Goal: Task Accomplishment & Management: Manage account settings

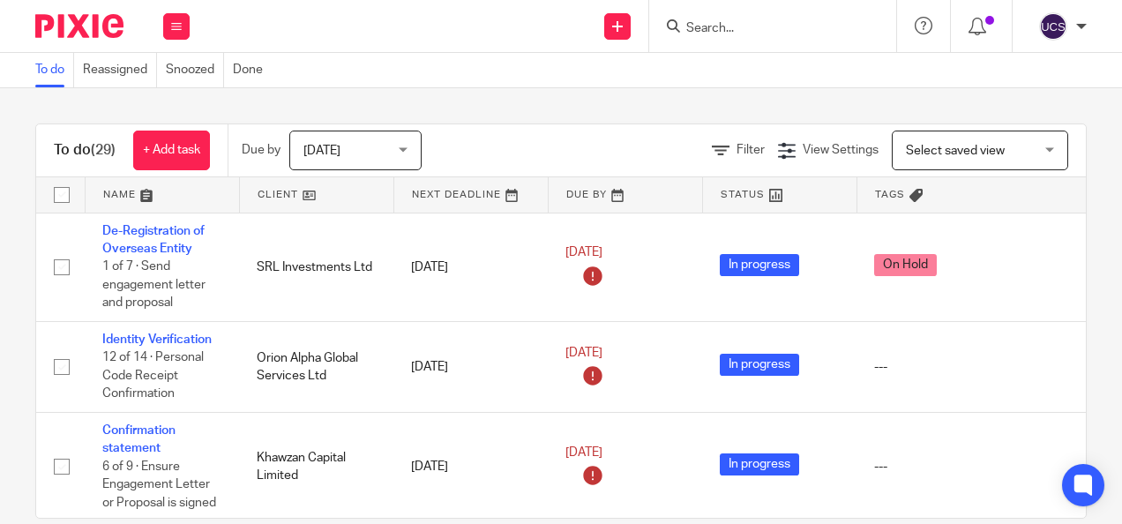
click at [728, 34] on input "Search" at bounding box center [763, 29] width 159 height 16
click at [731, 32] on input "Search" at bounding box center [763, 29] width 159 height 16
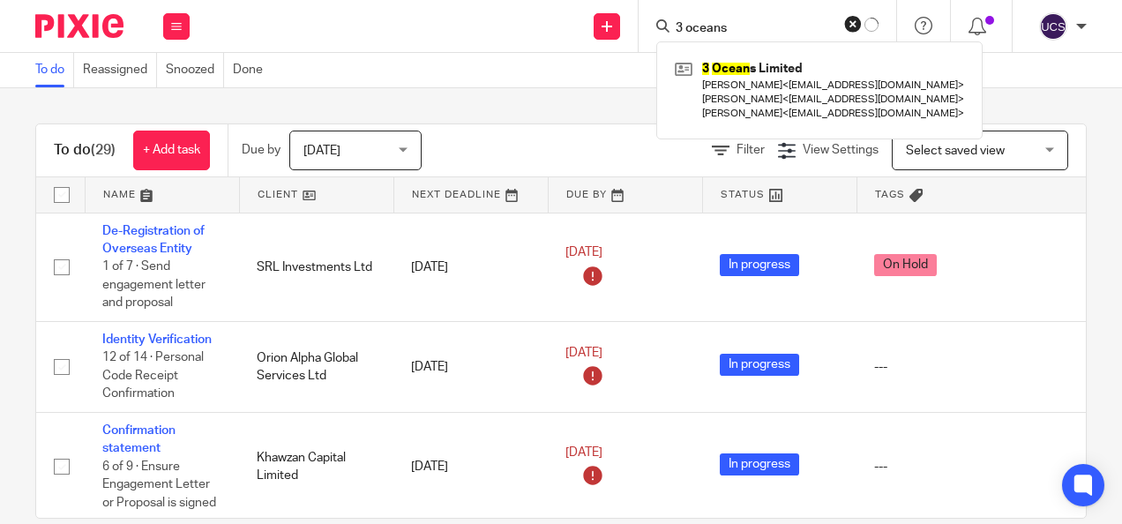
type input "3 oceans"
click button "submit" at bounding box center [0, 0] width 0 height 0
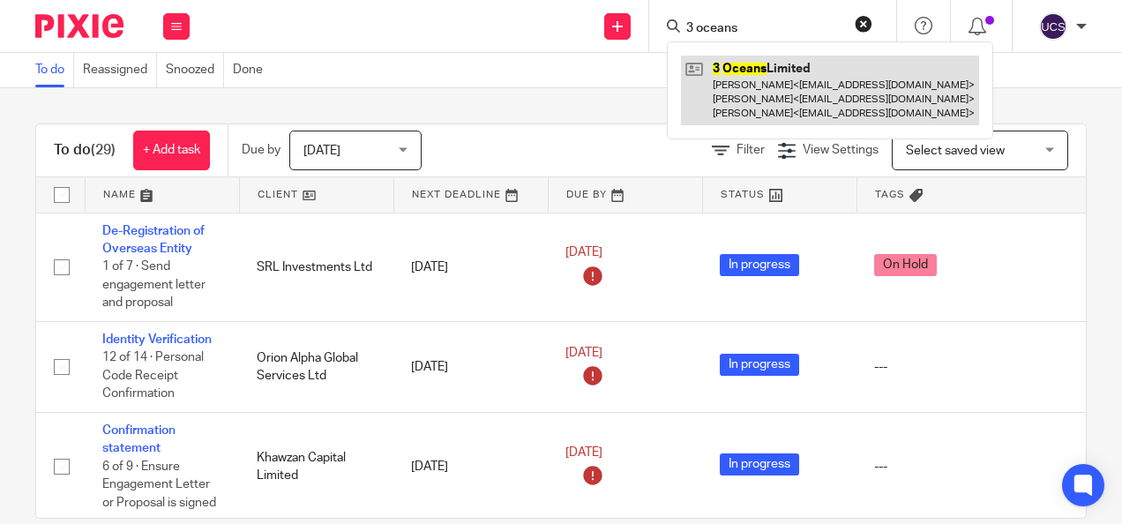
click at [790, 57] on link at bounding box center [830, 91] width 298 height 70
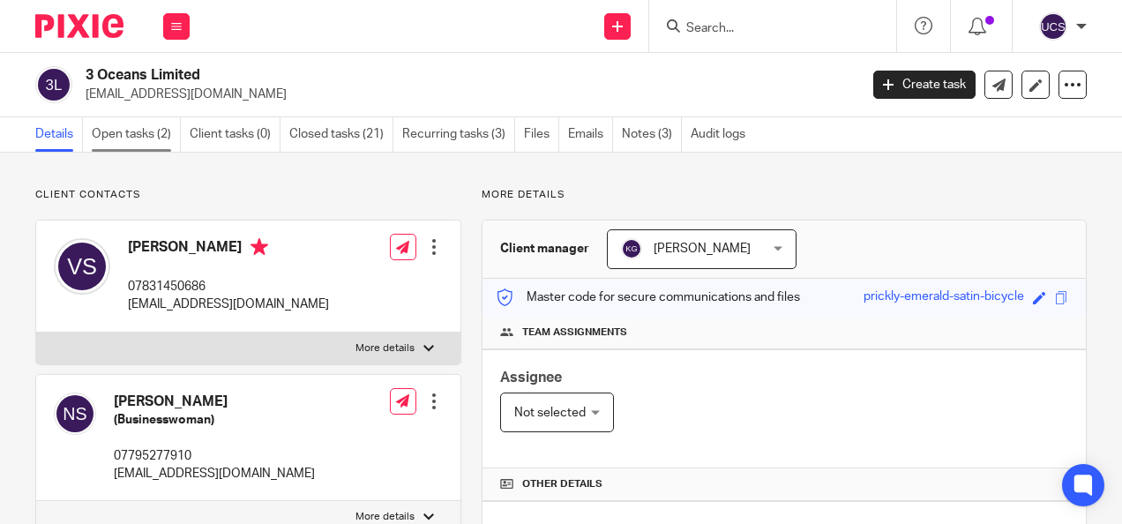
click at [136, 135] on link "Open tasks (2)" at bounding box center [136, 134] width 89 height 34
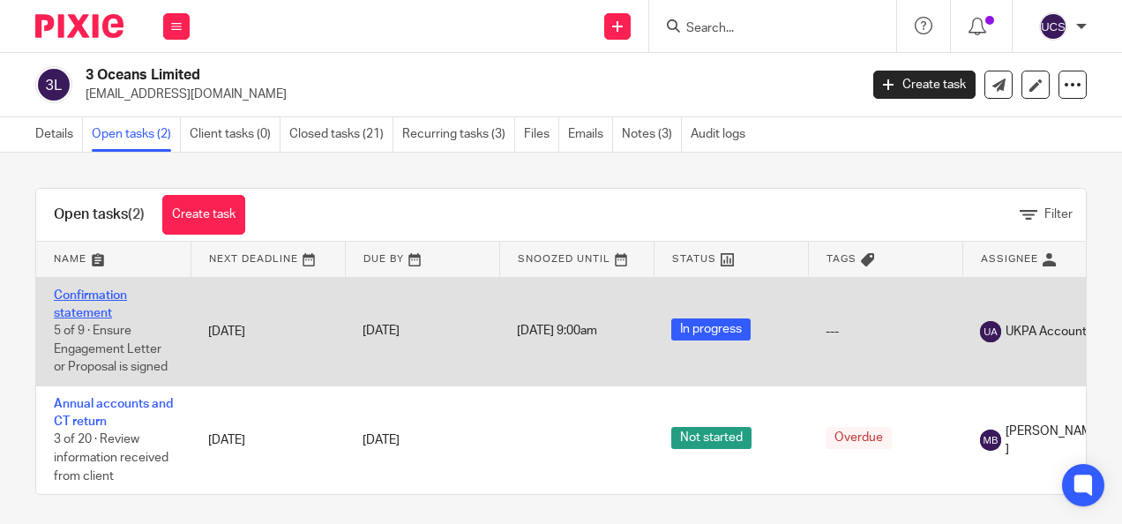
click at [81, 295] on link "Confirmation statement" at bounding box center [90, 304] width 73 height 30
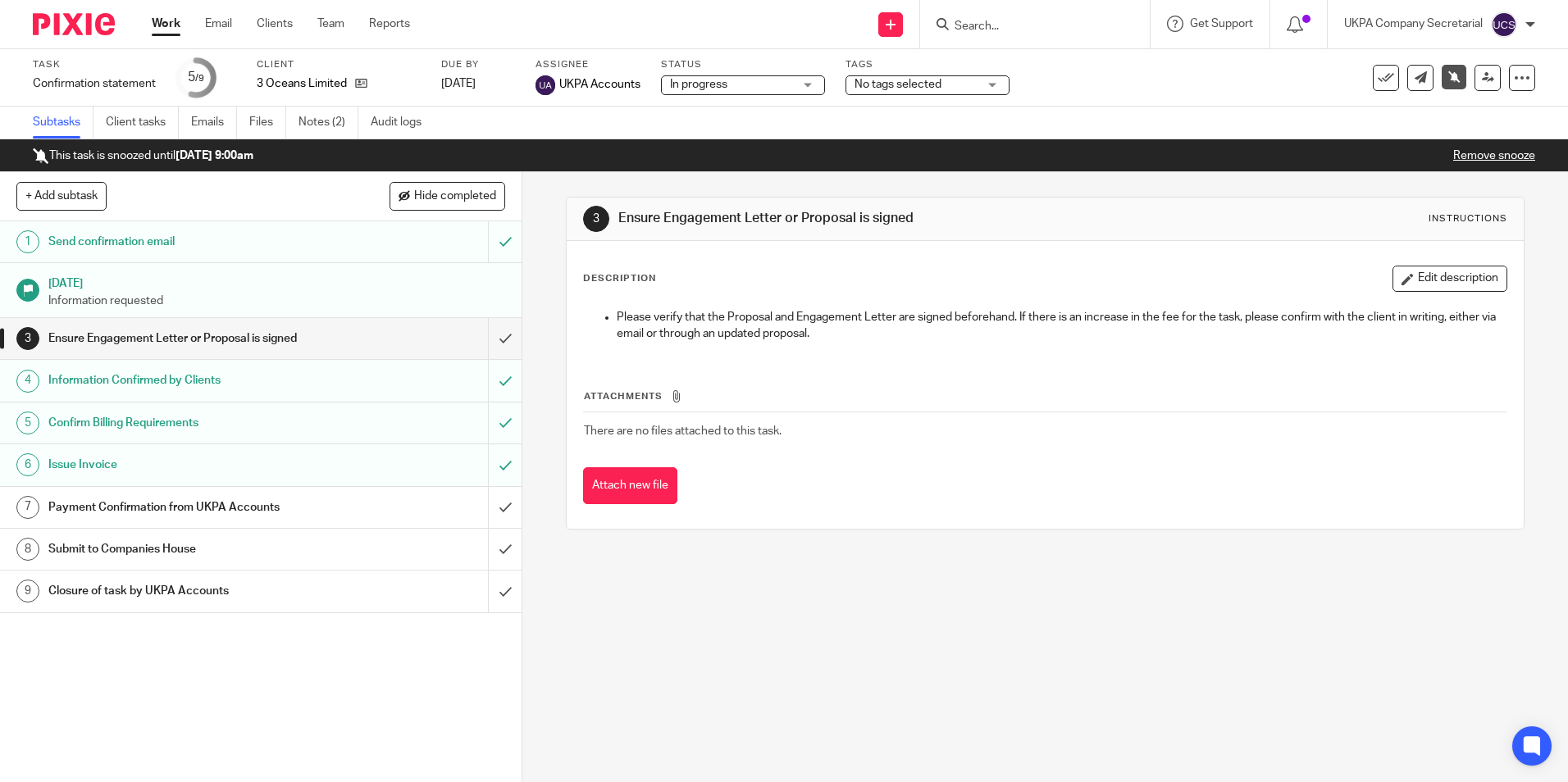
click at [1043, 457] on div "Attachments There are no files attached to this task. Attach new file" at bounding box center [1044, 431] width 924 height 150
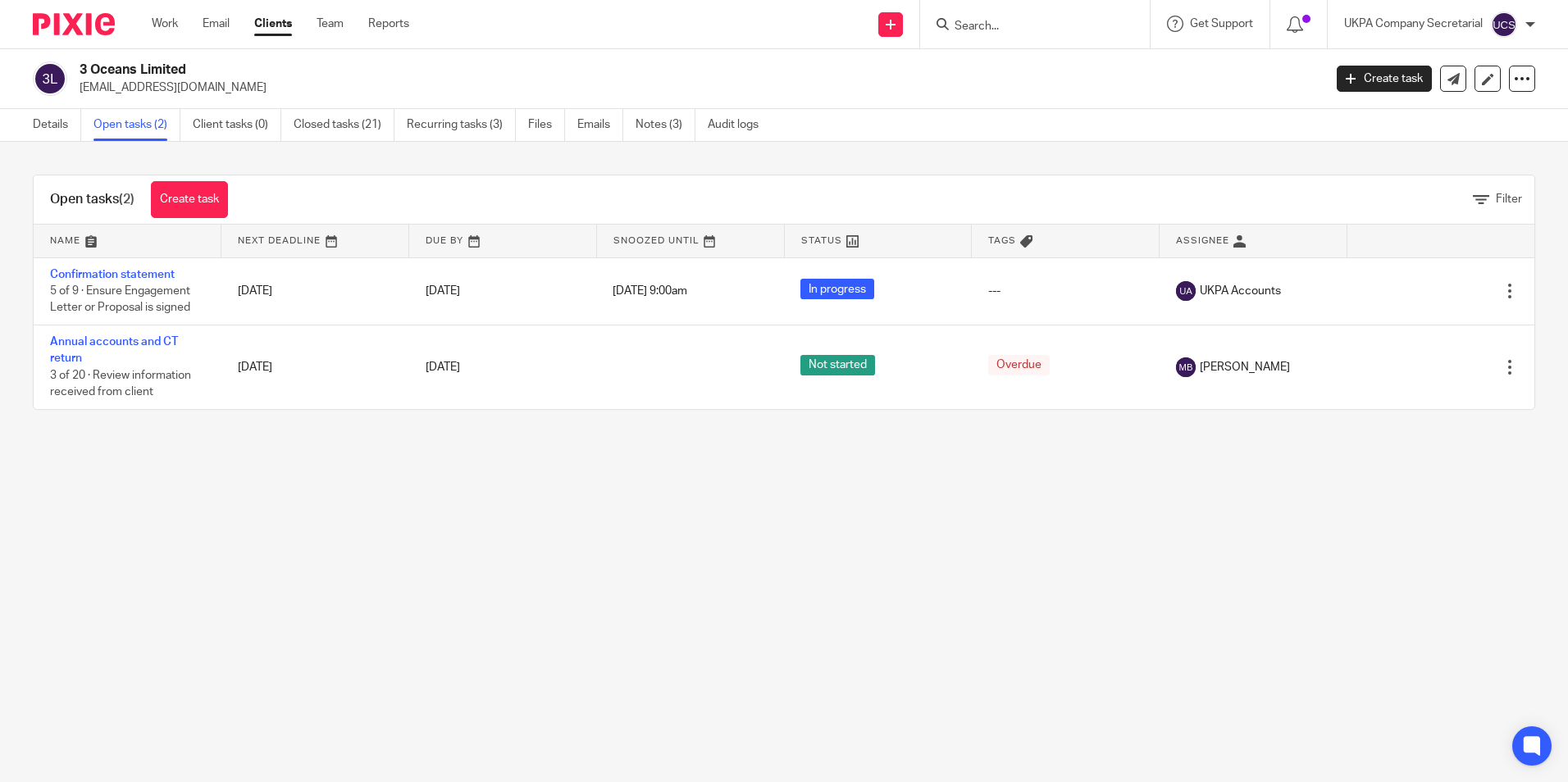
click at [977, 23] on input "Search" at bounding box center [1027, 27] width 148 height 15
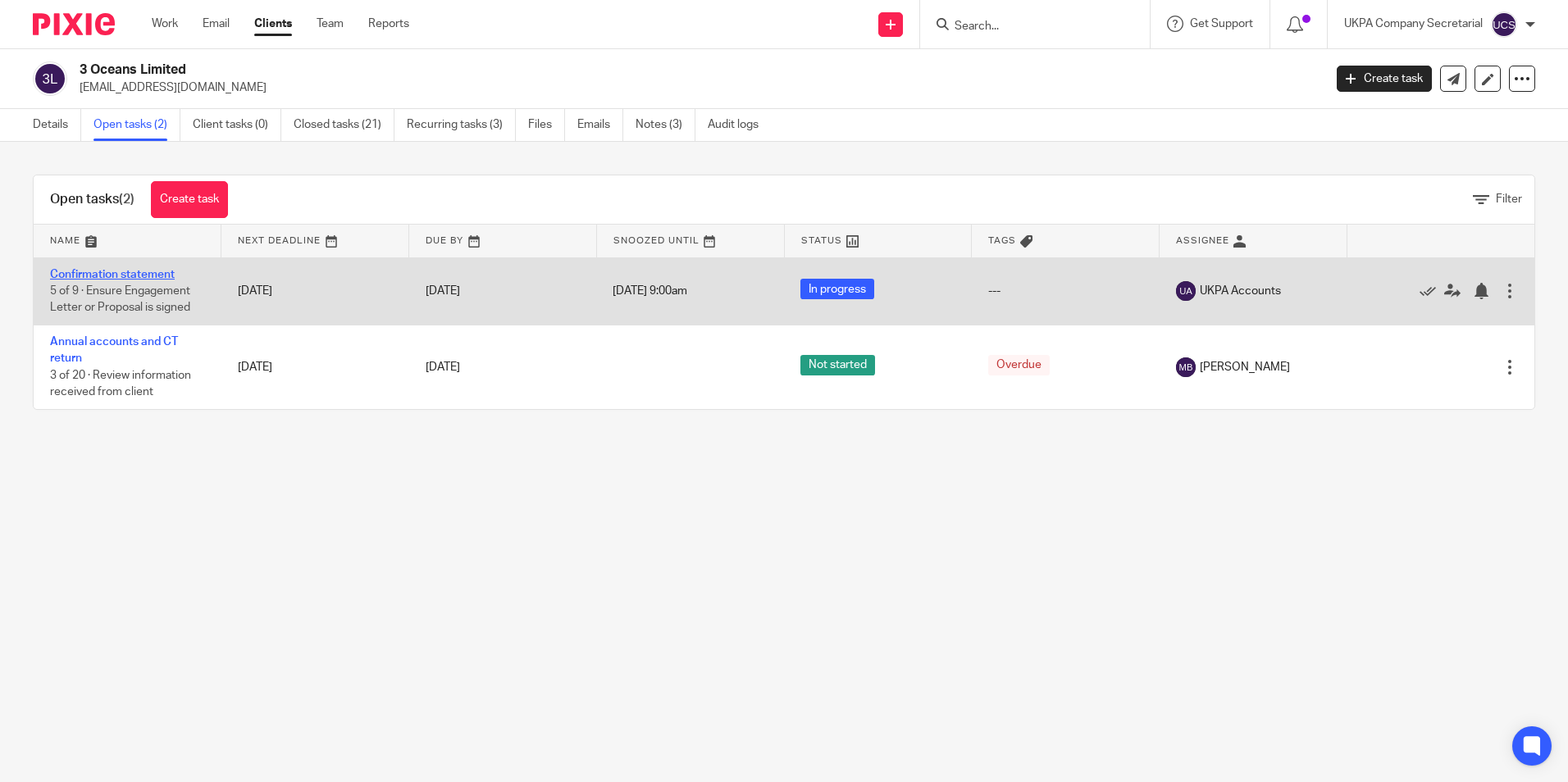
click at [104, 272] on link "Confirmation statement" at bounding box center [113, 274] width 125 height 11
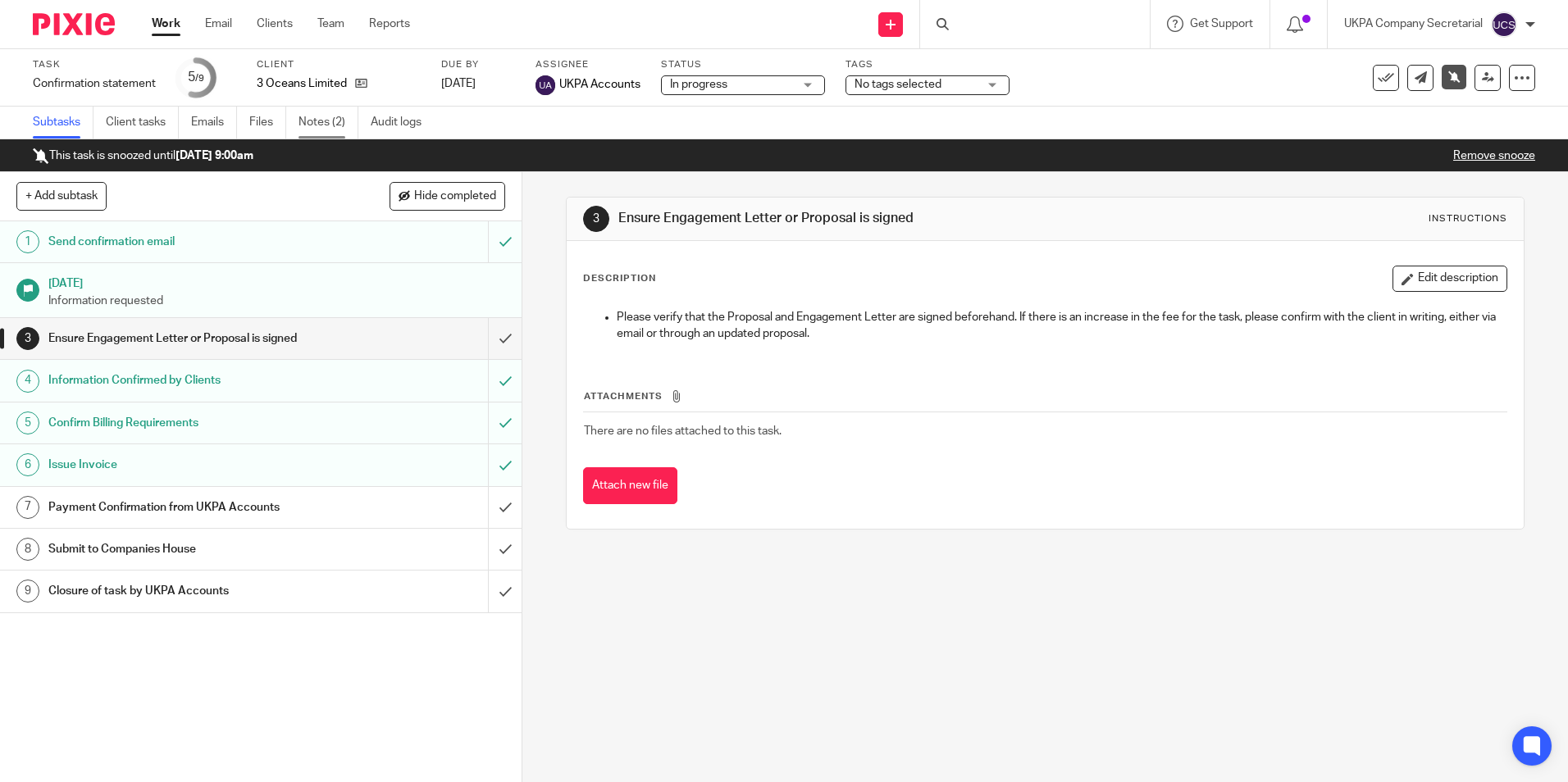
click at [329, 119] on link "Notes (2)" at bounding box center [328, 123] width 60 height 32
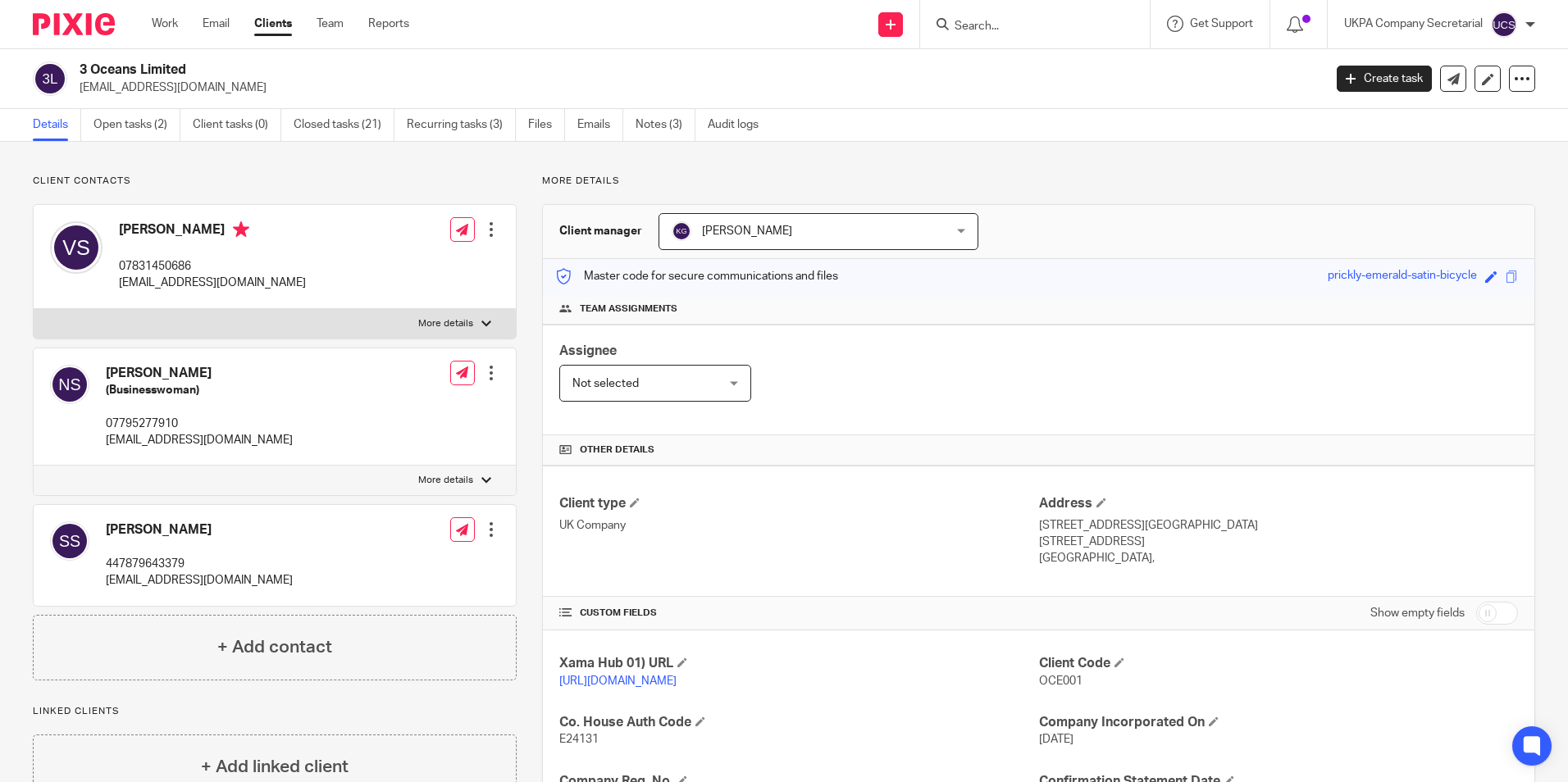
click at [972, 29] on input "Search" at bounding box center [1027, 27] width 148 height 15
paste input "Payment Request"
type input "Payment Request"
click at [1121, 15] on button "reset" at bounding box center [1120, 22] width 17 height 17
click at [971, 30] on input "Search" at bounding box center [1027, 27] width 148 height 15
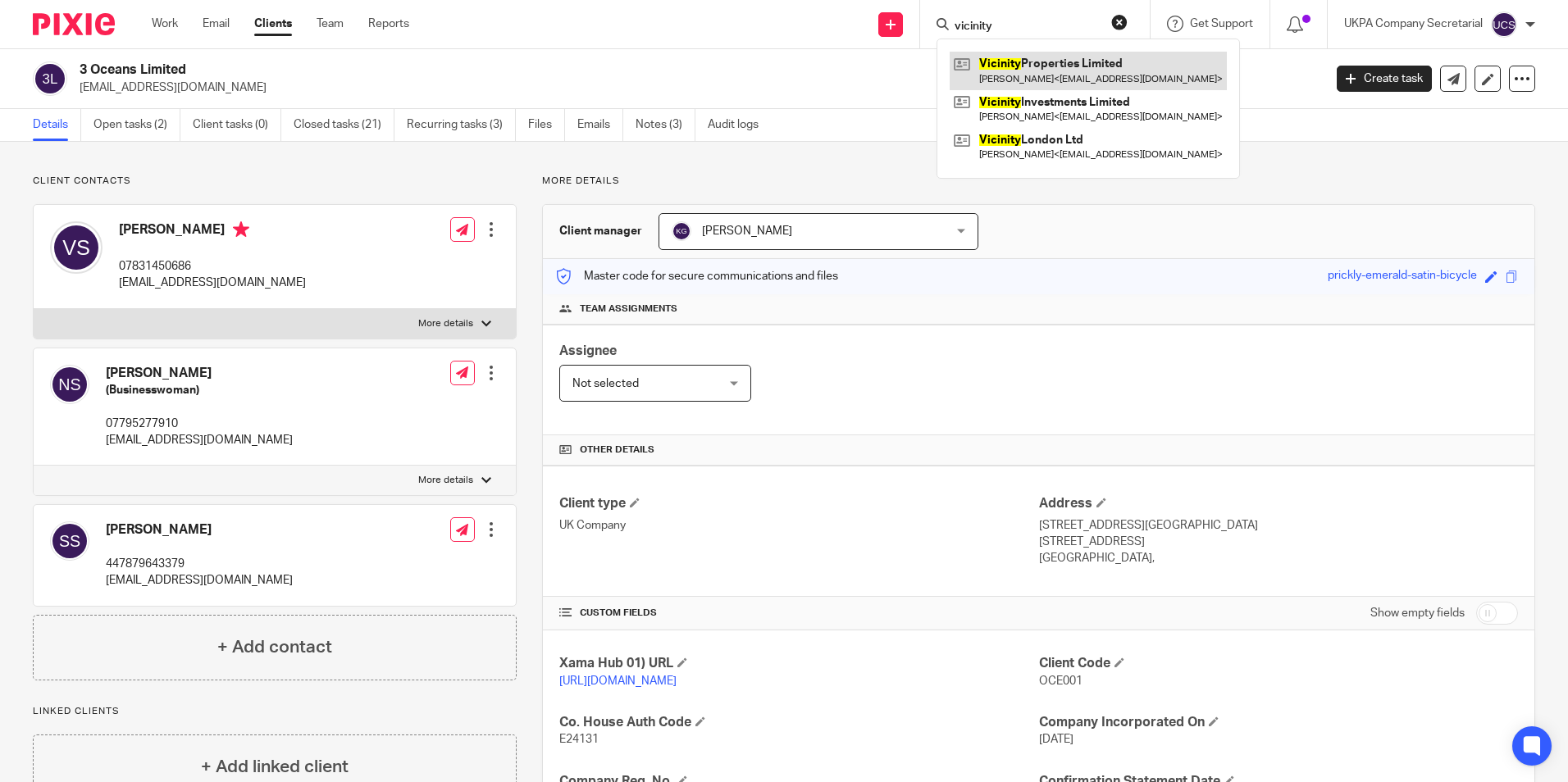
type input "vicinity"
click at [1038, 56] on link at bounding box center [1088, 71] width 277 height 38
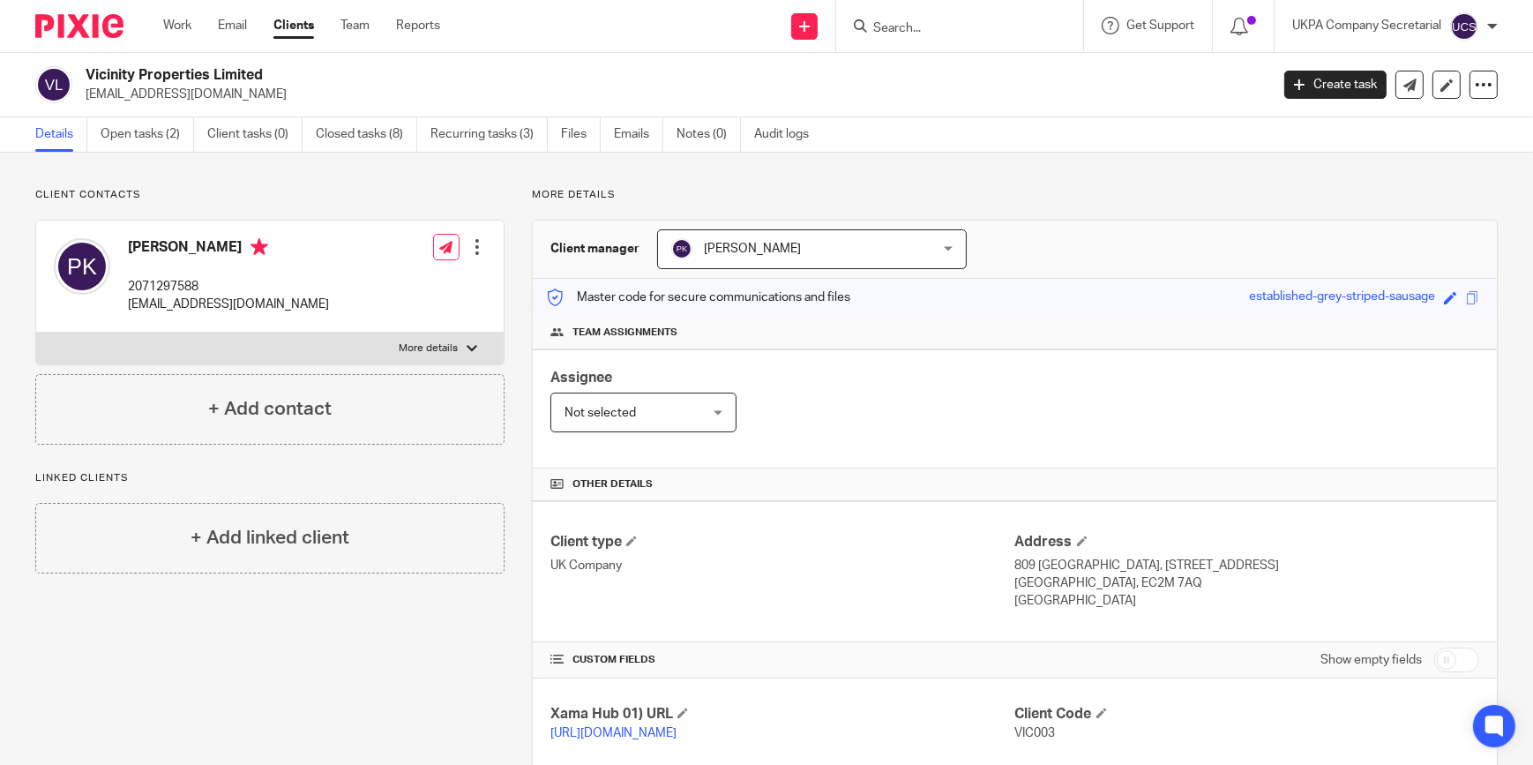
drag, startPoint x: 1079, startPoint y: 0, endPoint x: 1001, endPoint y: 214, distance: 228.2
click at [1001, 214] on div "More details Client manager Peter Kyprianou Peter Kyprianou Aarshika Awale Aayu…" at bounding box center [1000, 677] width 993 height 979
click at [527, 135] on link "Recurring tasks (3)" at bounding box center [488, 134] width 117 height 34
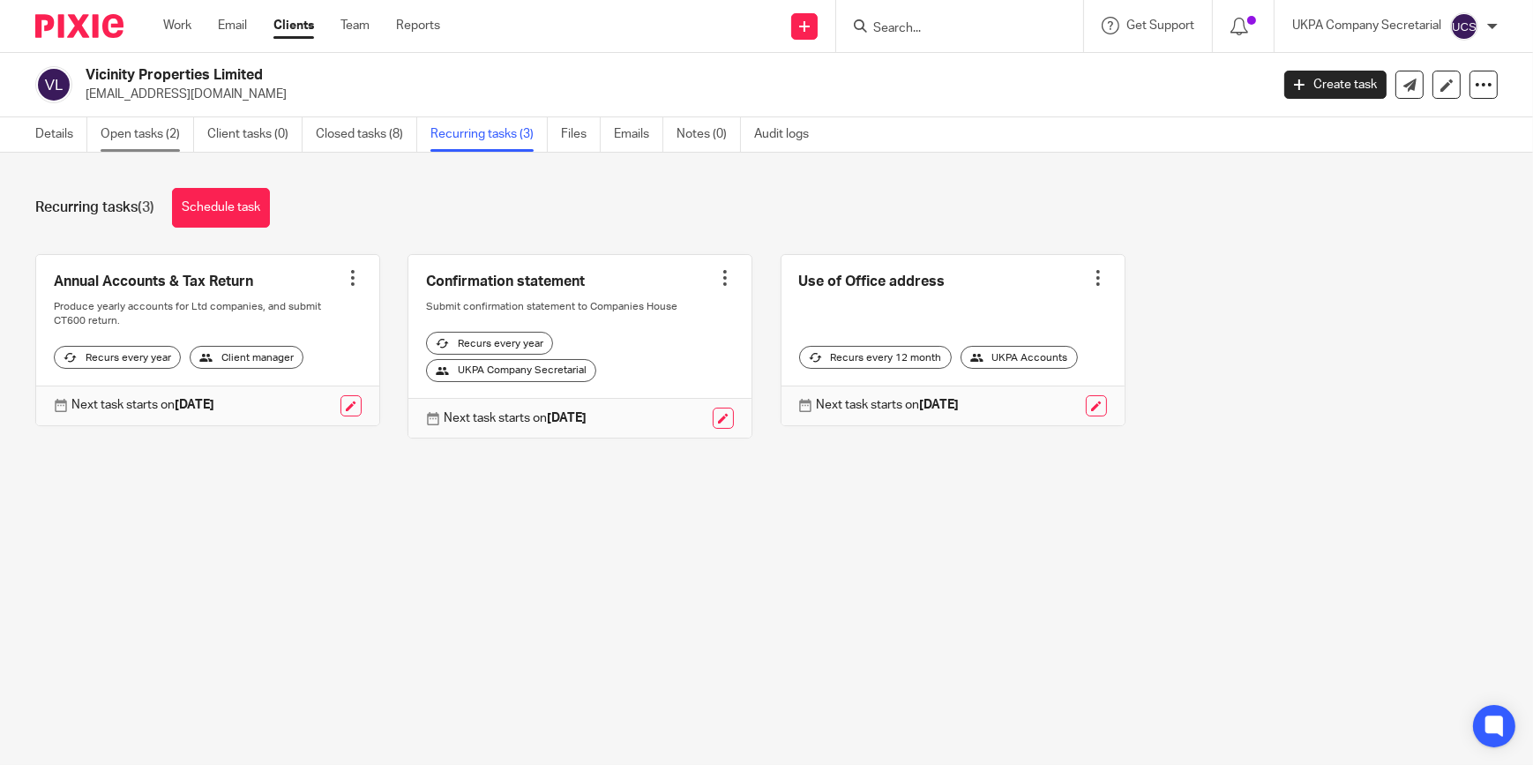
click at [165, 130] on link "Open tasks (2)" at bounding box center [147, 134] width 93 height 34
click at [120, 129] on link "Open tasks (2)" at bounding box center [147, 134] width 93 height 34
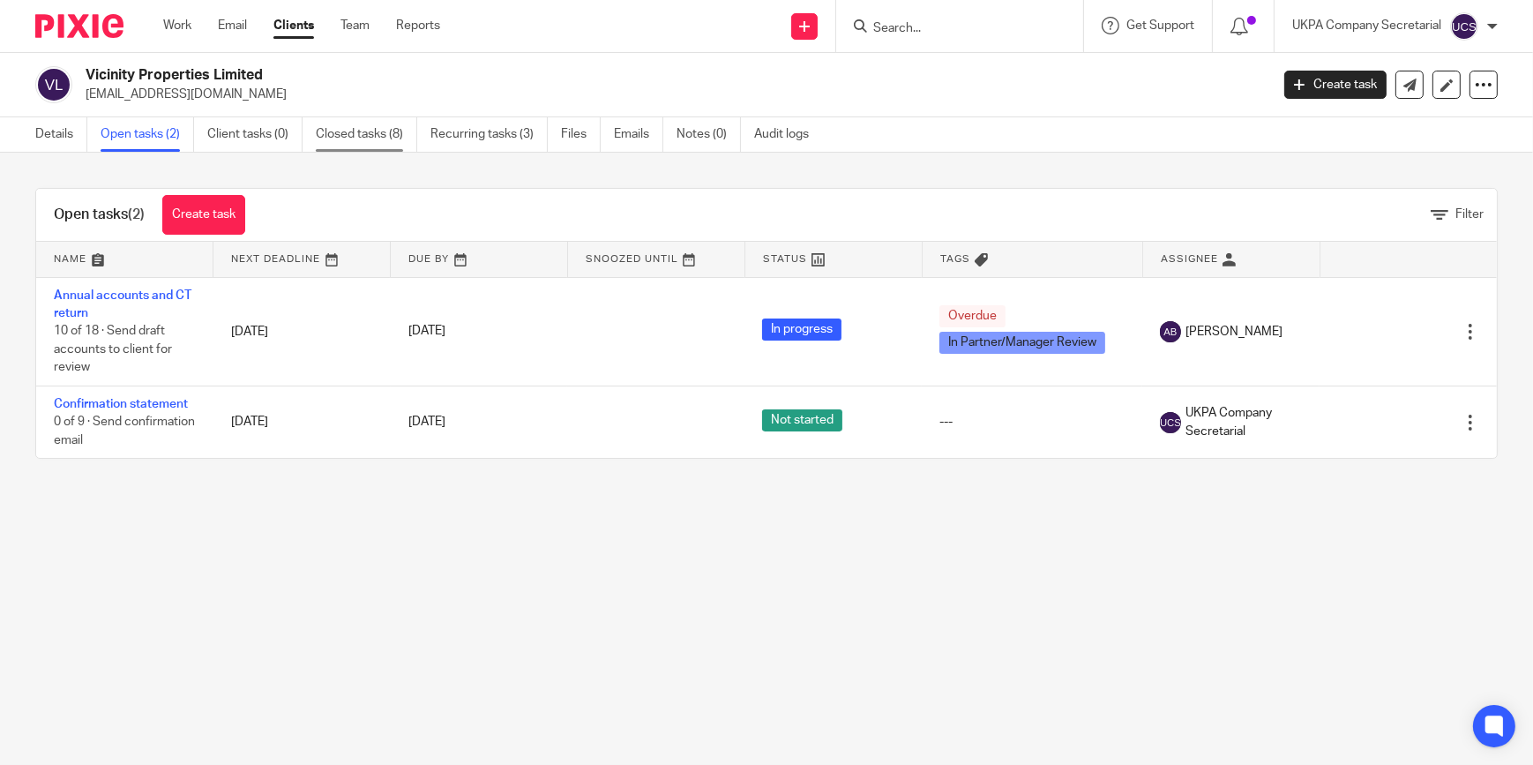
click at [347, 136] on link "Closed tasks (8)" at bounding box center [366, 134] width 101 height 34
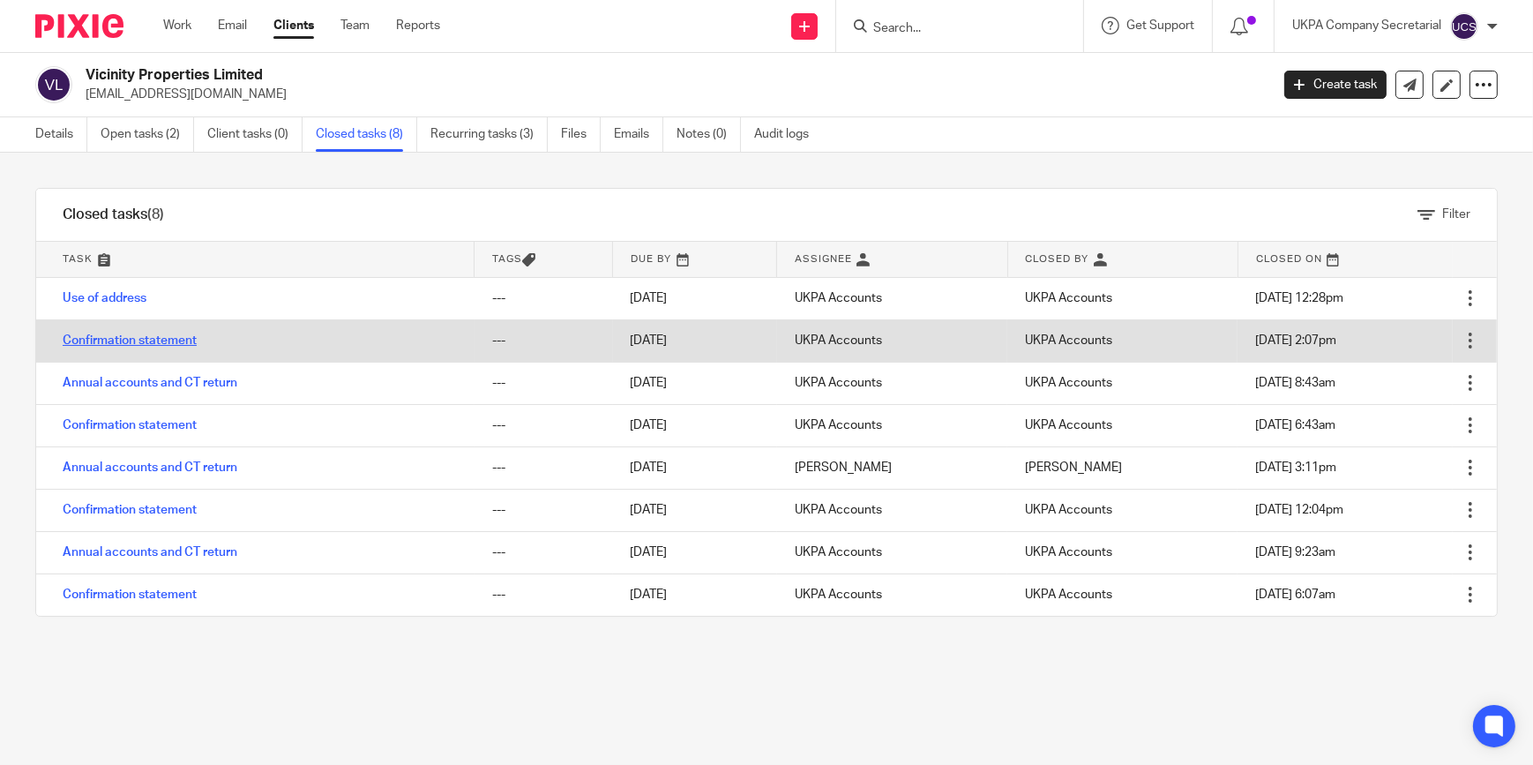
click at [119, 337] on link "Confirmation statement" at bounding box center [130, 340] width 134 height 12
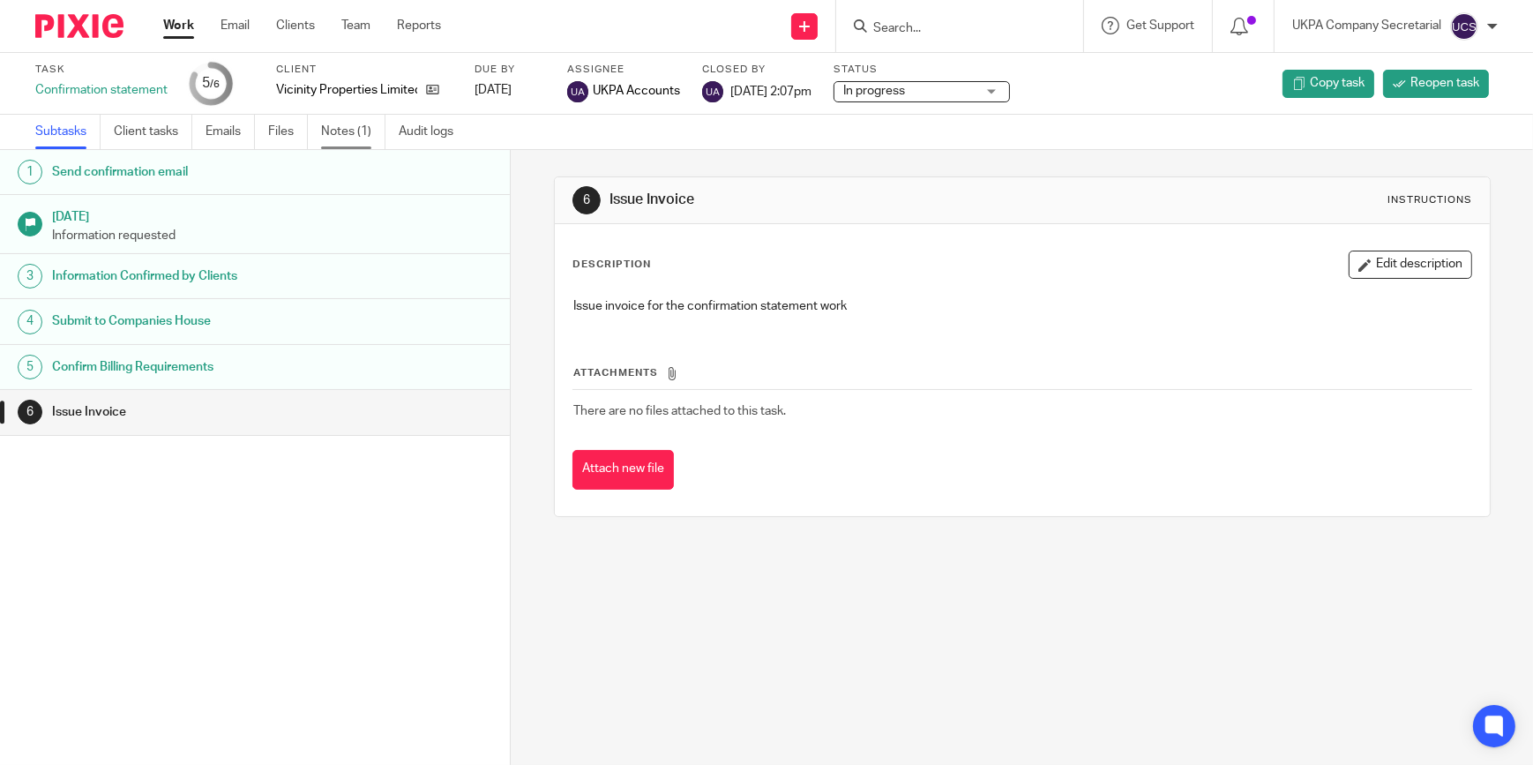
click at [331, 125] on link "Notes (1)" at bounding box center [353, 132] width 64 height 34
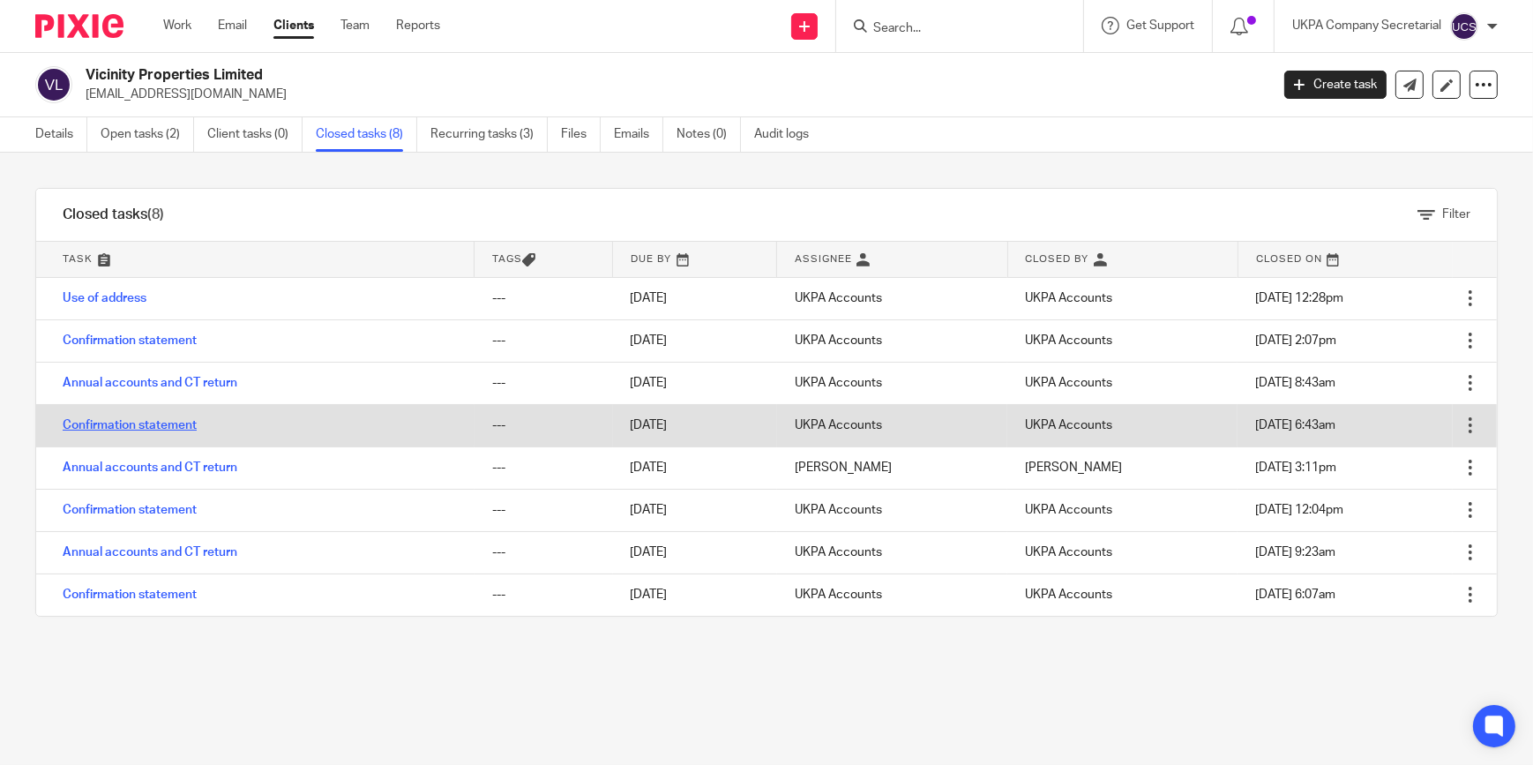
click at [134, 419] on link "Confirmation statement" at bounding box center [130, 425] width 134 height 12
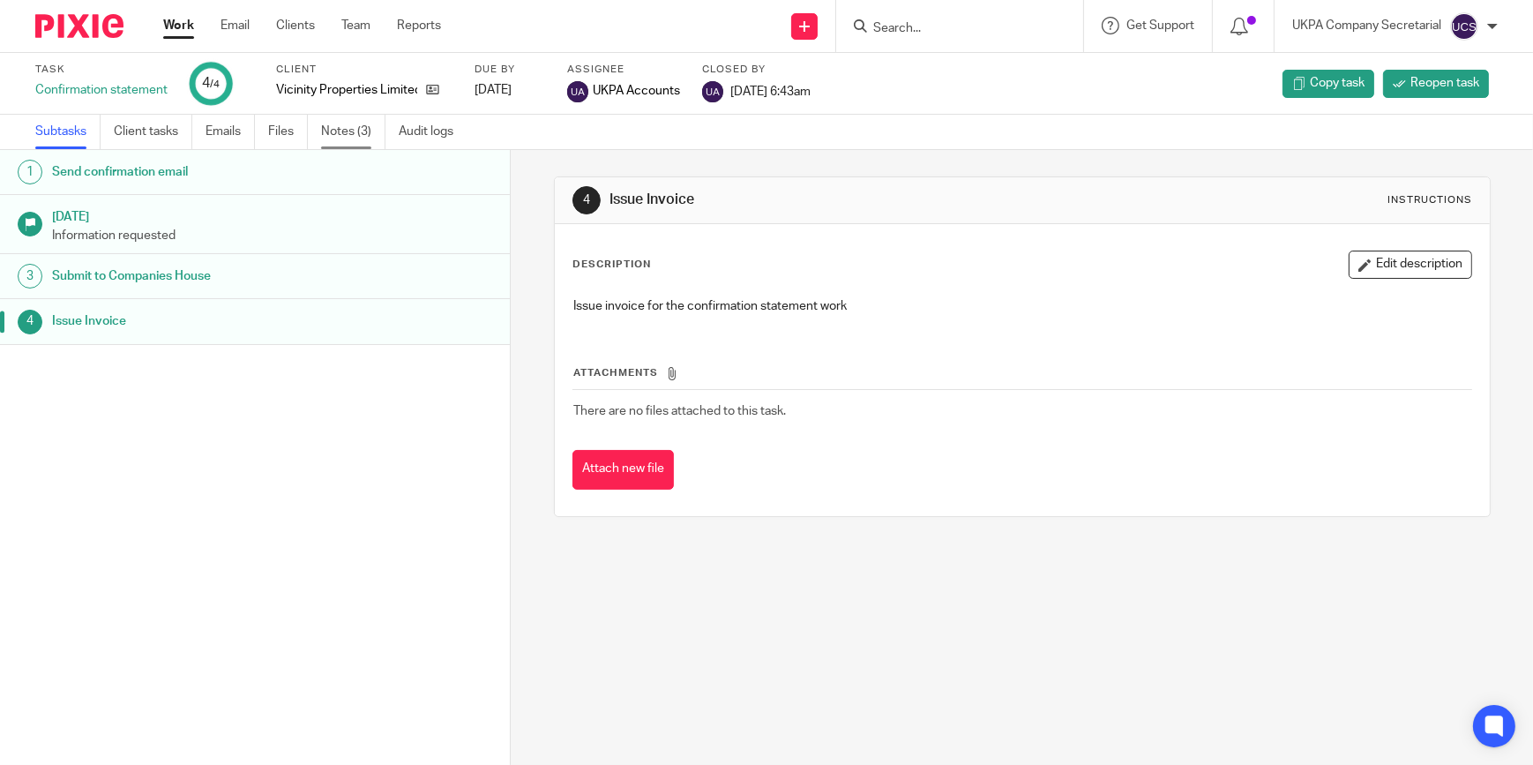
click at [340, 132] on link "Notes (3)" at bounding box center [353, 132] width 64 height 34
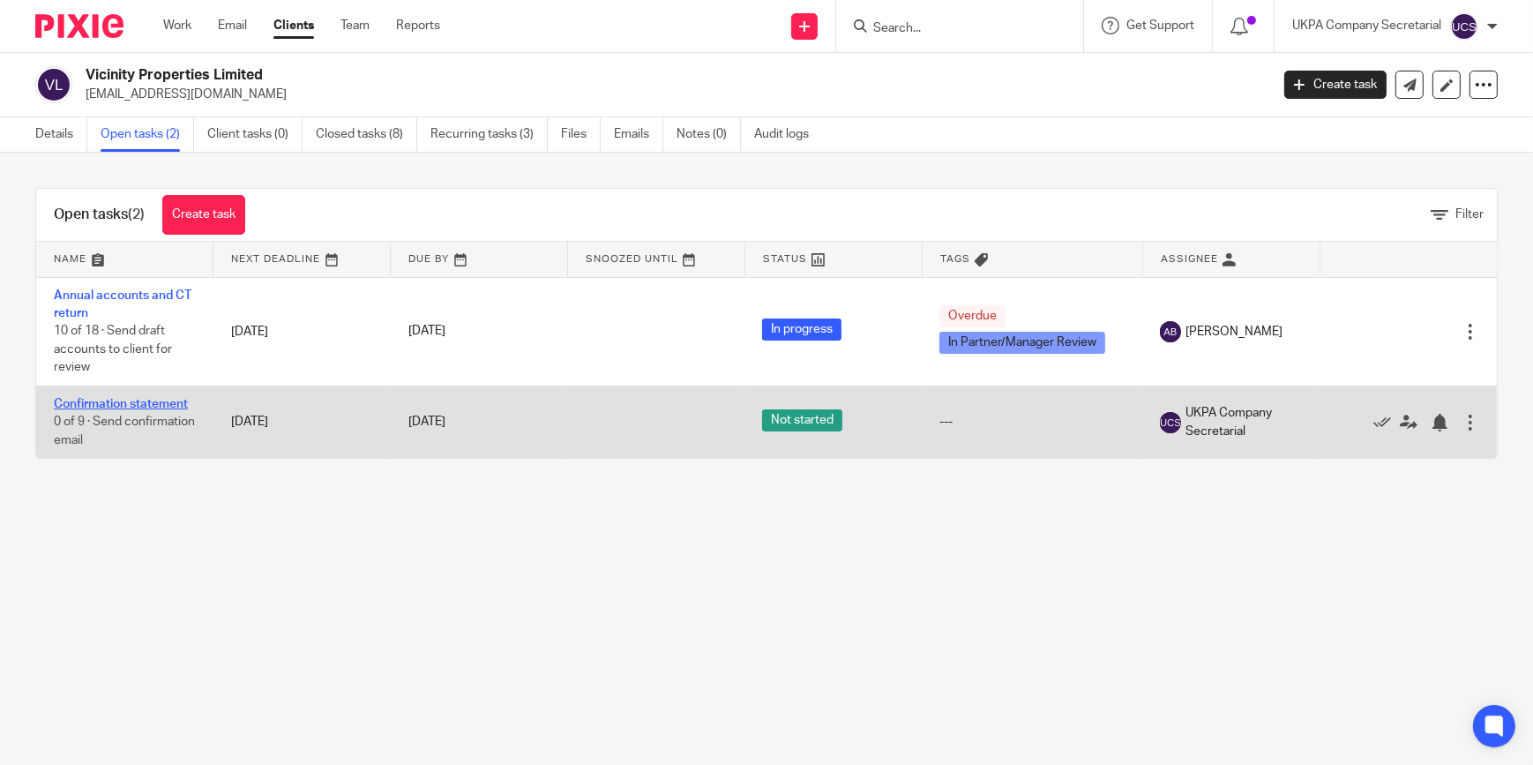
click at [108, 403] on link "Confirmation statement" at bounding box center [121, 404] width 134 height 12
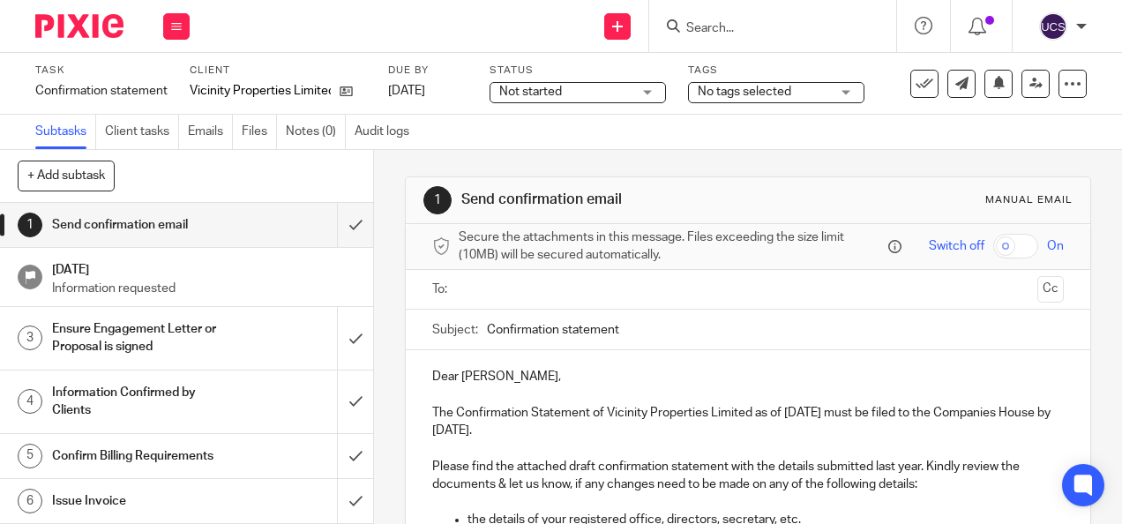
drag, startPoint x: 975, startPoint y: 0, endPoint x: 540, endPoint y: 189, distance: 474.8
click at [540, 189] on div "1 Send confirmation email Manual email" at bounding box center [747, 200] width 648 height 28
click at [465, 298] on input "text" at bounding box center [747, 290] width 564 height 20
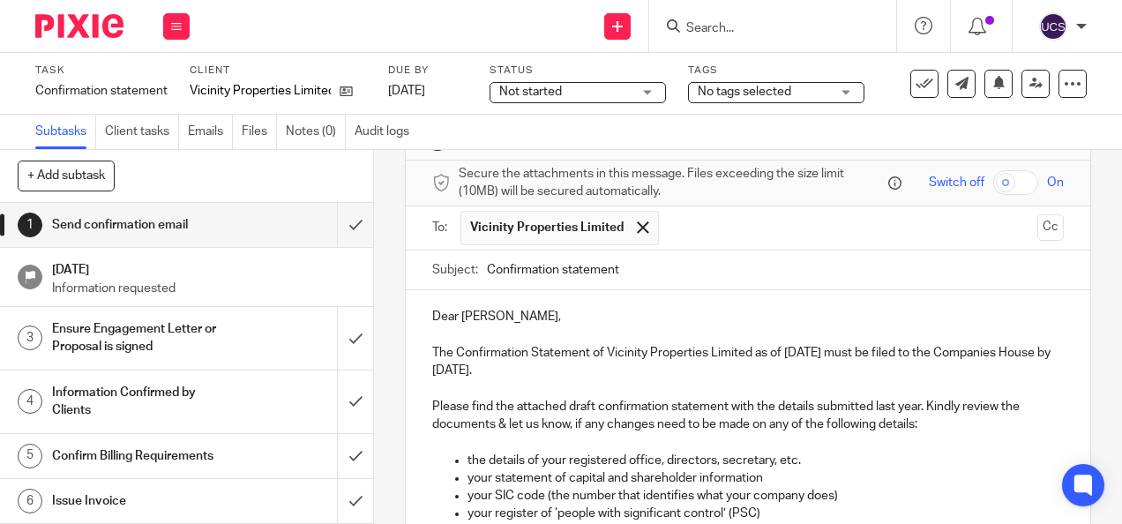
scroll to position [88, 0]
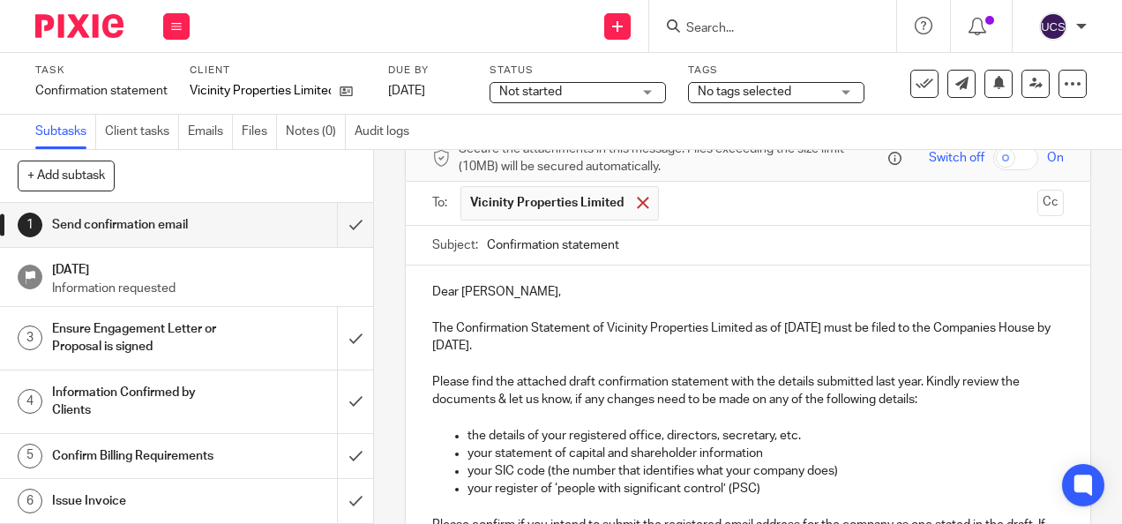
click at [637, 207] on span at bounding box center [642, 202] width 11 height 11
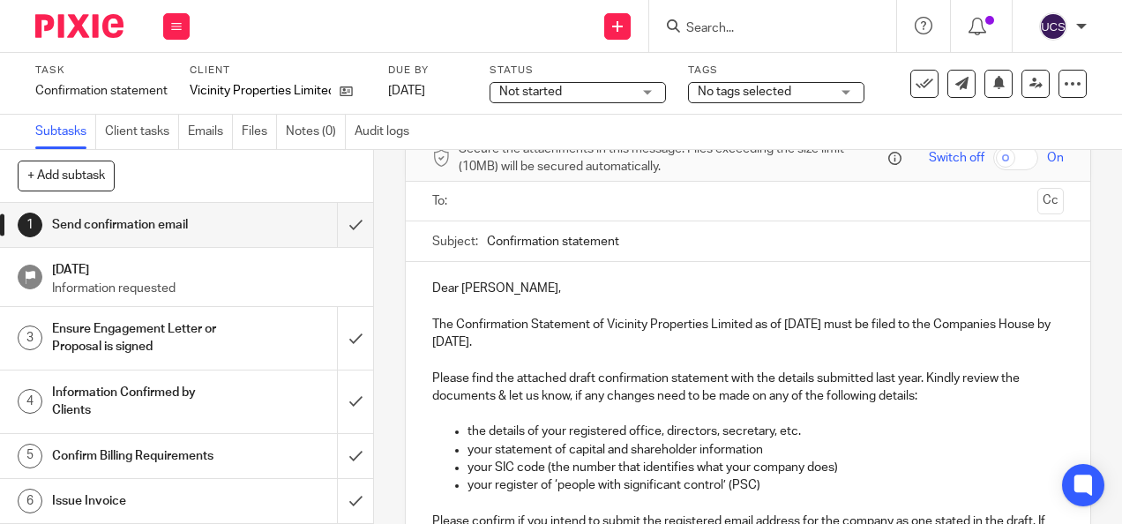
click at [632, 207] on input "text" at bounding box center [747, 201] width 564 height 20
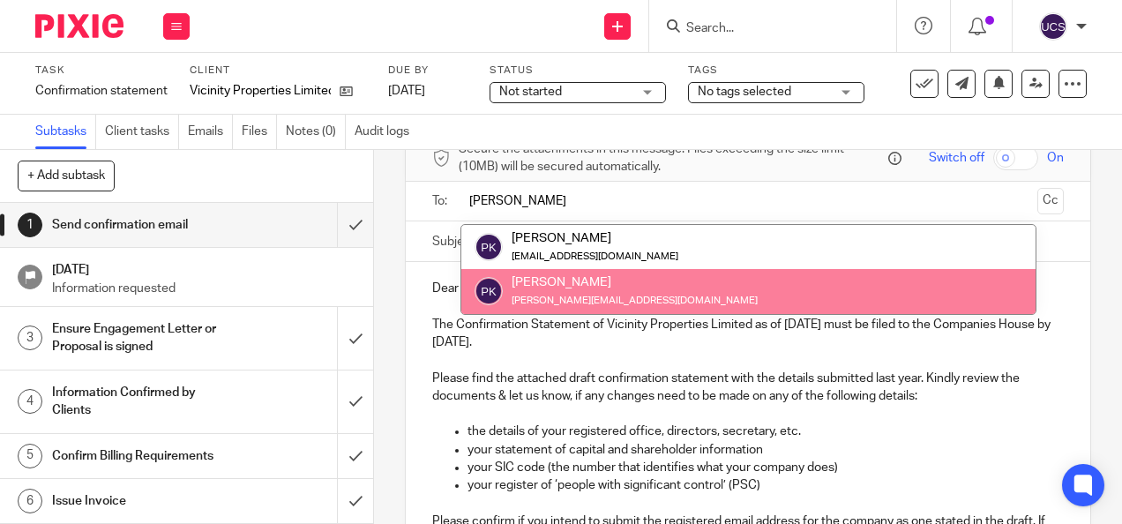
type input "peter"
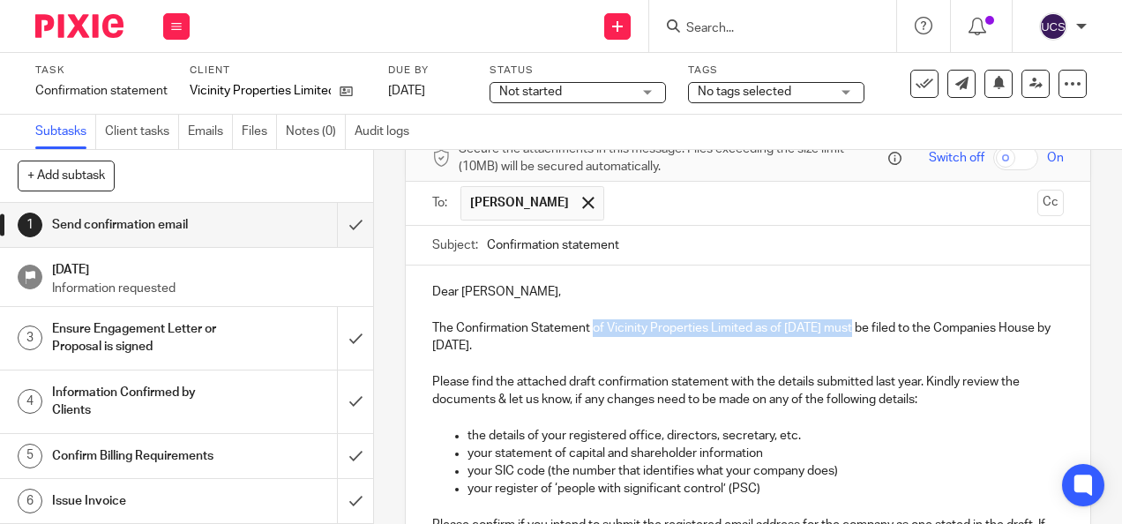
drag, startPoint x: 588, startPoint y: 334, endPoint x: 848, endPoint y: 329, distance: 260.2
click at [848, 329] on p "The Confirmation Statement of Vicinity Properties Limited as of 20 Aug 2025 mus…" at bounding box center [747, 337] width 631 height 36
copy p "of Vicinity Properties Limited as of 20 Aug 2025"
click at [651, 265] on input "Confirmation statement" at bounding box center [775, 246] width 576 height 40
paste input "of Vicinity Properties Limited as of 20 Aug 2025"
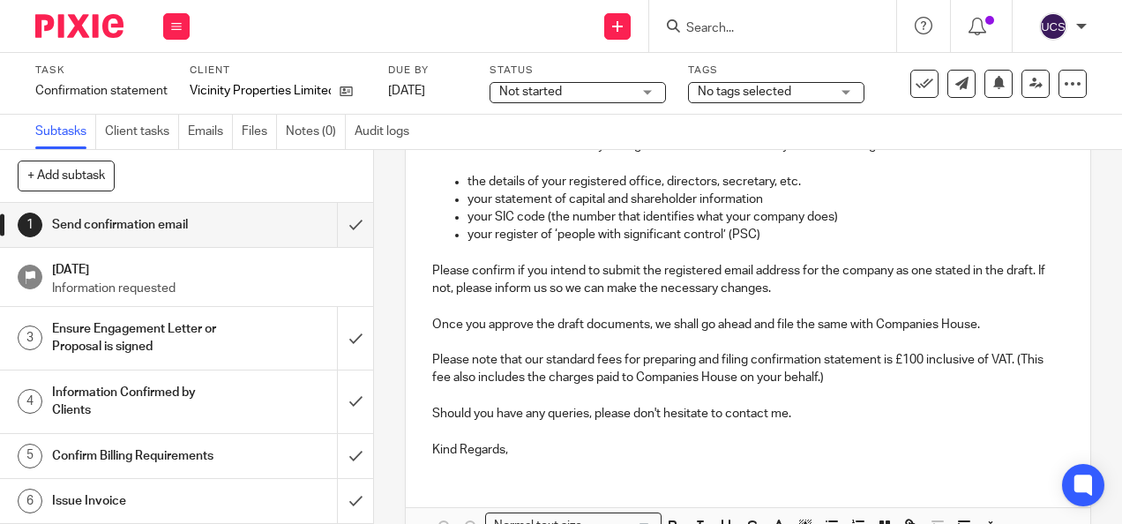
scroll to position [441, 0]
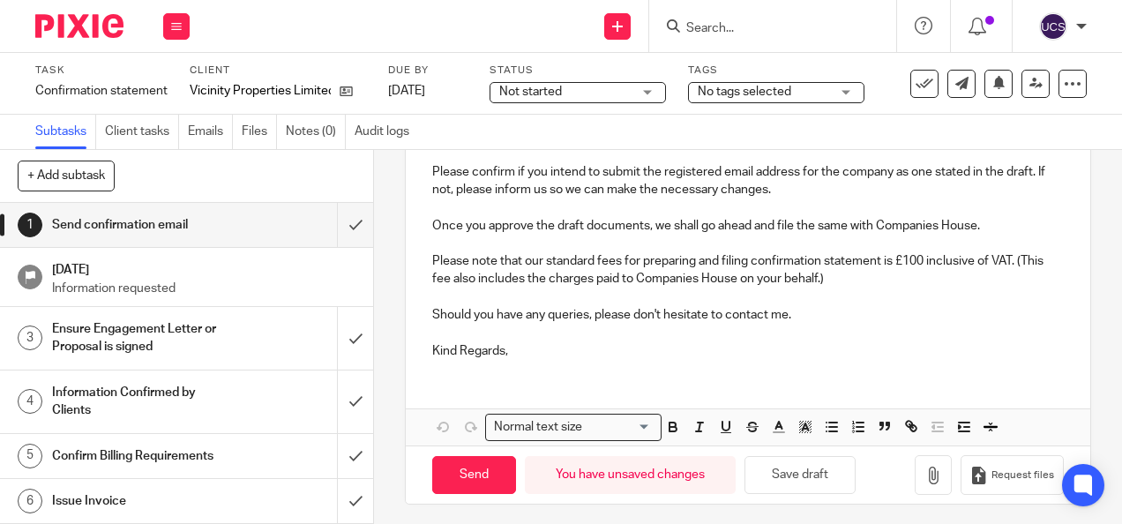
type input "Confirmation statement of Vicinity Properties Limited as of 20 Aug 2025"
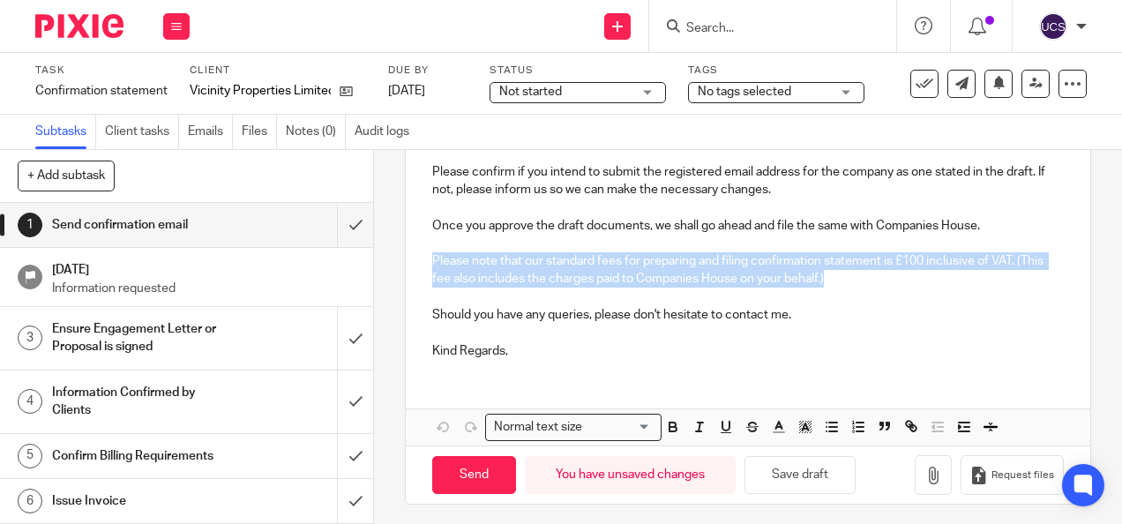
drag, startPoint x: 859, startPoint y: 282, endPoint x: 422, endPoint y: 272, distance: 437.5
click at [422, 272] on div "Dear Peter, The Confirmation Statement of Vicinity Properties Limited as of 20 …" at bounding box center [747, 142] width 683 height 459
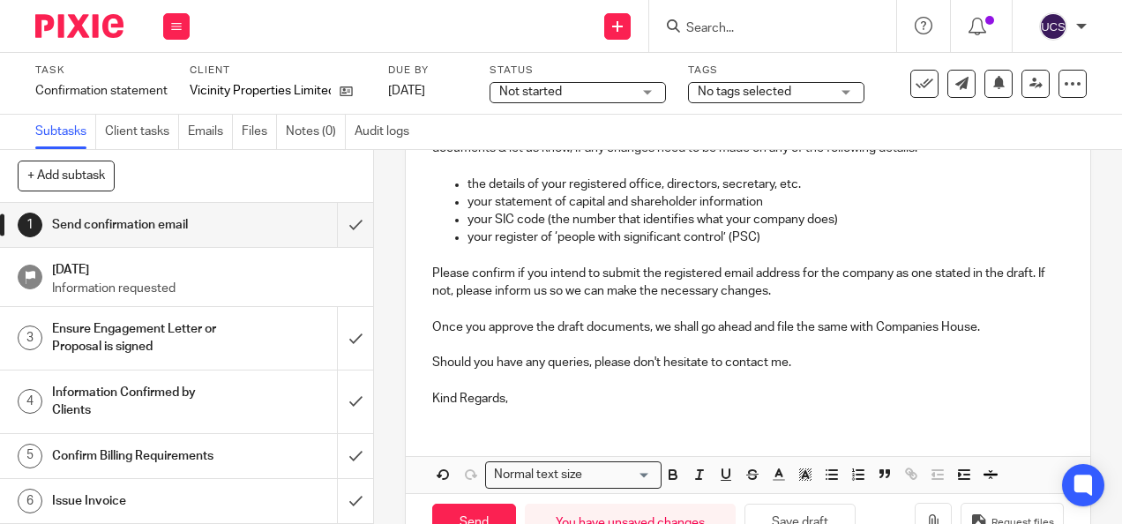
scroll to position [397, 0]
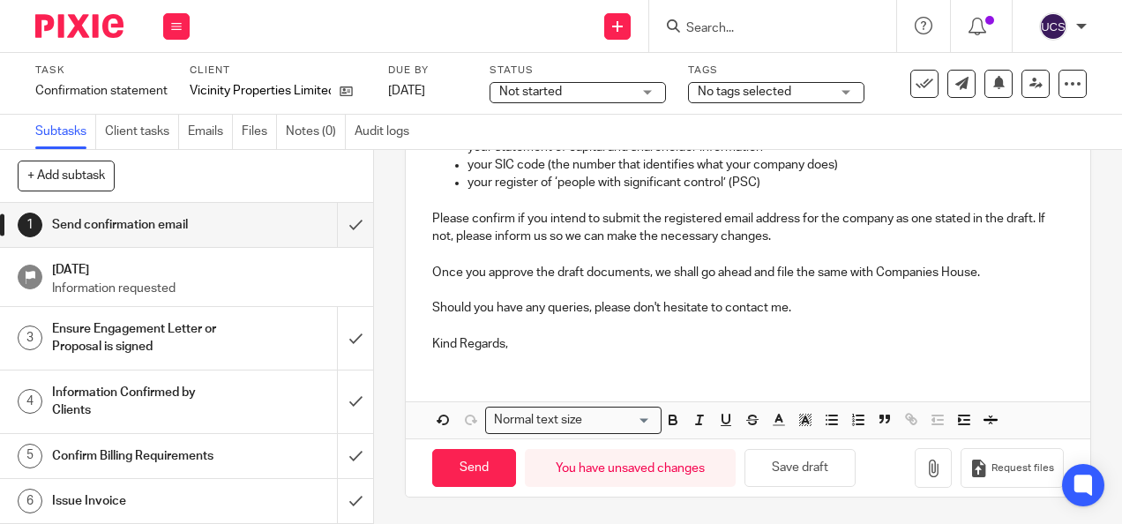
click at [526, 345] on p "Kind Regards," at bounding box center [747, 344] width 631 height 18
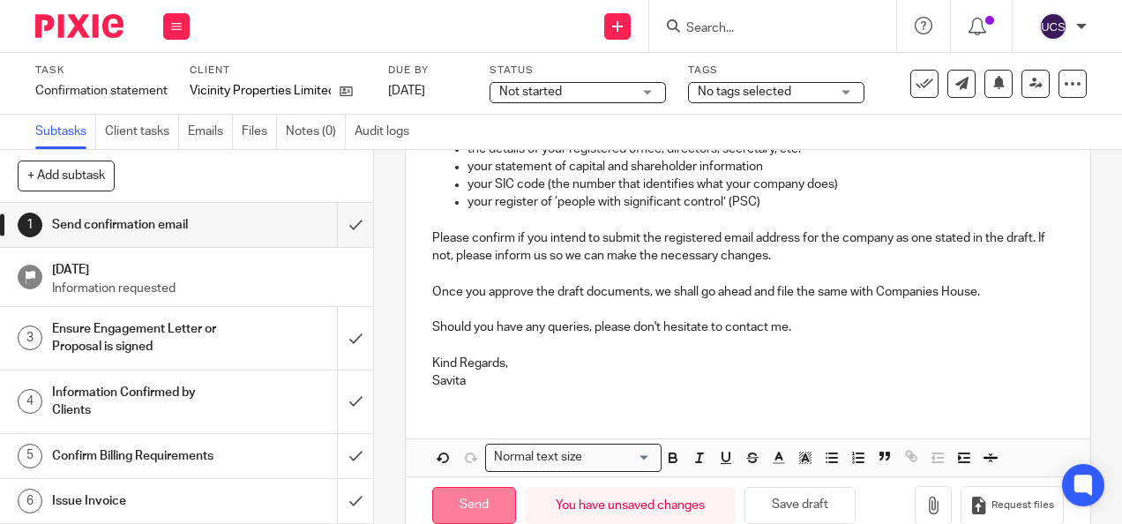
scroll to position [414, 0]
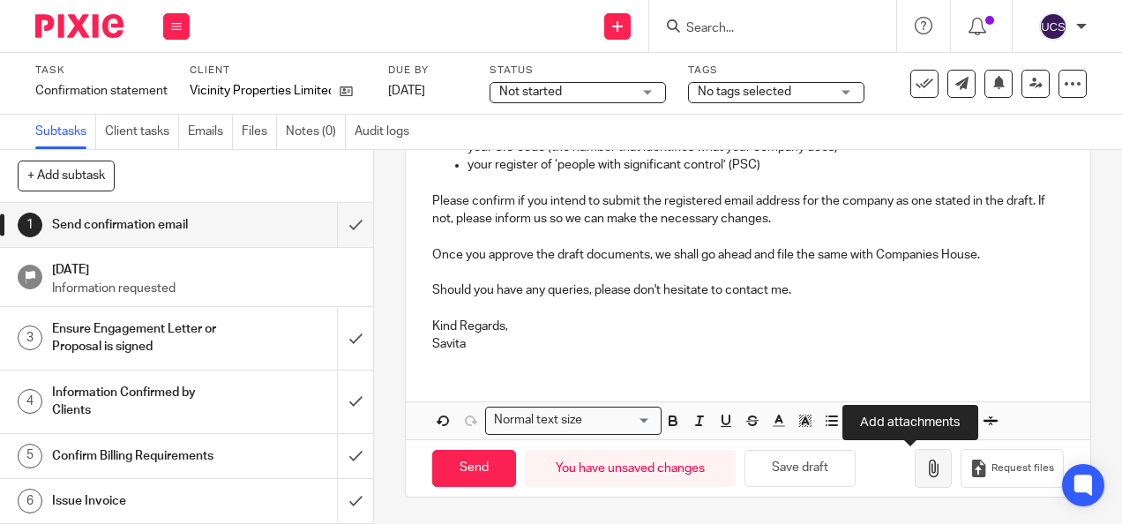
click at [924, 466] on icon "button" at bounding box center [933, 468] width 18 height 18
click at [924, 475] on icon "button" at bounding box center [933, 468] width 18 height 18
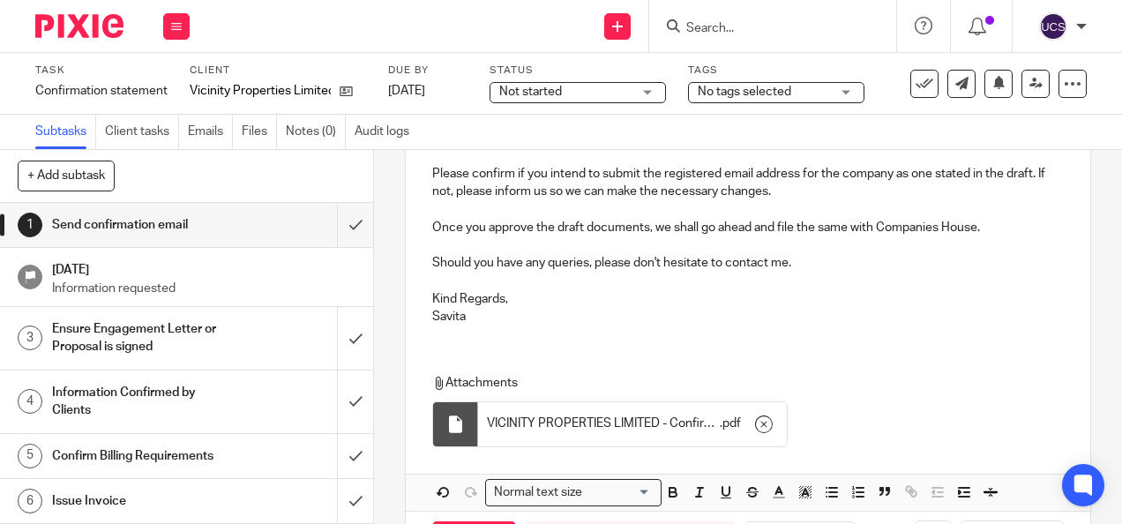
scroll to position [503, 0]
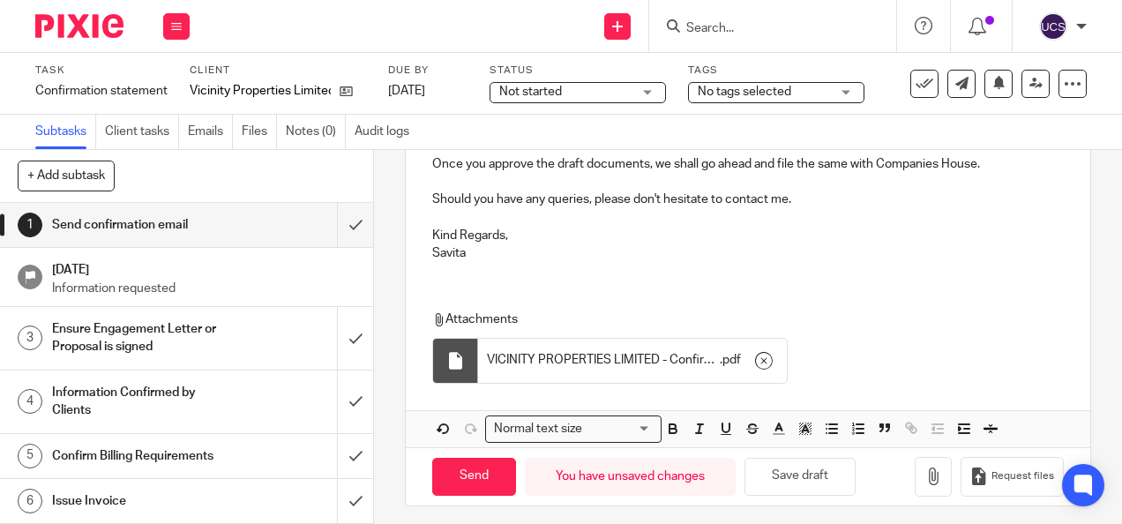
click at [564, 362] on span "VICINITY PROPERTIES LIMITED - Confirmation Statement details made up to 20.08.2…" at bounding box center [603, 360] width 233 height 18
drag, startPoint x: 564, startPoint y: 362, endPoint x: 759, endPoint y: 278, distance: 212.1
click at [760, 275] on div "Dear Peter, The Confirmation Statement of Vicinity Properties Limited as of 20 …" at bounding box center [747, 63] width 683 height 424
click at [446, 365] on div at bounding box center [455, 361] width 18 height 18
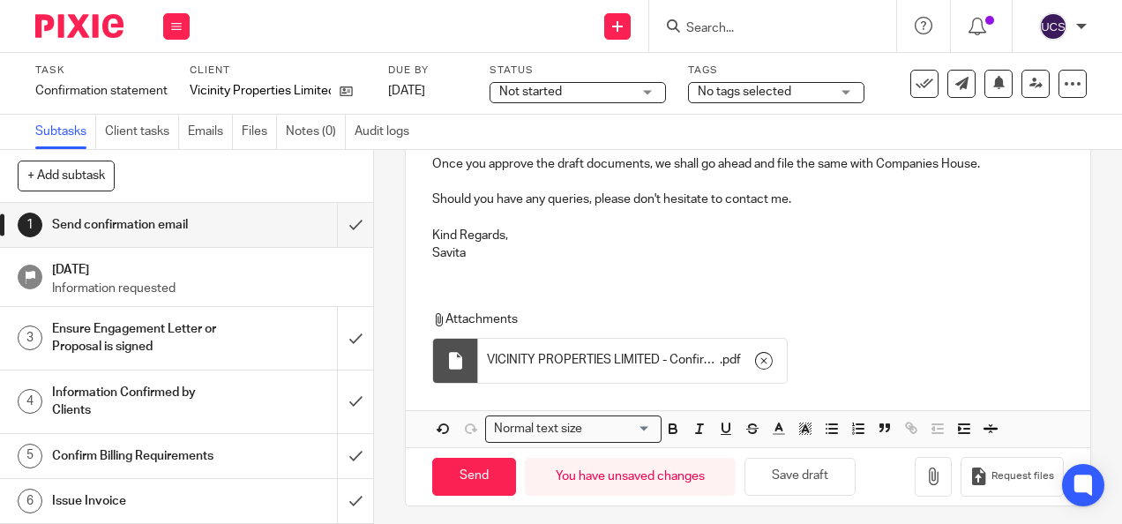
scroll to position [504, 0]
click at [586, 368] on span "VICINITY PROPERTIES LIMITED - Confirmation Statement details made up to 20.08.2…" at bounding box center [603, 359] width 233 height 18
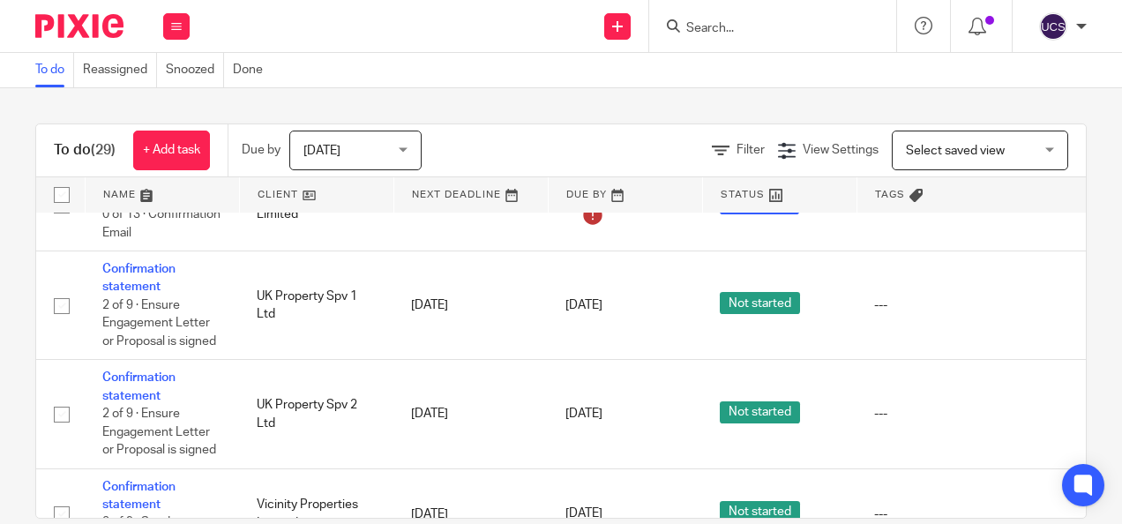
scroll to position [2381, 0]
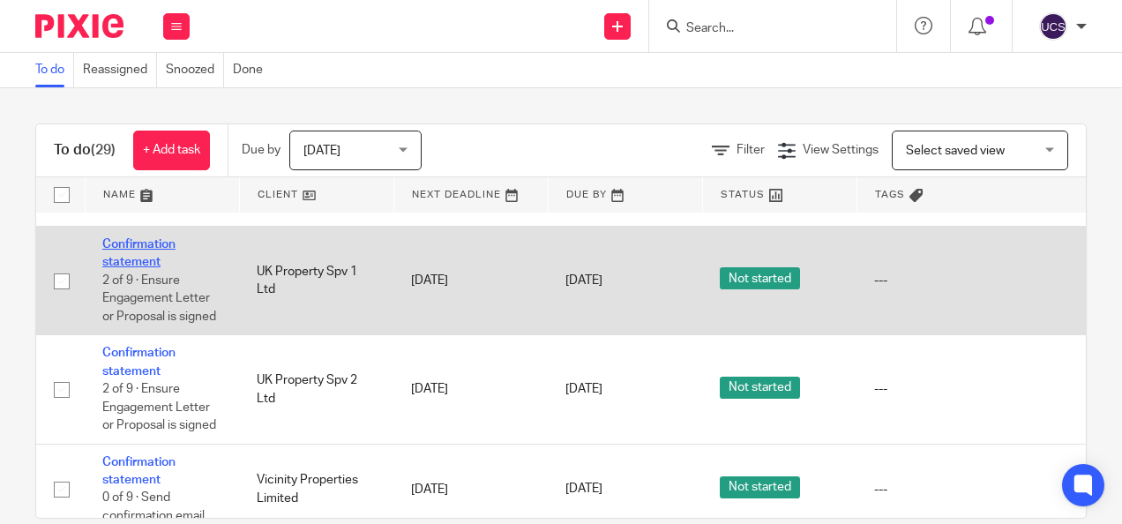
click at [126, 268] on link "Confirmation statement" at bounding box center [138, 253] width 73 height 30
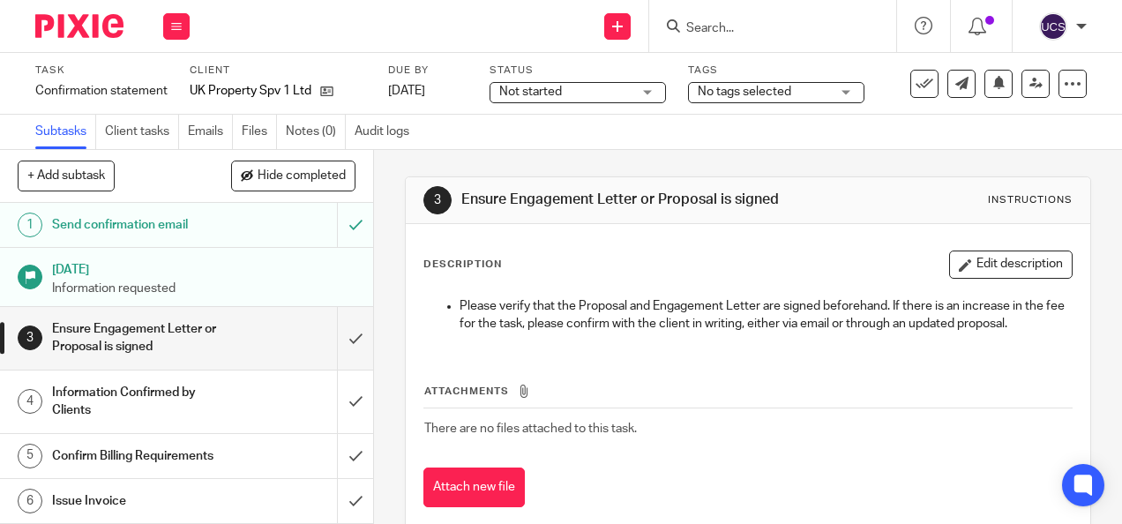
click at [651, 89] on div "Not started Not started" at bounding box center [577, 92] width 176 height 21
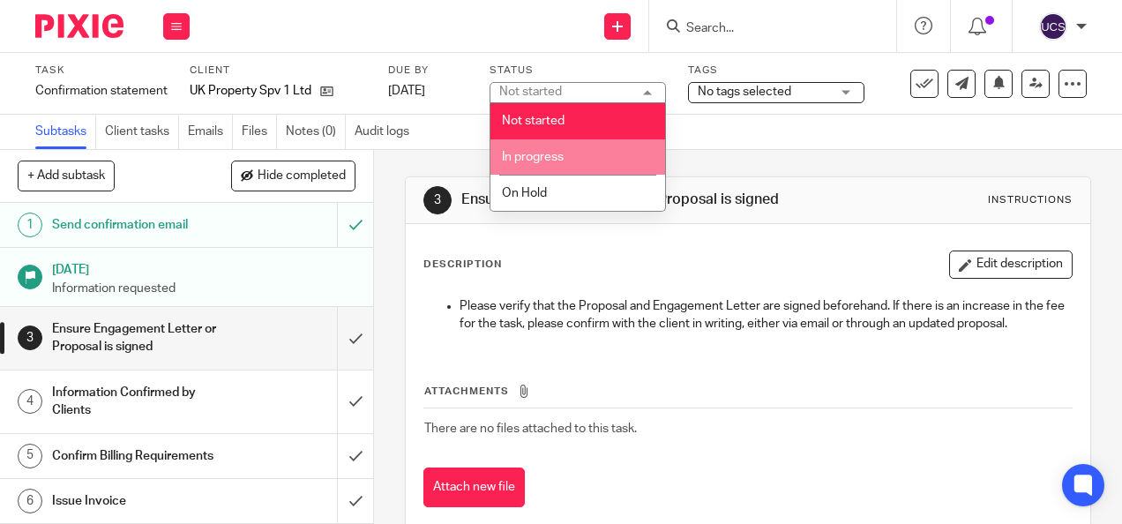
click at [585, 159] on li "In progress" at bounding box center [577, 157] width 175 height 36
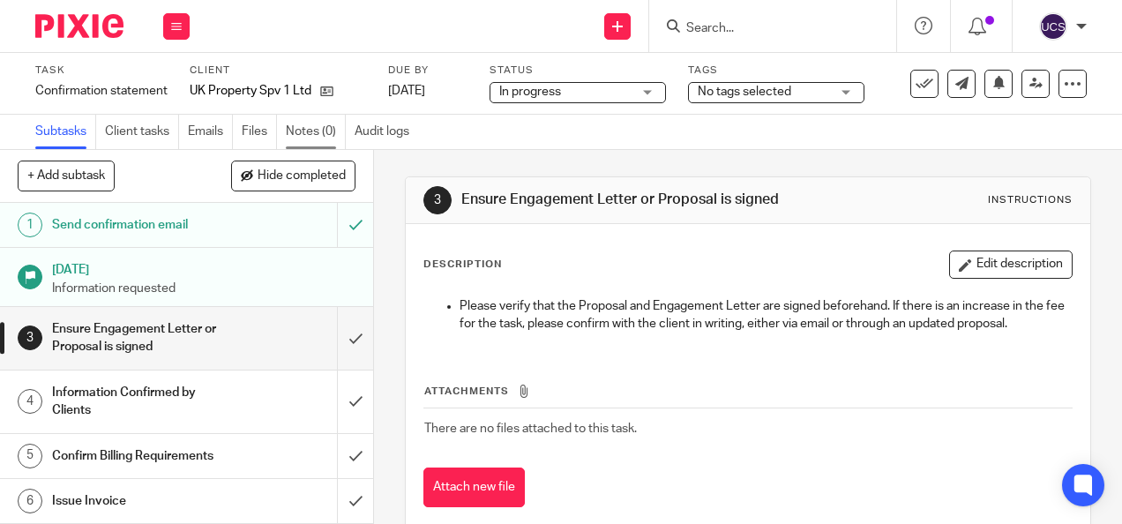
click at [310, 129] on link "Notes (0)" at bounding box center [316, 132] width 60 height 34
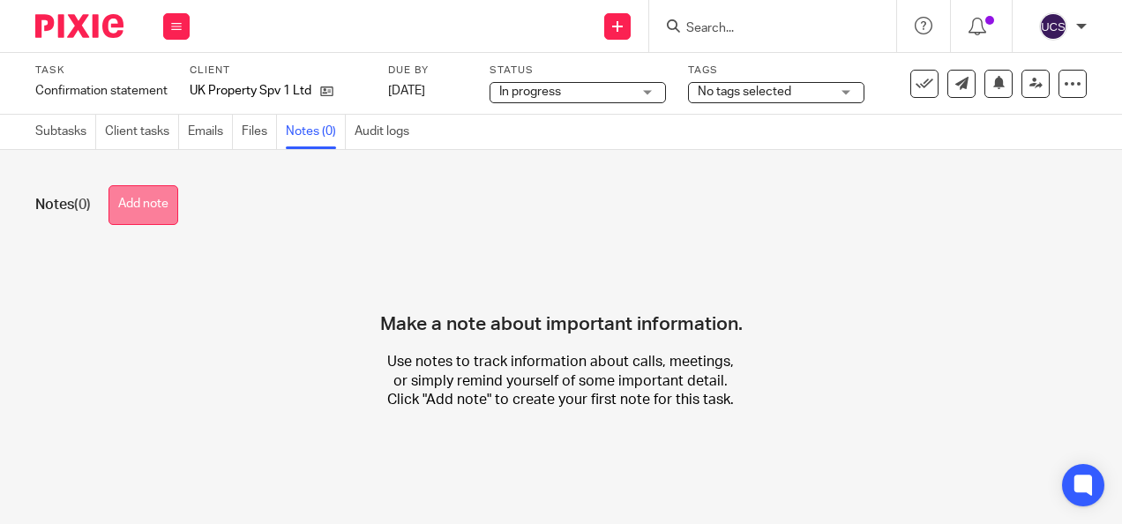
click at [141, 213] on button "Add note" at bounding box center [143, 205] width 70 height 40
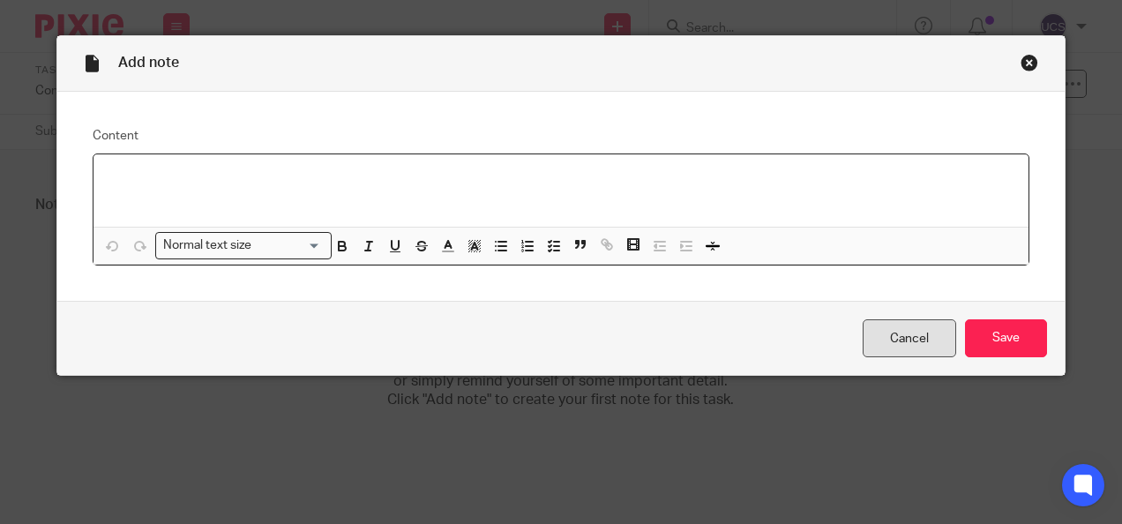
click at [922, 344] on link "Cancel" at bounding box center [908, 338] width 93 height 38
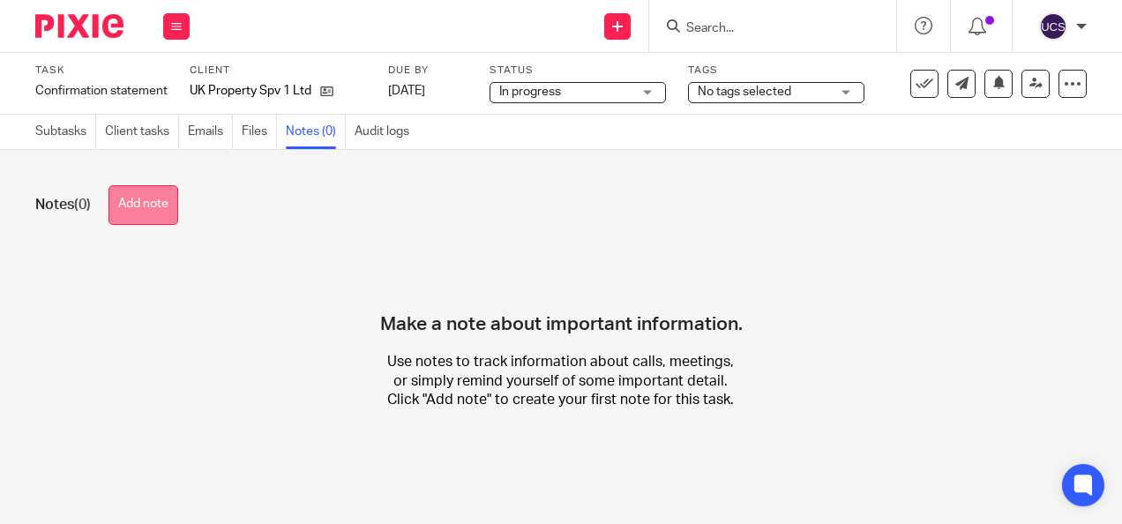
click at [126, 200] on button "Add note" at bounding box center [143, 205] width 70 height 40
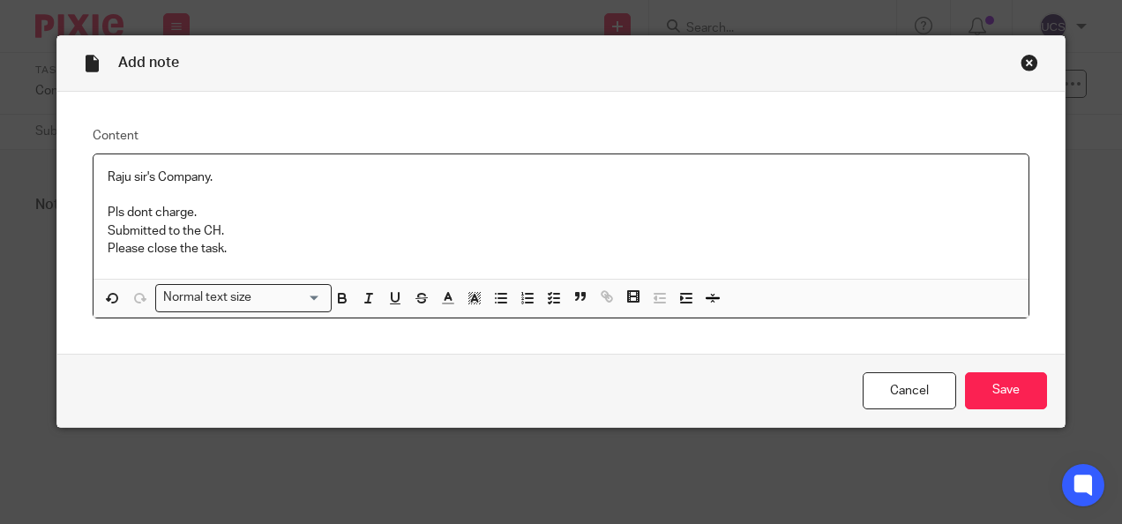
click at [141, 209] on p "Pls dont charge." at bounding box center [561, 213] width 907 height 18
click at [1000, 381] on input "Save" at bounding box center [1006, 391] width 82 height 38
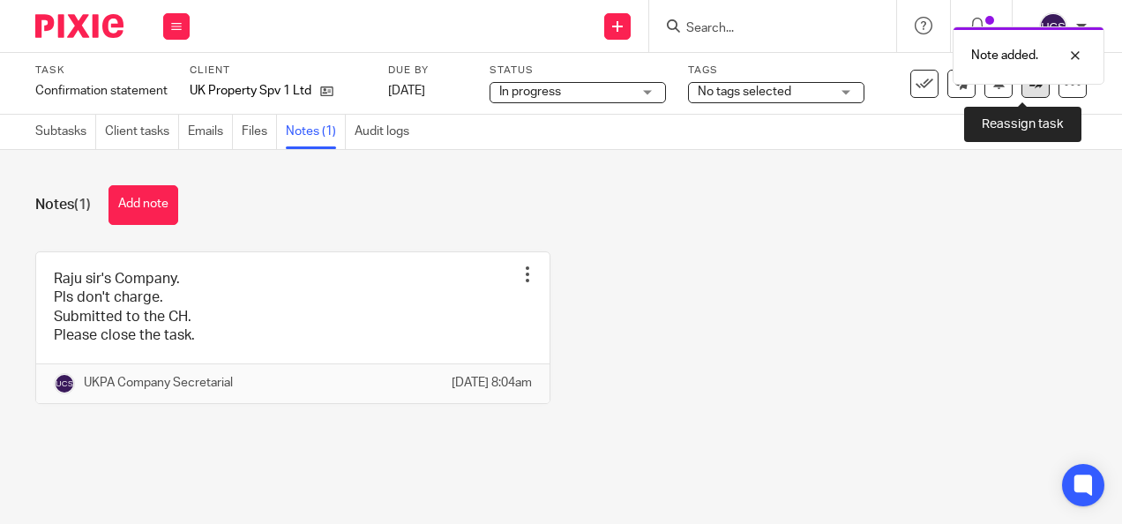
click at [1029, 88] on icon at bounding box center [1035, 83] width 13 height 13
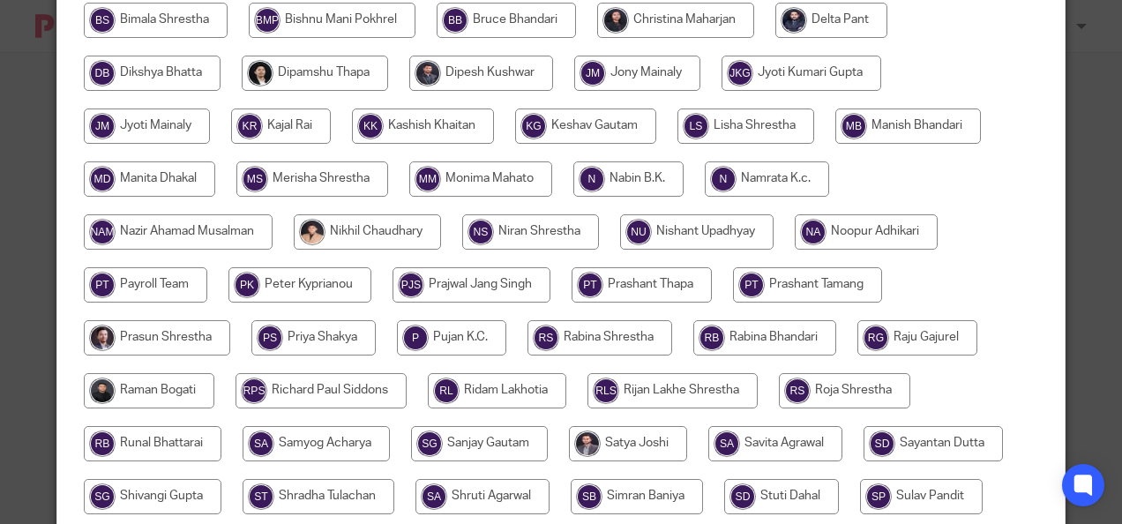
scroll to position [663, 0]
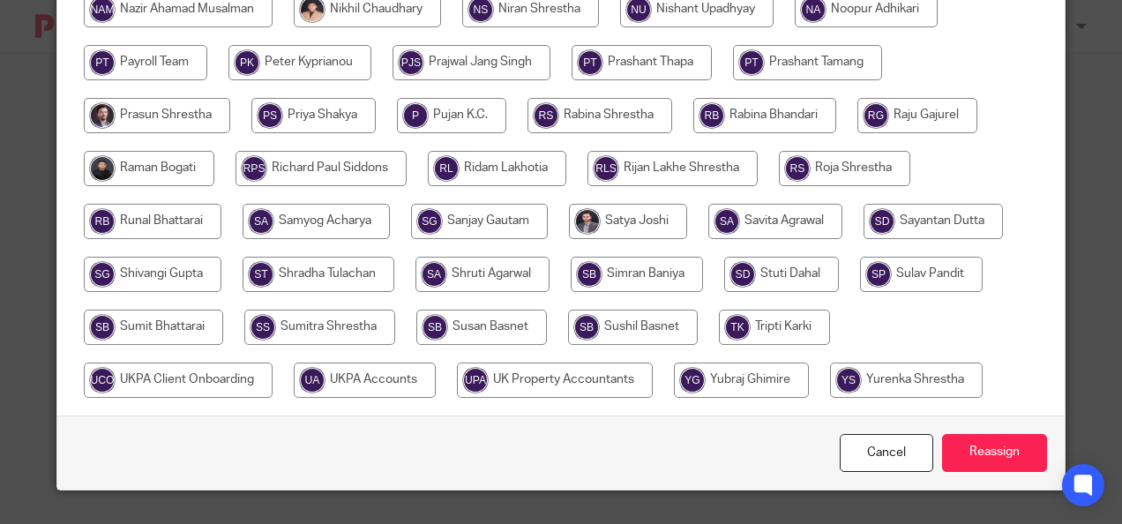
click at [362, 385] on input "radio" at bounding box center [365, 379] width 142 height 35
radio input "true"
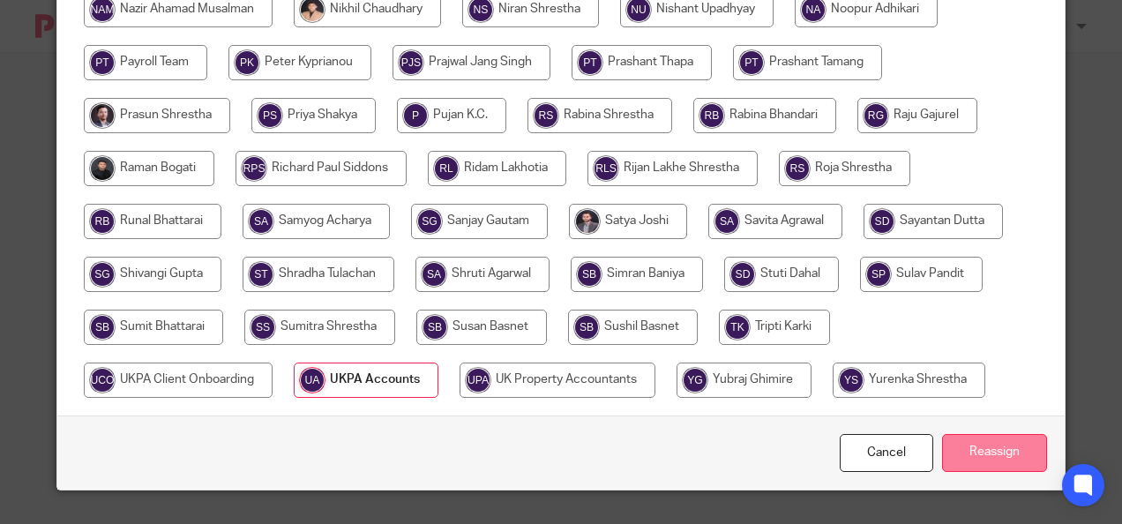
click at [995, 453] on input "Reassign" at bounding box center [994, 453] width 105 height 38
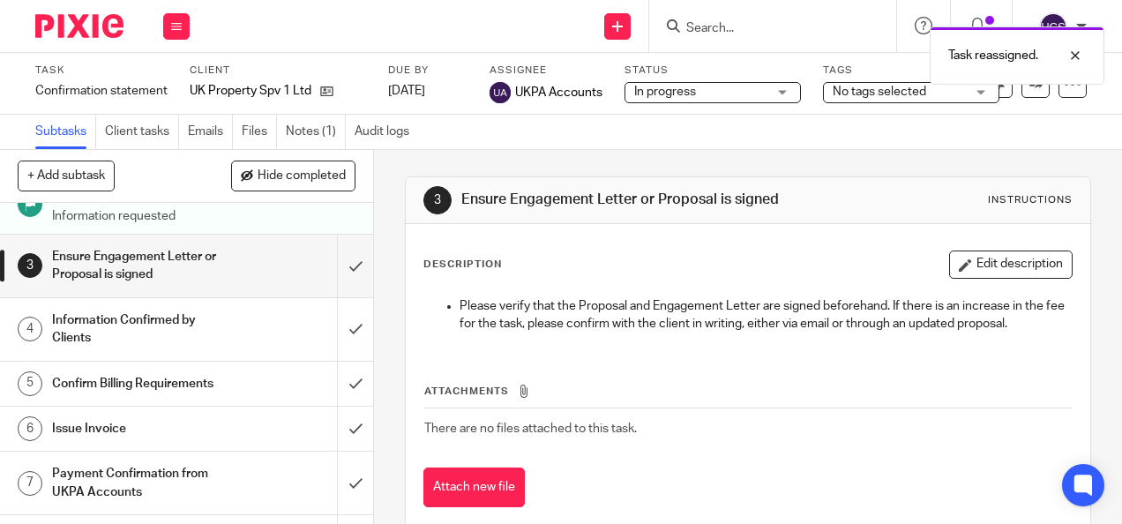
scroll to position [169, 0]
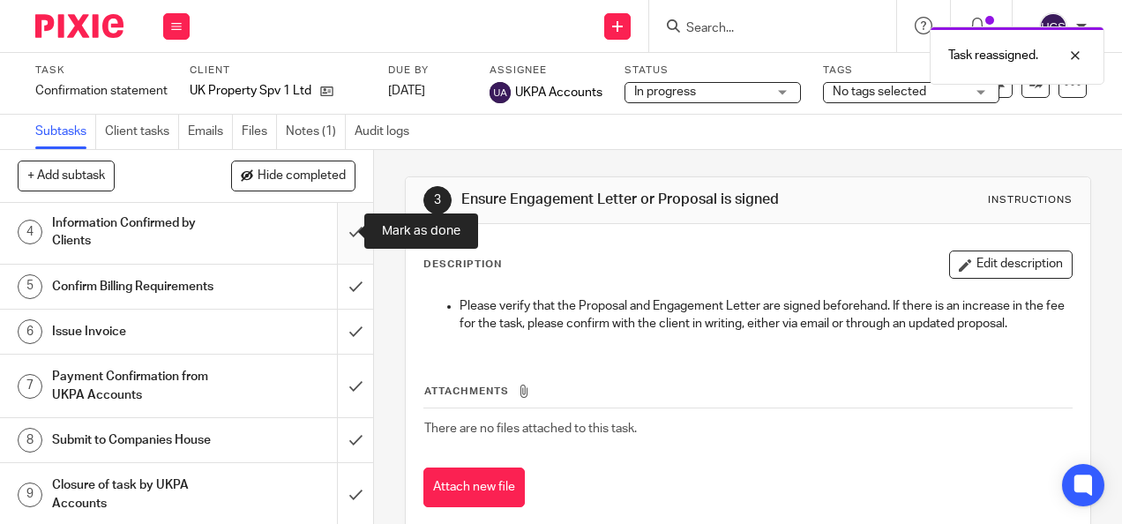
click at [338, 233] on input "submit" at bounding box center [186, 232] width 373 height 63
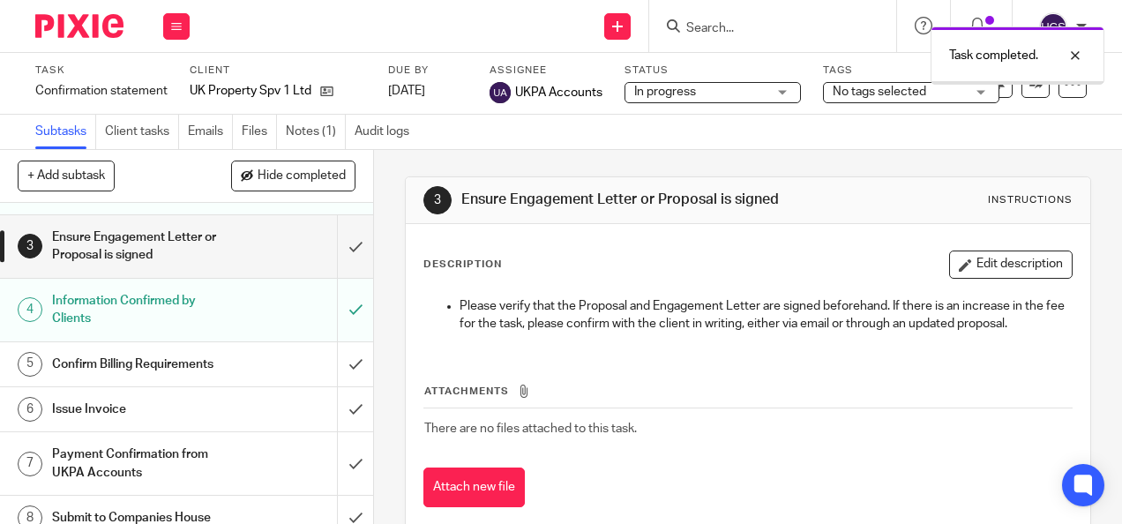
scroll to position [169, 0]
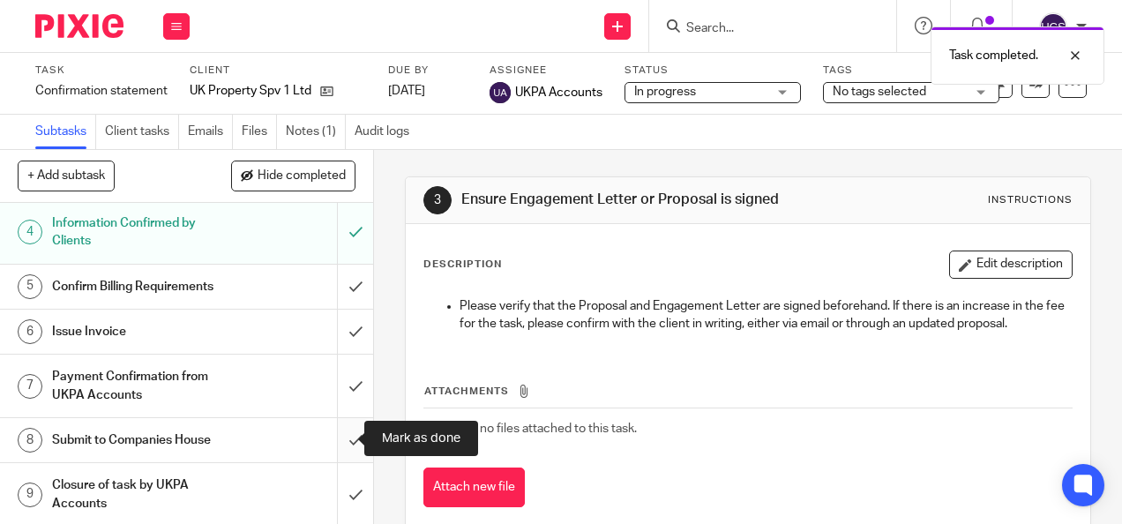
click at [333, 443] on input "submit" at bounding box center [186, 440] width 373 height 44
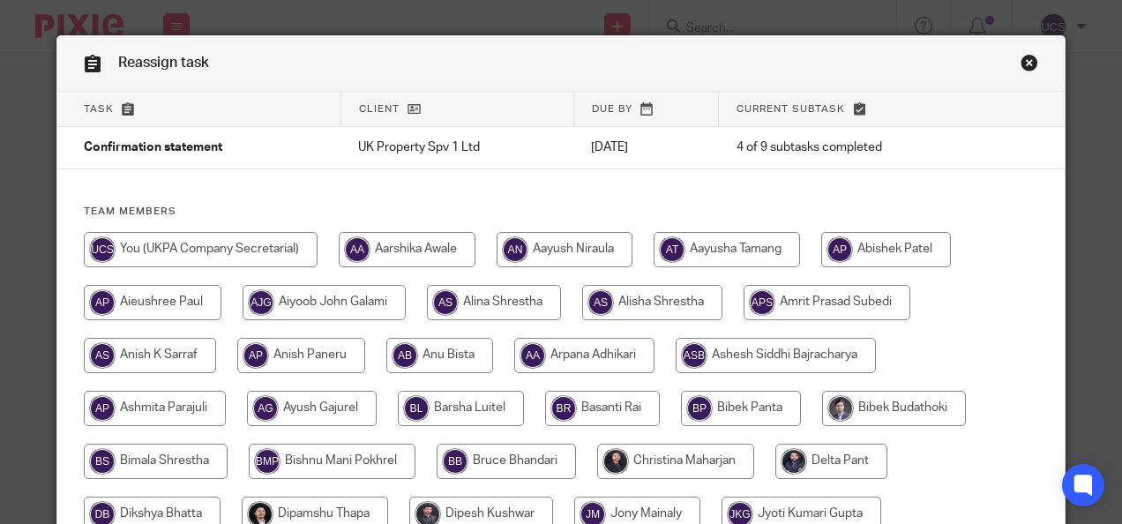
click at [1026, 65] on link "Close this dialog window" at bounding box center [1029, 66] width 18 height 24
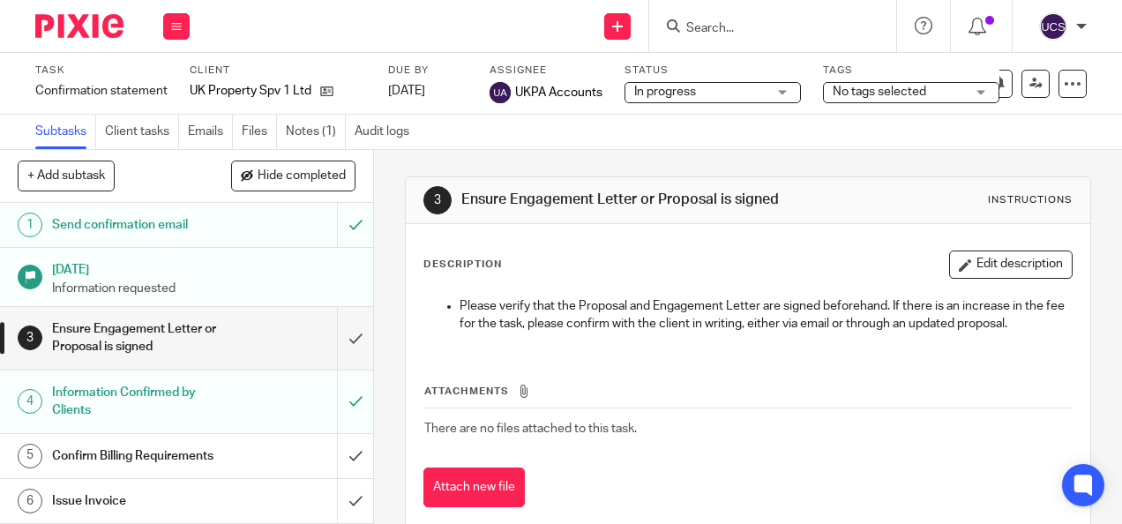
click at [698, 29] on input "Search" at bounding box center [763, 29] width 159 height 16
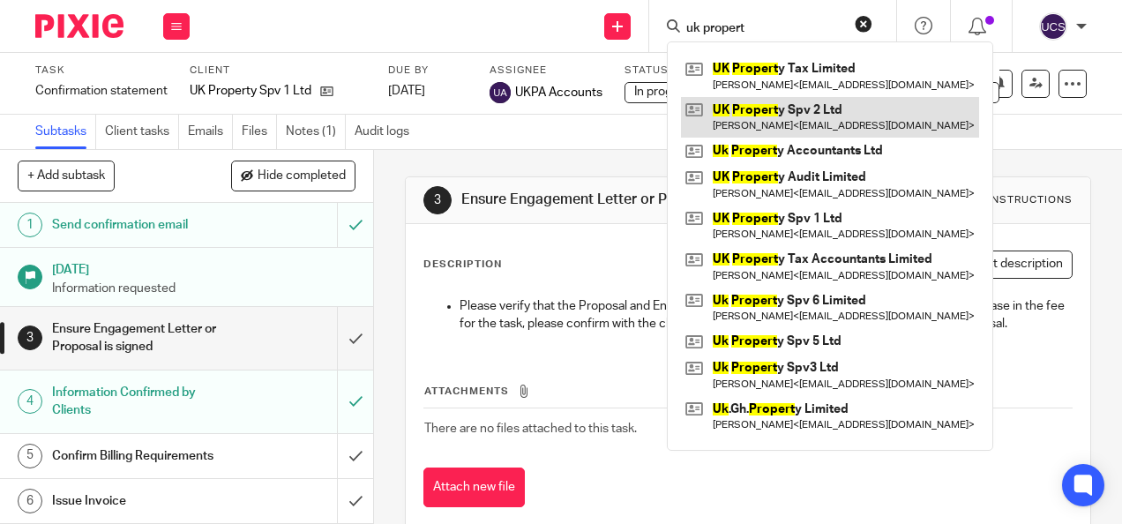
type input "uk propert"
click at [781, 106] on link at bounding box center [830, 117] width 298 height 41
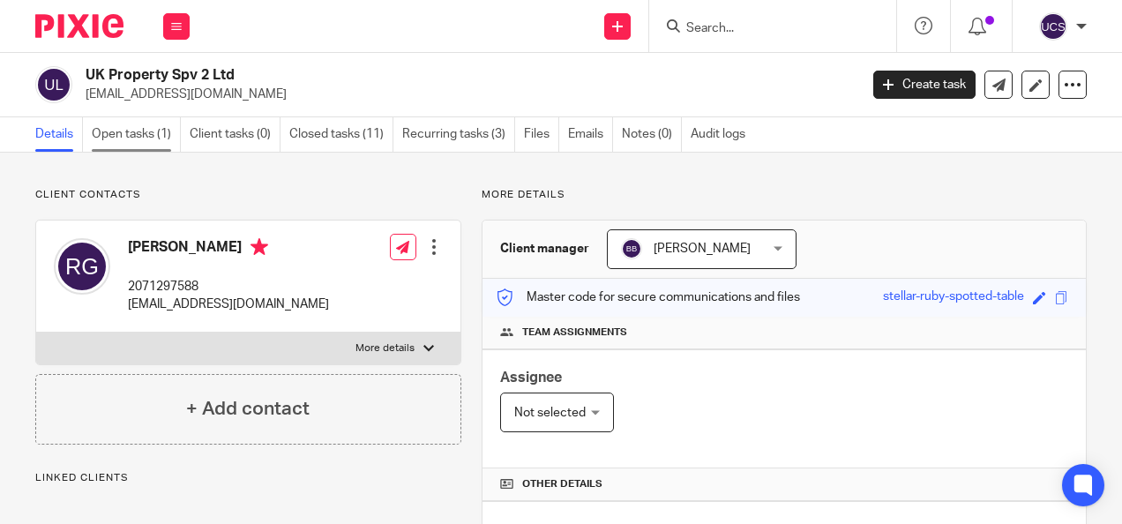
click at [118, 123] on link "Open tasks (1)" at bounding box center [136, 134] width 89 height 34
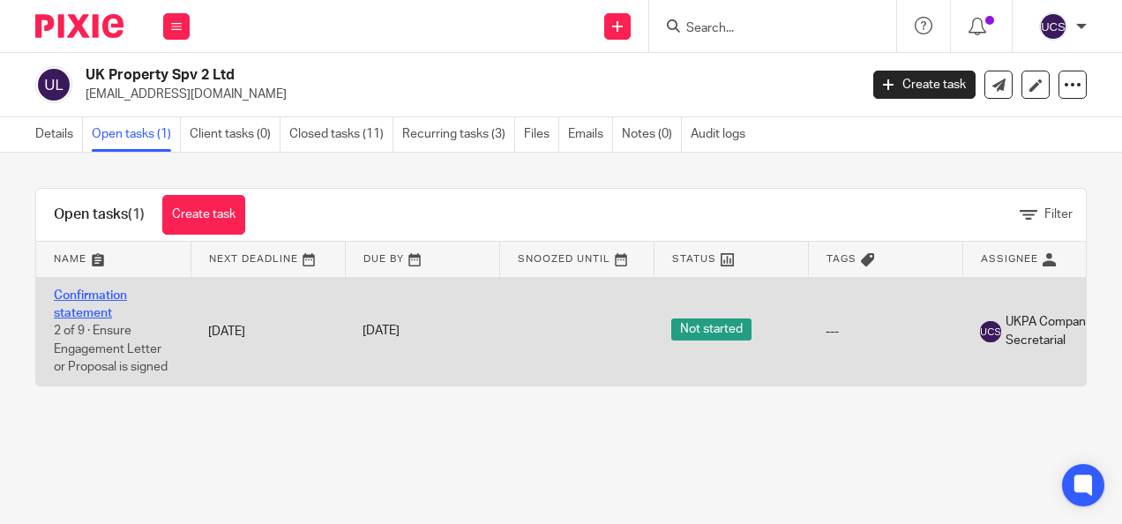
click at [88, 296] on link "Confirmation statement" at bounding box center [90, 304] width 73 height 30
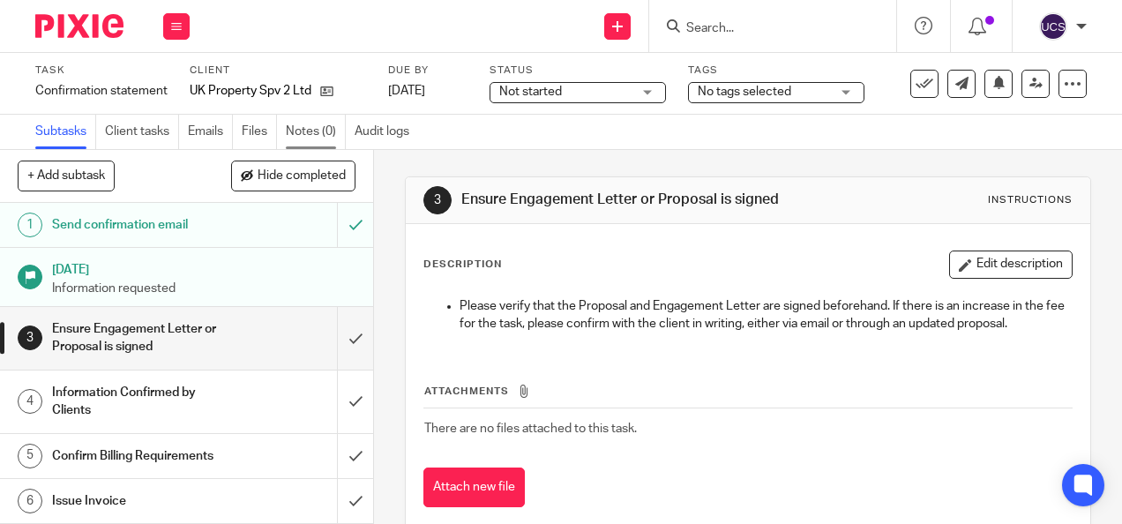
click at [311, 139] on link "Notes (0)" at bounding box center [316, 132] width 60 height 34
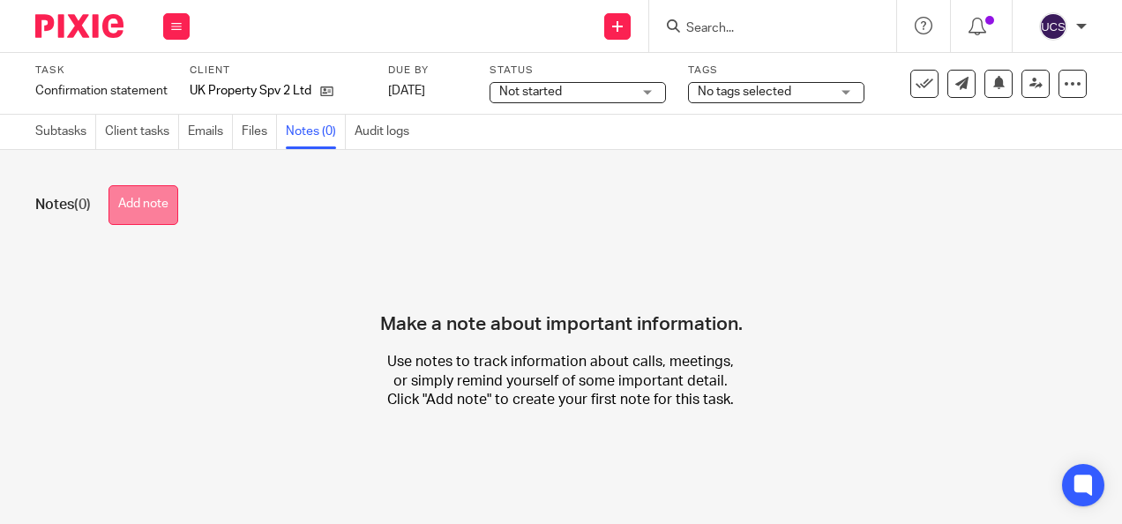
click at [151, 215] on button "Add note" at bounding box center [143, 205] width 70 height 40
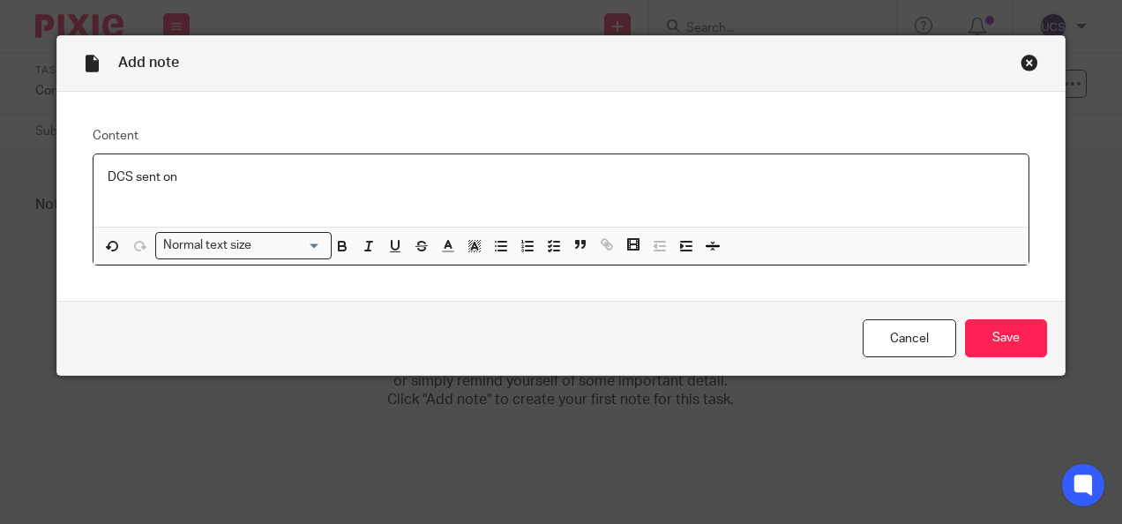
click at [186, 173] on p "DCS sent on" at bounding box center [561, 177] width 907 height 18
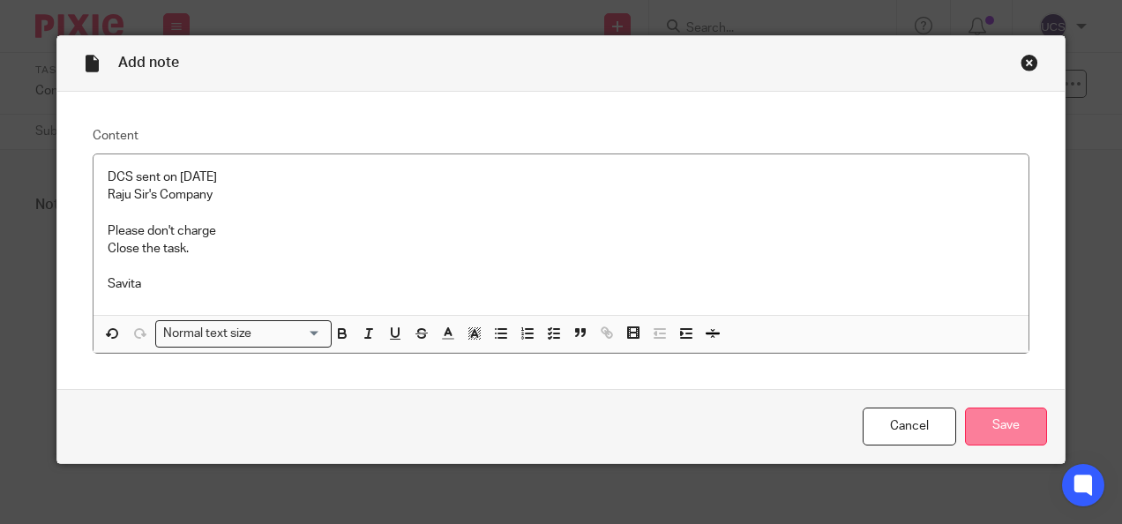
click at [976, 416] on input "Save" at bounding box center [1006, 426] width 82 height 38
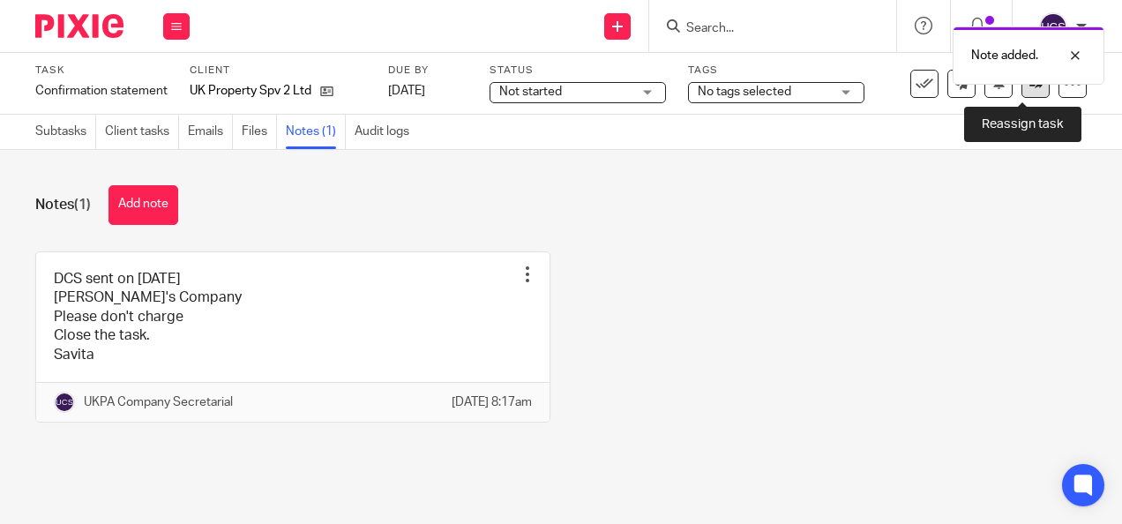
click at [1023, 90] on link at bounding box center [1035, 84] width 28 height 28
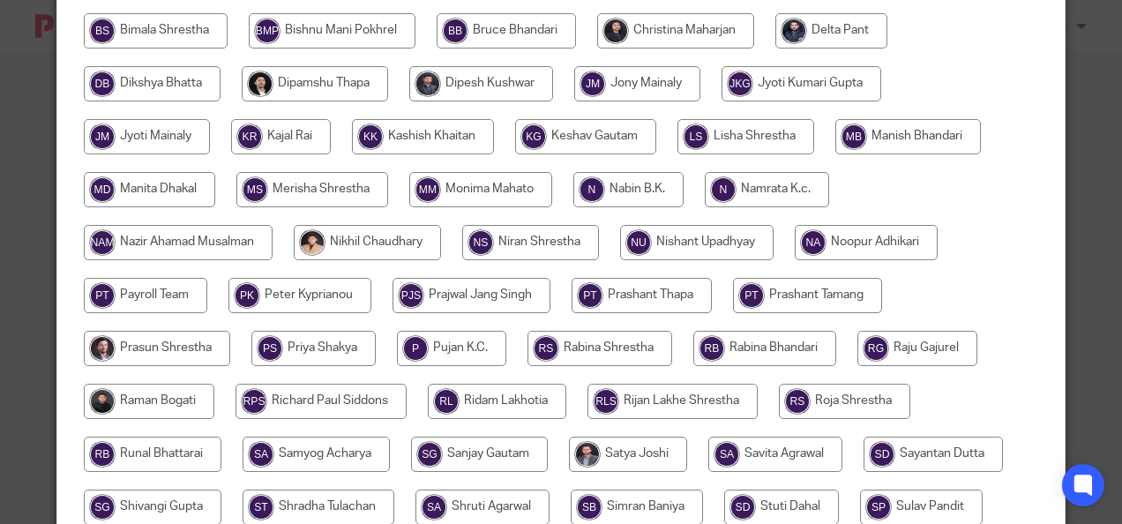
scroll to position [617, 0]
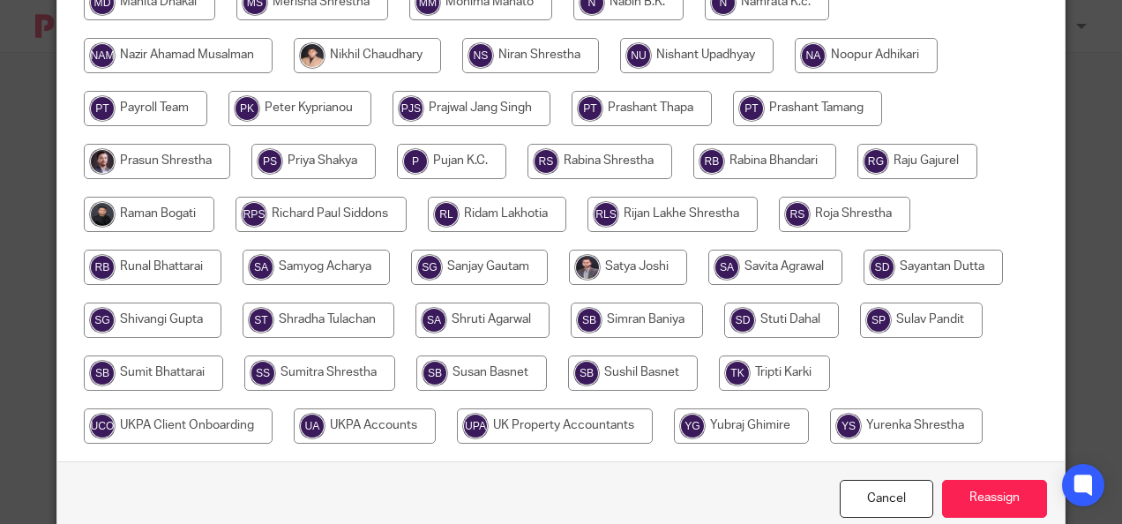
click at [362, 425] on input "radio" at bounding box center [365, 425] width 142 height 35
radio input "true"
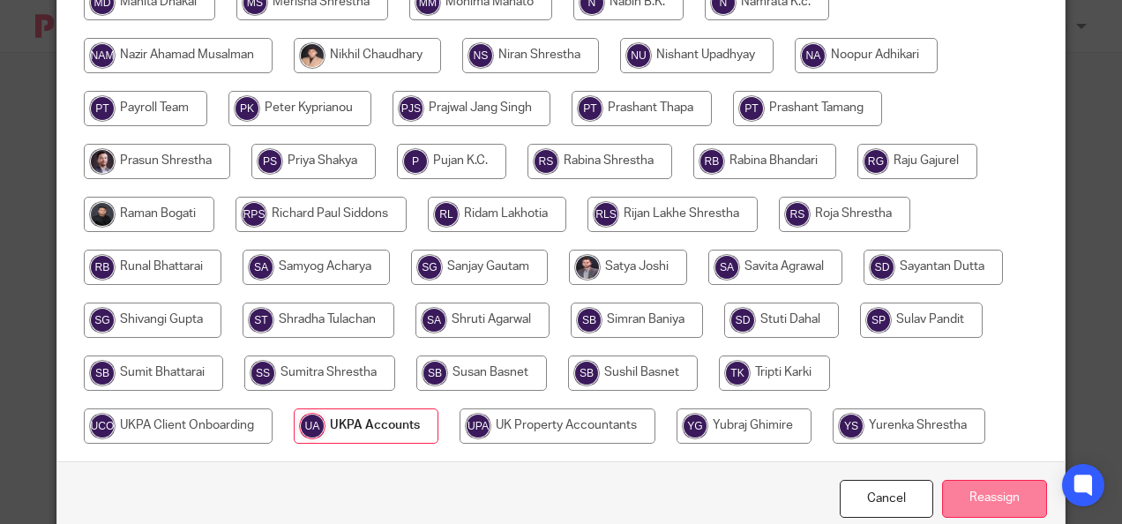
drag, startPoint x: 972, startPoint y: 505, endPoint x: 958, endPoint y: 515, distance: 17.1
click at [972, 504] on input "Reassign" at bounding box center [994, 499] width 105 height 38
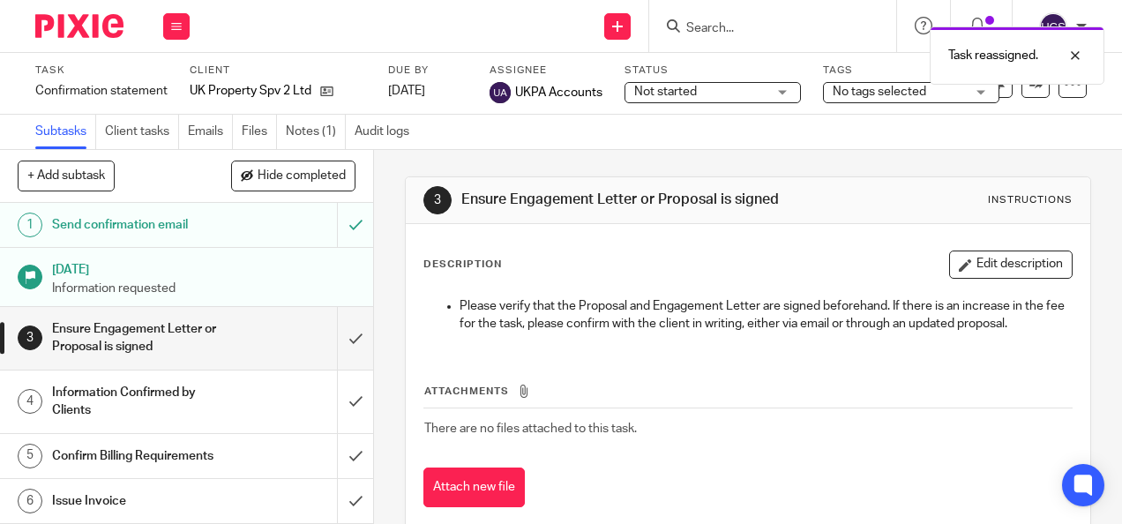
click at [728, 27] on div "Task reassigned." at bounding box center [832, 51] width 543 height 67
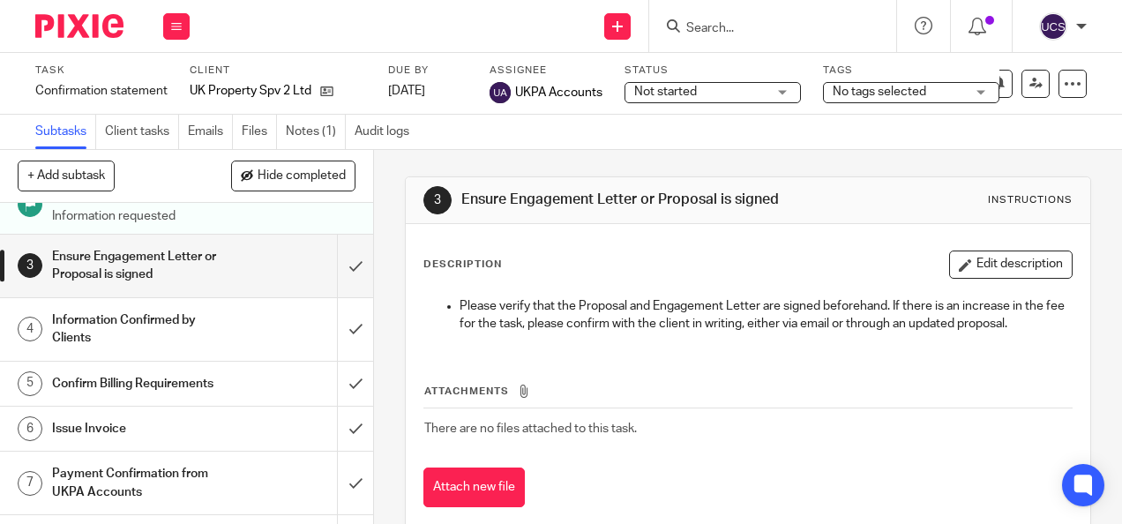
scroll to position [88, 0]
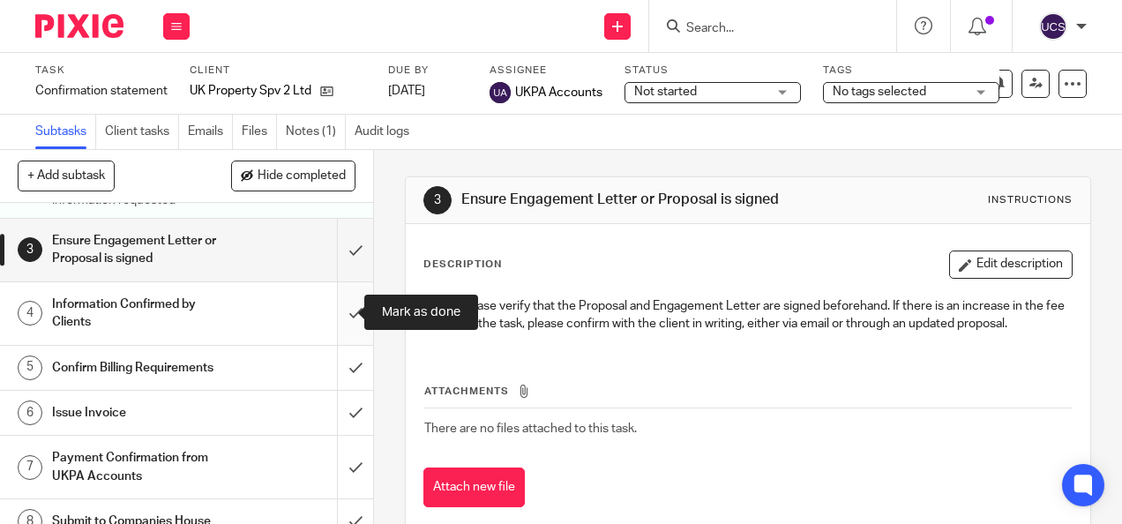
click at [339, 314] on input "submit" at bounding box center [186, 313] width 373 height 63
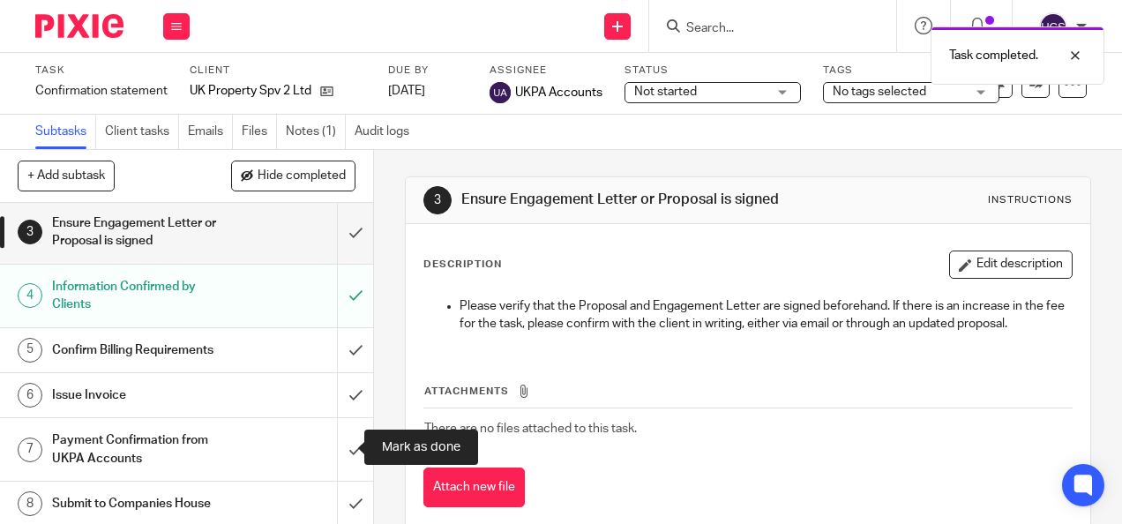
scroll to position [169, 0]
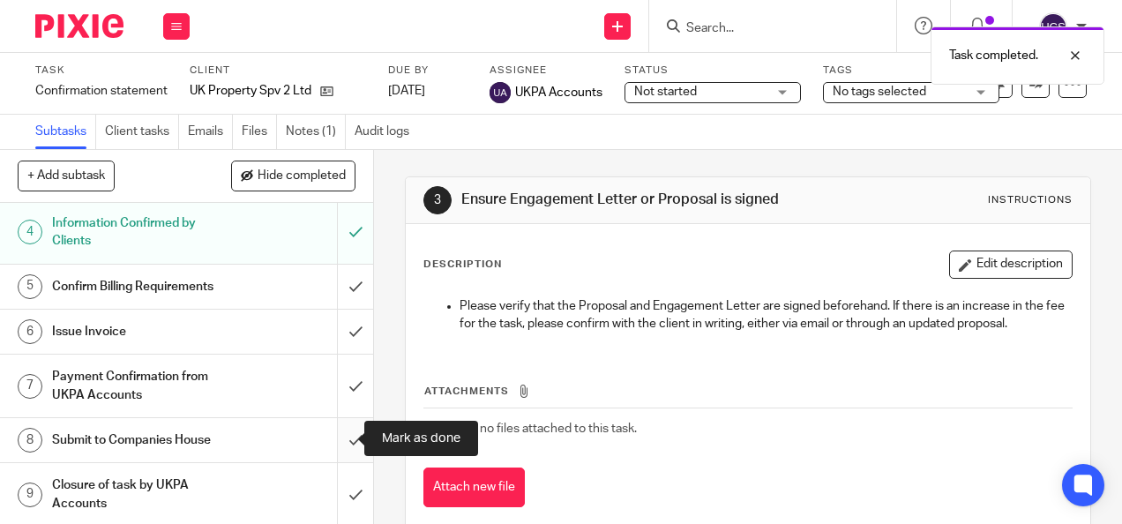
click at [338, 439] on input "submit" at bounding box center [186, 440] width 373 height 44
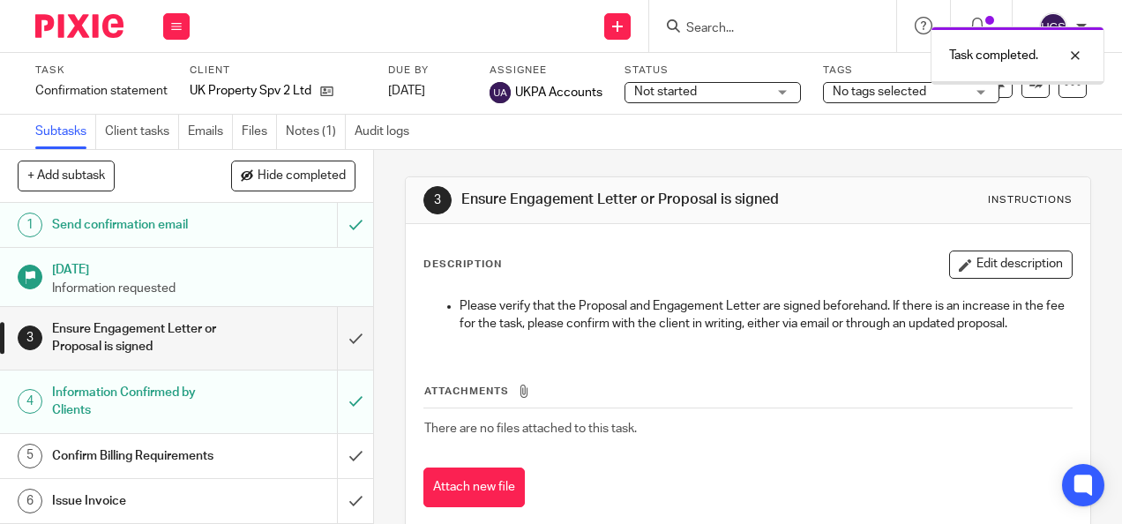
drag, startPoint x: 1074, startPoint y: 58, endPoint x: 912, endPoint y: 53, distance: 162.4
click at [1074, 57] on div at bounding box center [1062, 55] width 48 height 21
click at [723, 25] on input "Search" at bounding box center [763, 29] width 159 height 16
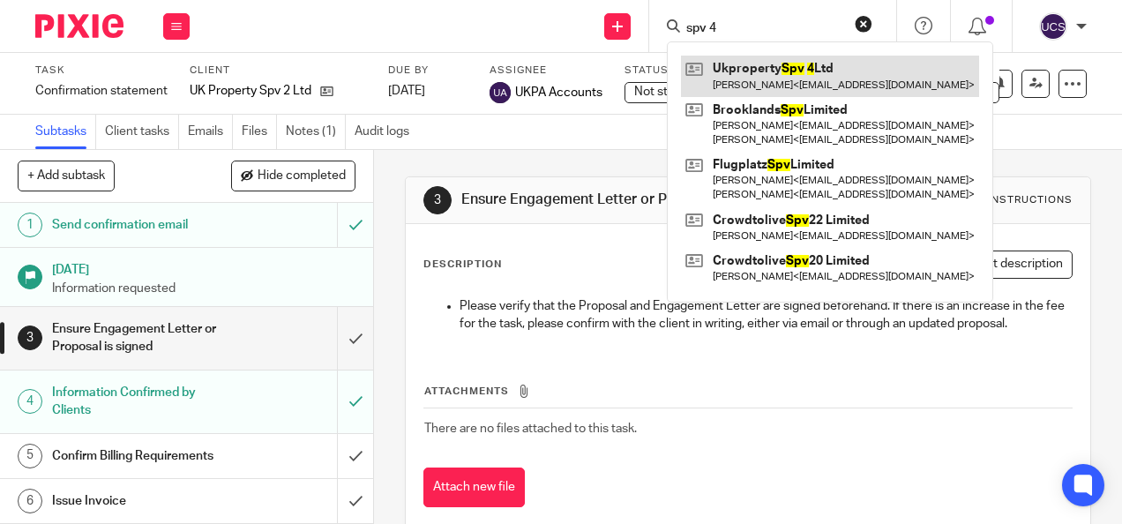
type input "spv 4"
click at [777, 58] on link at bounding box center [830, 76] width 298 height 41
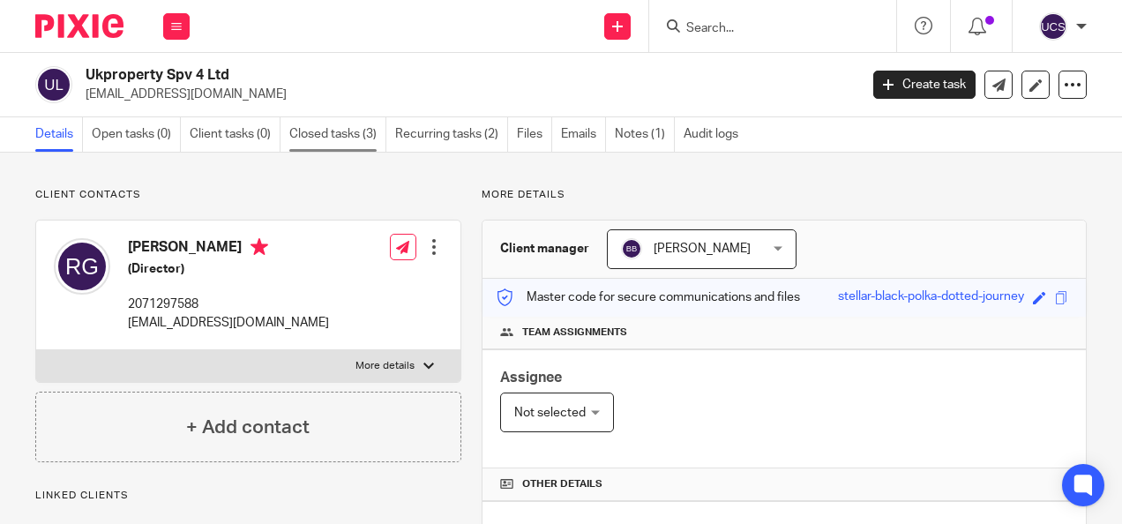
click at [317, 131] on link "Closed tasks (3)" at bounding box center [337, 134] width 97 height 34
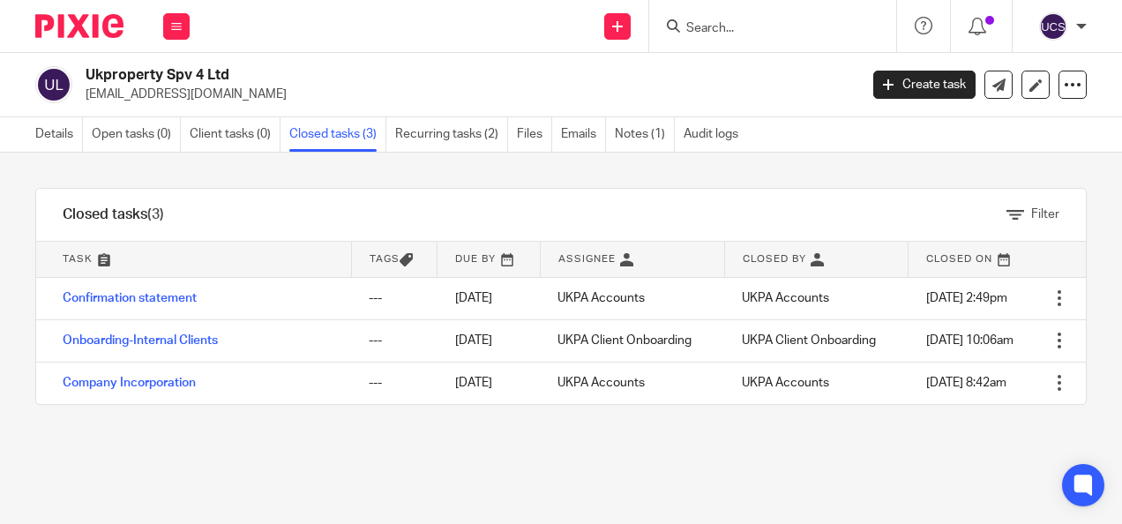
click at [112, 296] on link "Confirmation statement" at bounding box center [130, 298] width 134 height 12
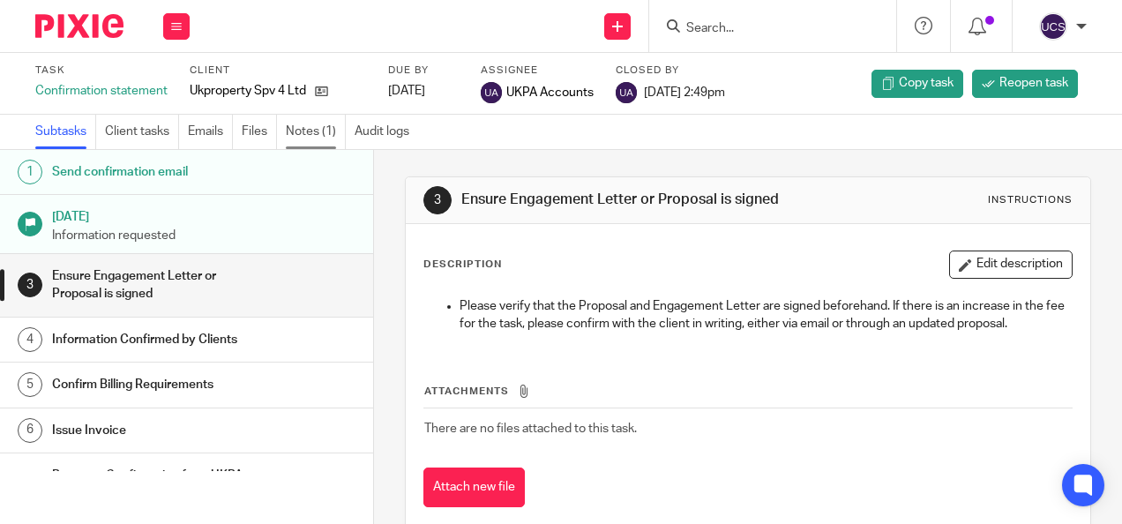
click at [306, 135] on link "Notes (1)" at bounding box center [316, 132] width 60 height 34
click at [767, 31] on input "Search" at bounding box center [763, 29] width 159 height 16
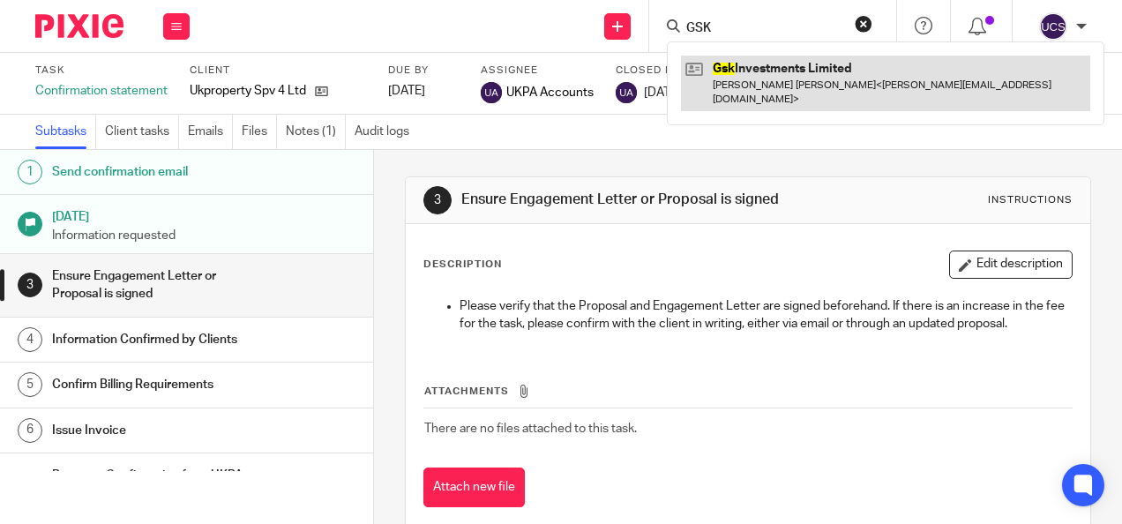
type input "GSK"
click at [786, 58] on link at bounding box center [885, 83] width 409 height 55
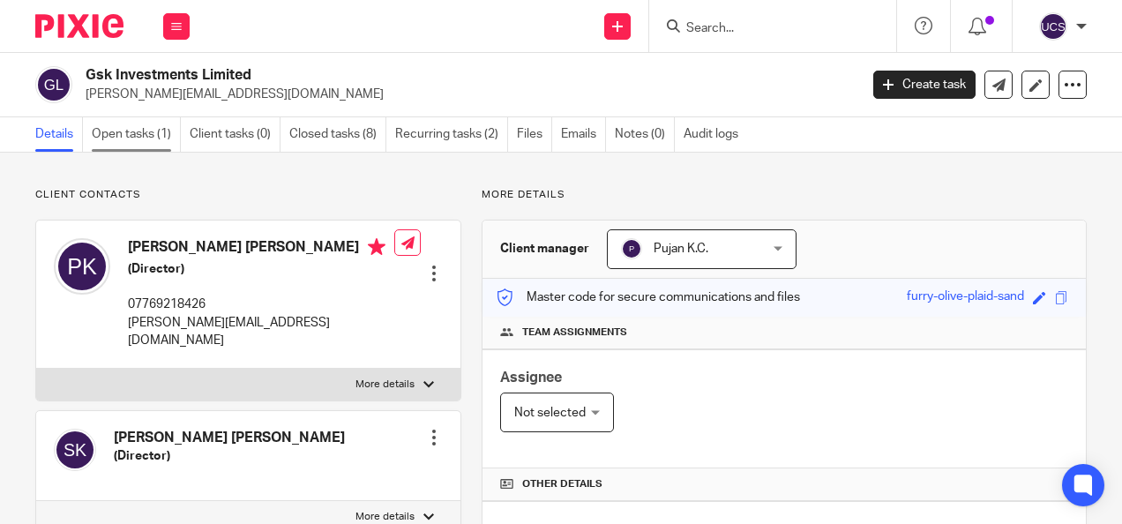
click at [134, 132] on link "Open tasks (1)" at bounding box center [136, 134] width 89 height 34
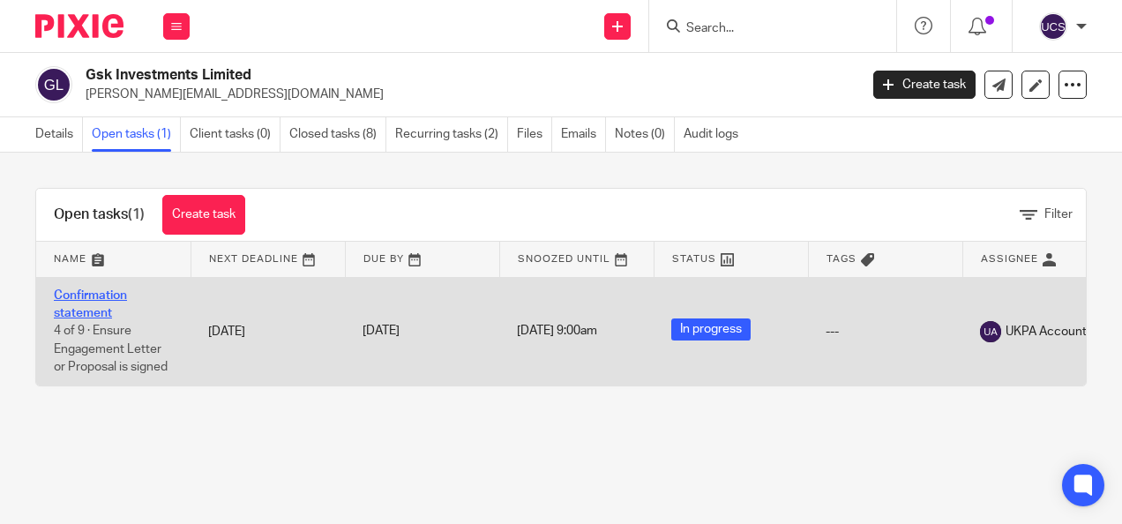
click at [90, 289] on link "Confirmation statement" at bounding box center [90, 304] width 73 height 30
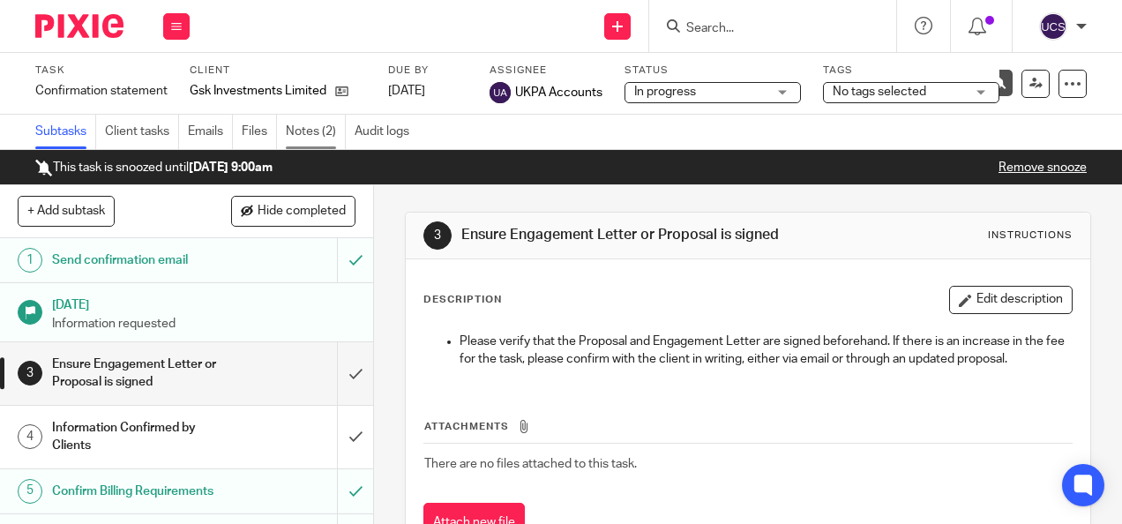
click at [308, 129] on link "Notes (2)" at bounding box center [316, 132] width 60 height 34
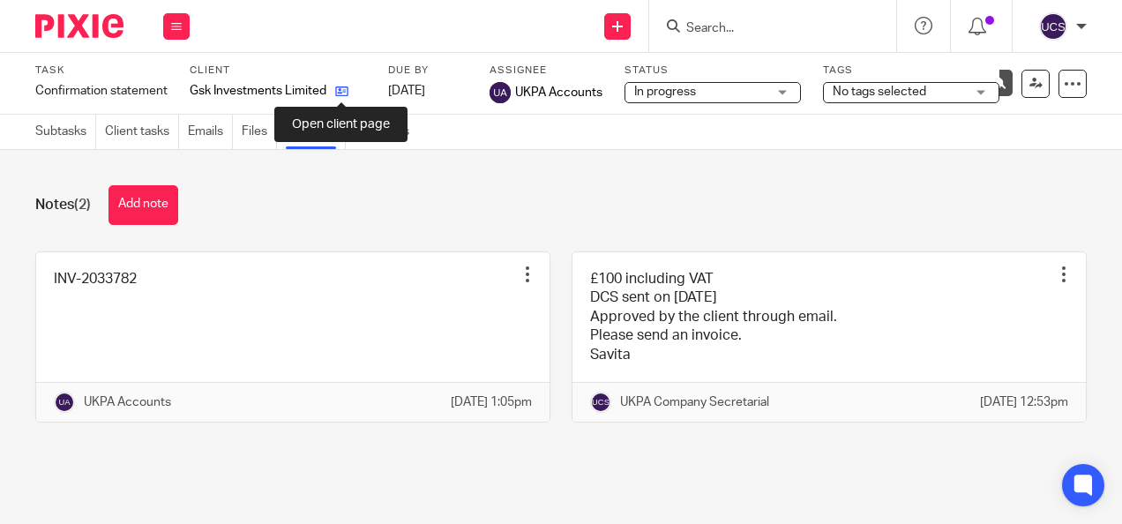
click at [338, 92] on icon at bounding box center [341, 91] width 13 height 13
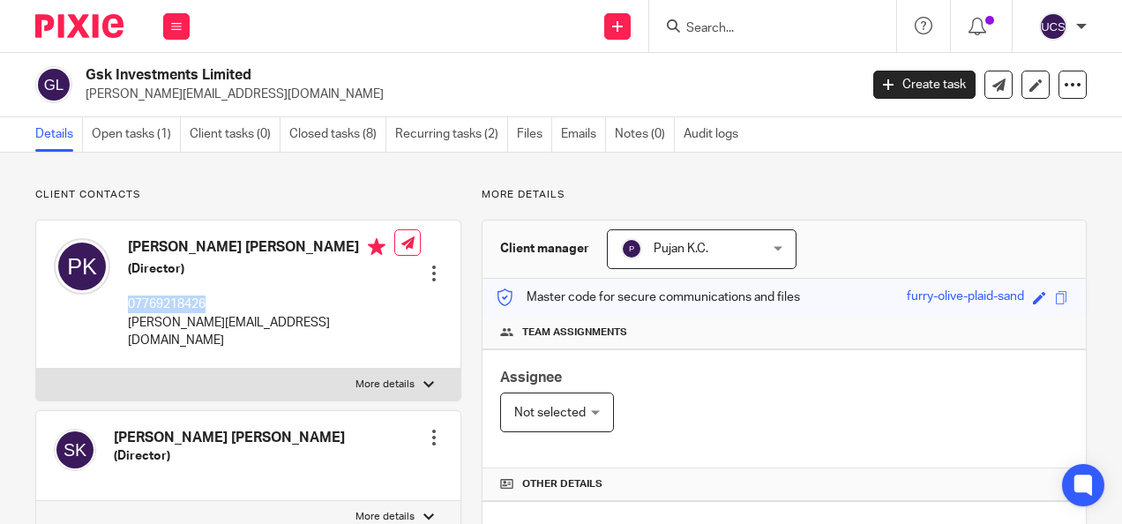
drag, startPoint x: 127, startPoint y: 302, endPoint x: 207, endPoint y: 298, distance: 80.3
click at [207, 298] on div "[PERSON_NAME] [PERSON_NAME] (Director) 07769218426 [PERSON_NAME][EMAIL_ADDRESS]…" at bounding box center [224, 293] width 340 height 129
drag, startPoint x: 207, startPoint y: 298, endPoint x: 183, endPoint y: 302, distance: 25.1
copy p "07769218426"
click at [120, 136] on link "Open tasks (1)" at bounding box center [136, 134] width 89 height 34
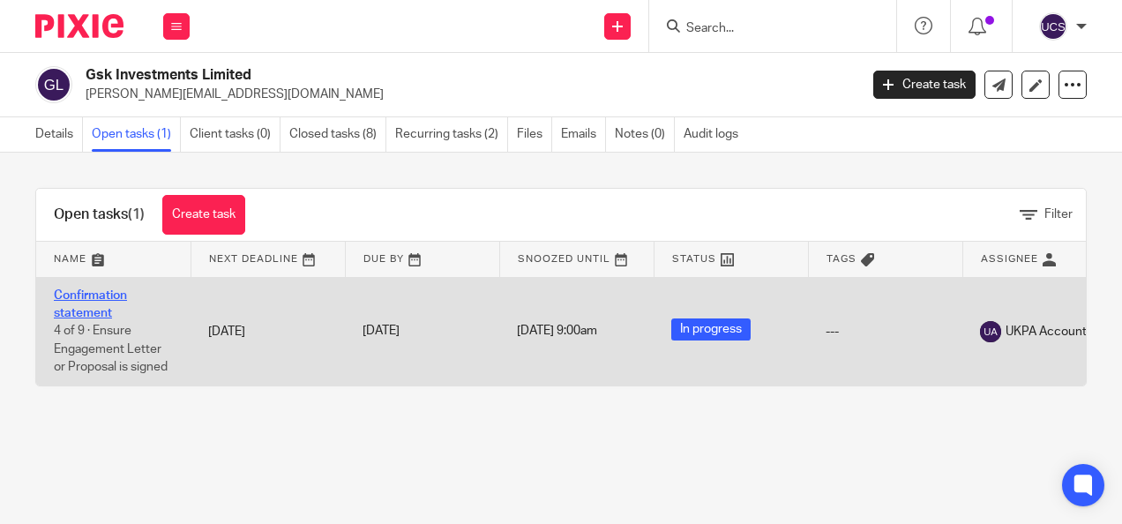
click at [76, 289] on link "Confirmation statement" at bounding box center [90, 304] width 73 height 30
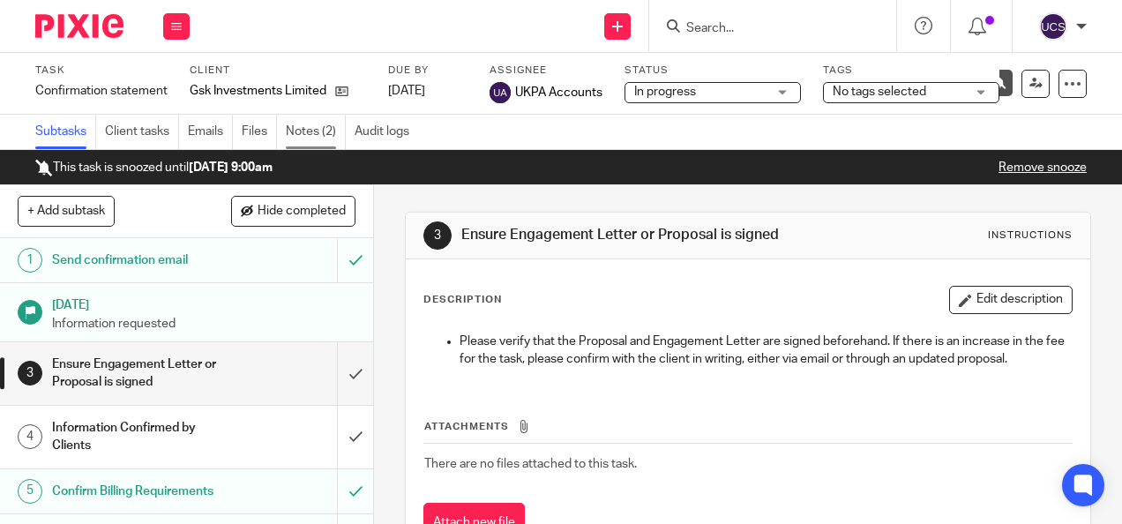
click at [322, 122] on link "Notes (2)" at bounding box center [316, 132] width 60 height 34
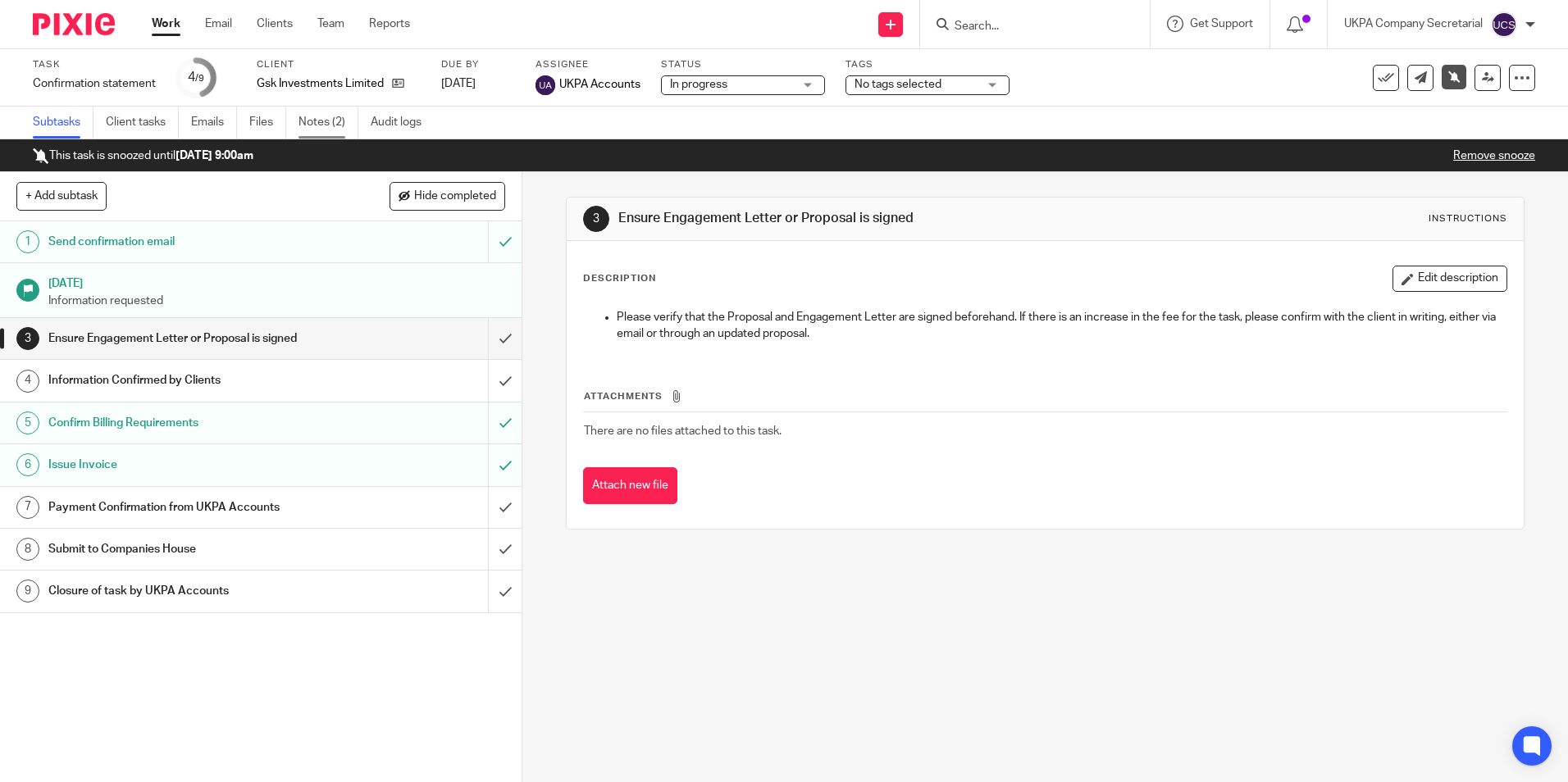
click at [302, 113] on link "Notes (2)" at bounding box center [328, 123] width 60 height 32
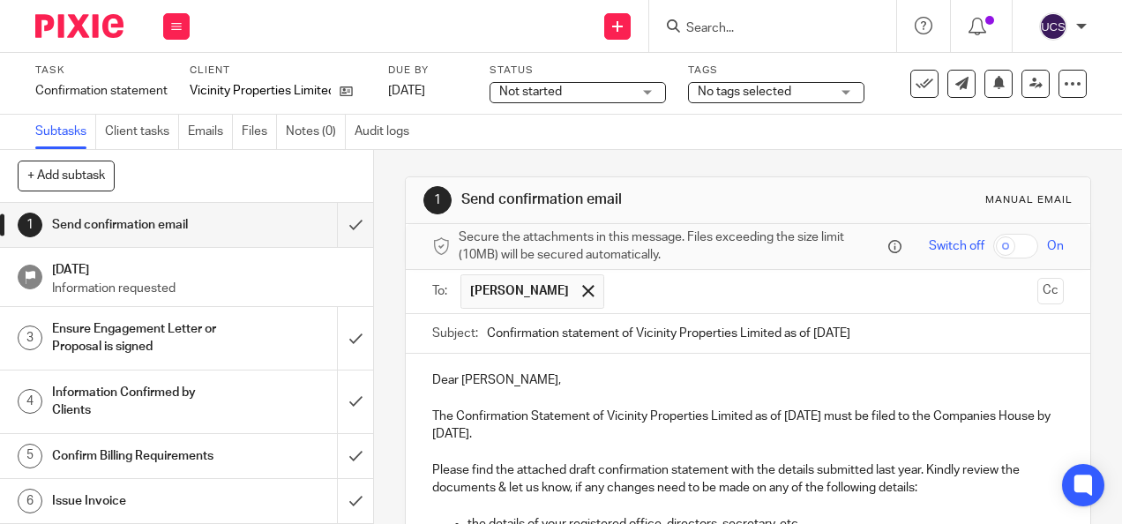
scroll to position [504, 0]
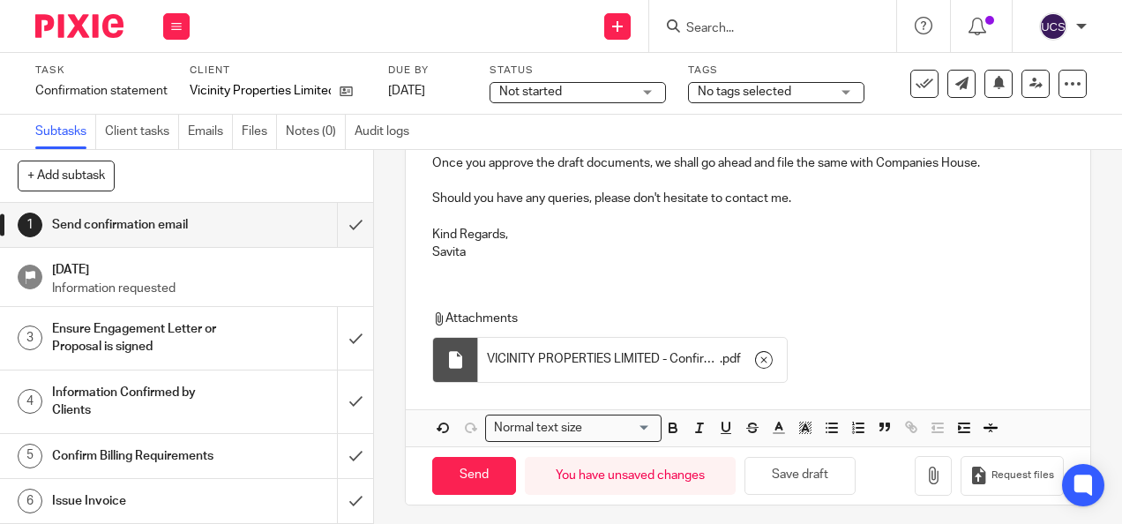
click at [624, 270] on div "Dear [PERSON_NAME], The Confirmation Statement of Vicinity Properties Limited a…" at bounding box center [747, 62] width 683 height 424
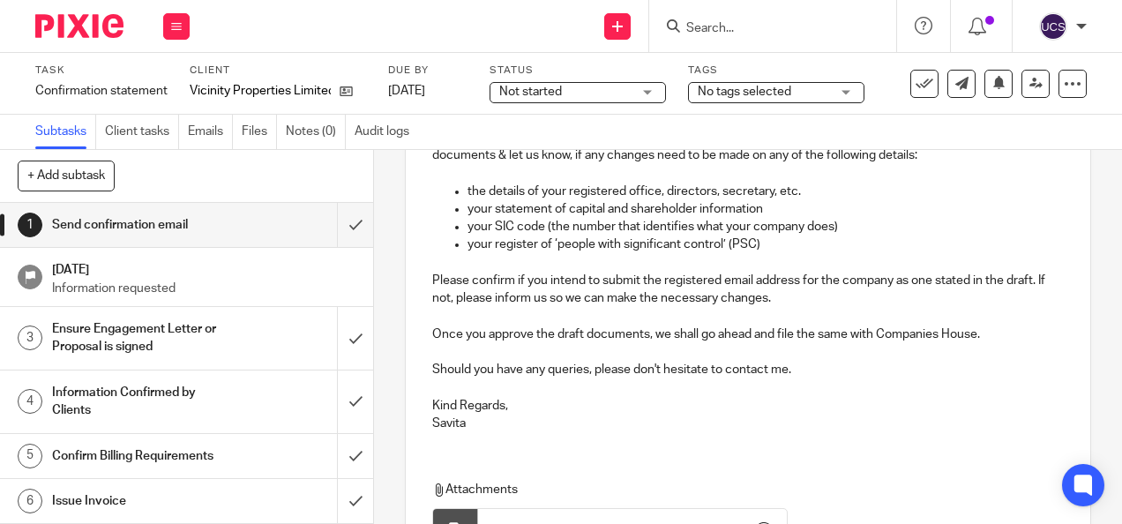
scroll to position [327, 0]
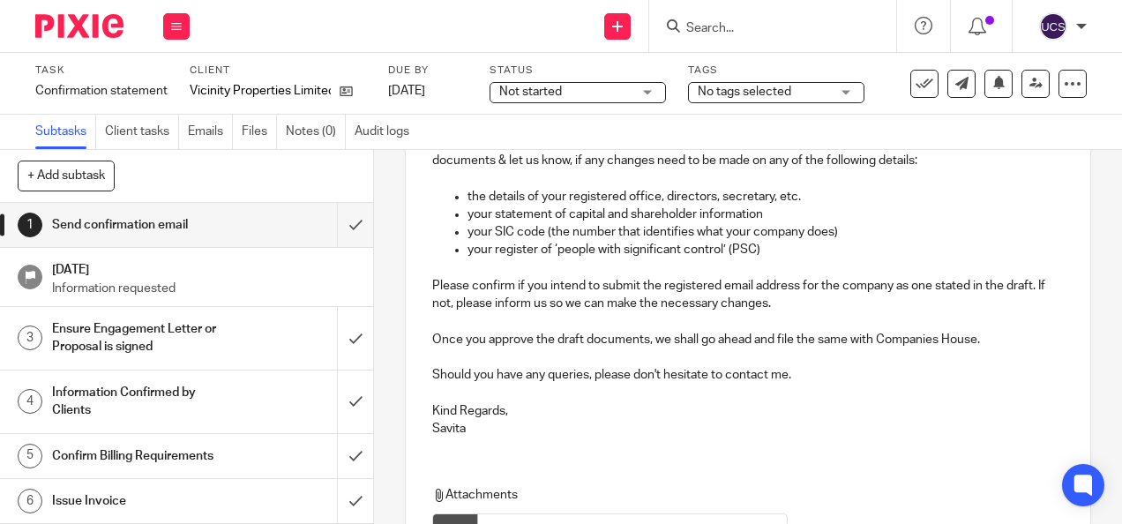
click at [644, 99] on div "Not started Not started" at bounding box center [577, 92] width 176 height 21
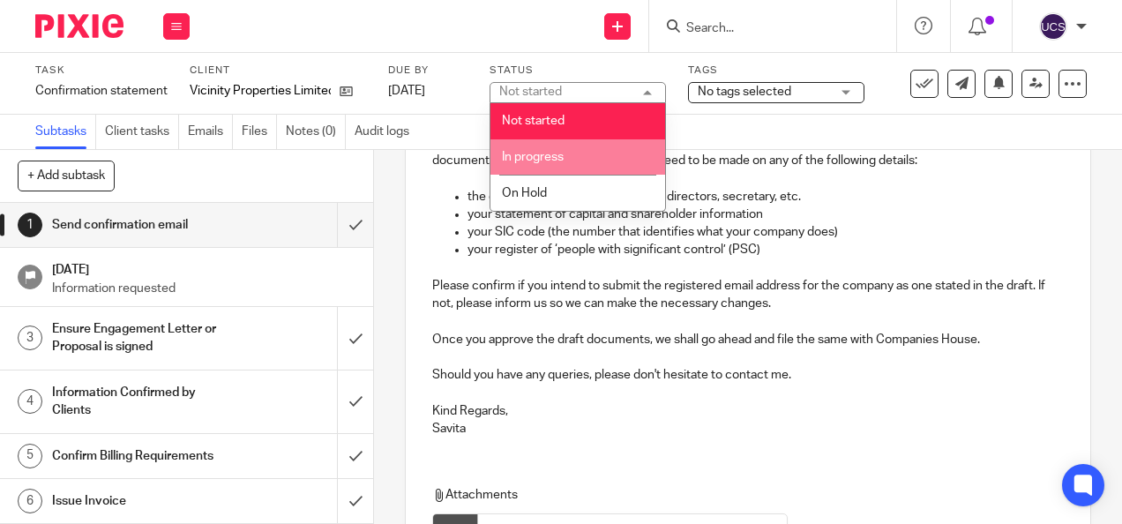
click at [579, 153] on li "In progress" at bounding box center [577, 157] width 175 height 36
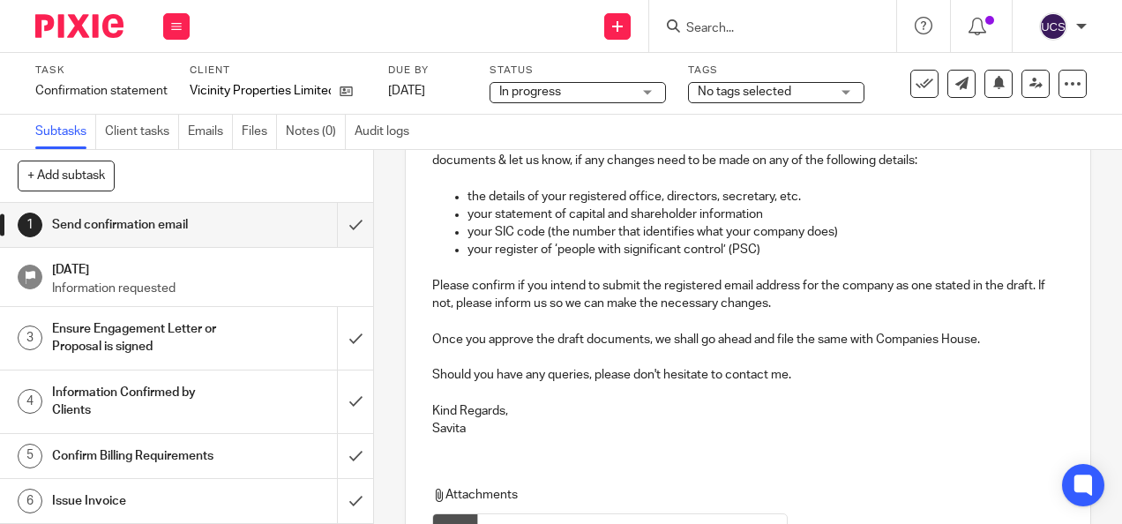
click at [974, 235] on p "your SIC code (the number that identifies what your company does)" at bounding box center [764, 232] width 595 height 18
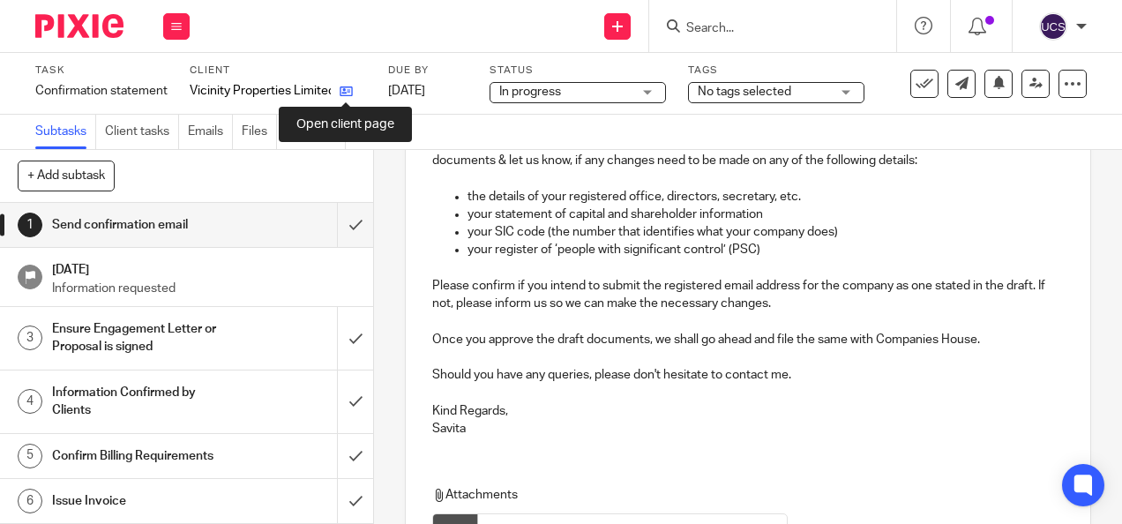
click at [349, 86] on icon at bounding box center [346, 91] width 13 height 13
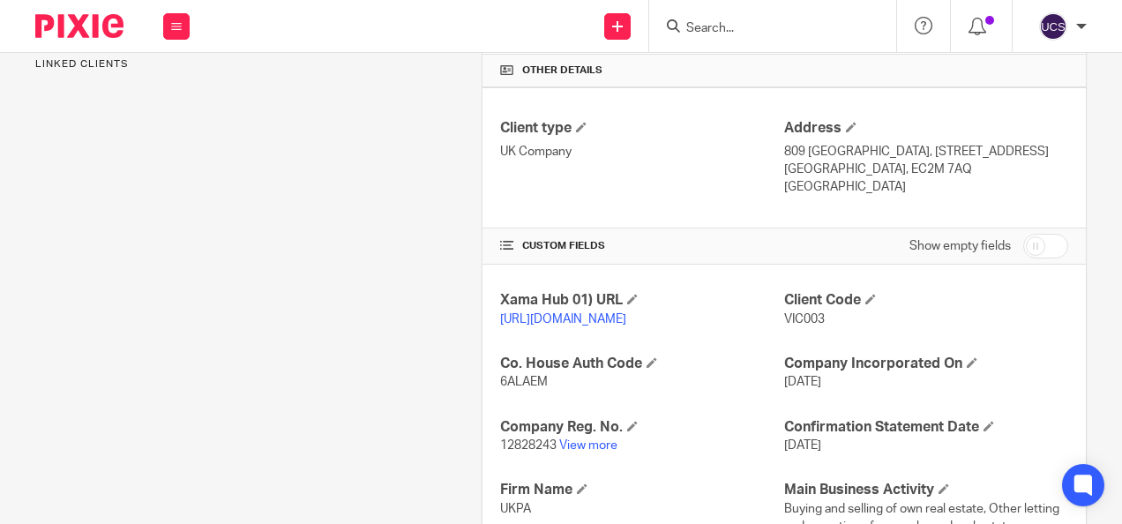
scroll to position [441, 0]
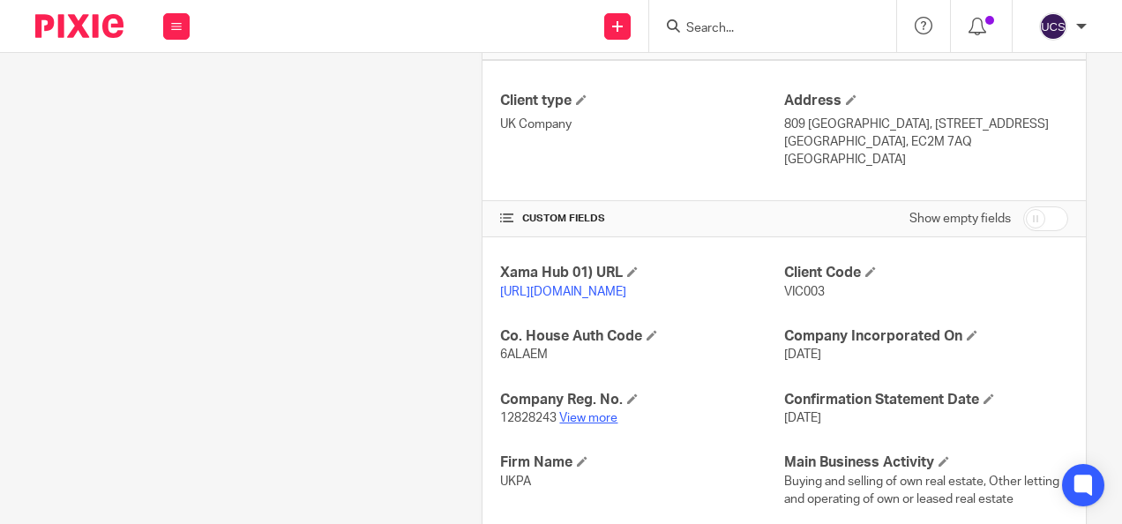
click at [583, 424] on link "View more" at bounding box center [588, 418] width 58 height 12
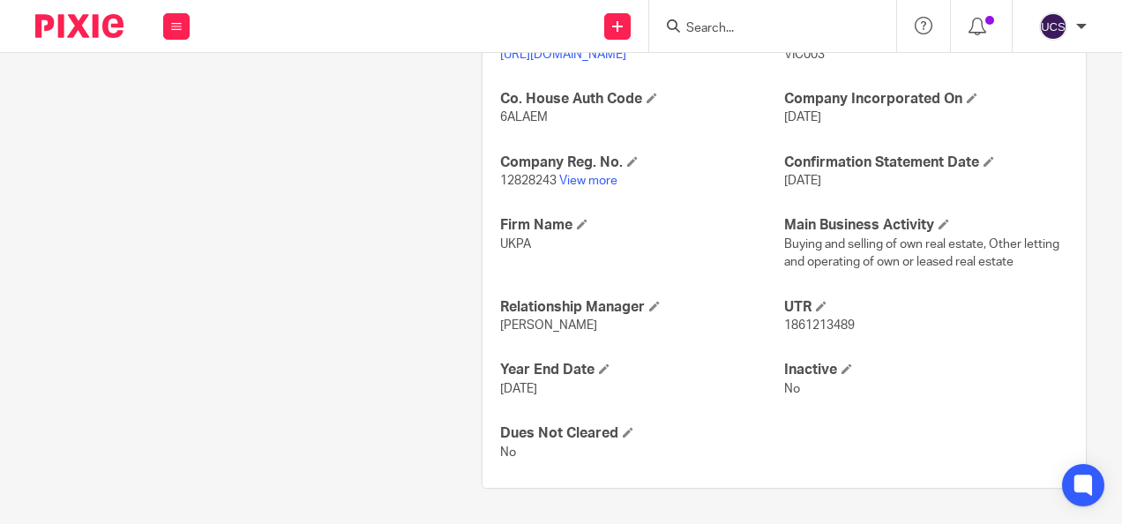
scroll to position [605, 0]
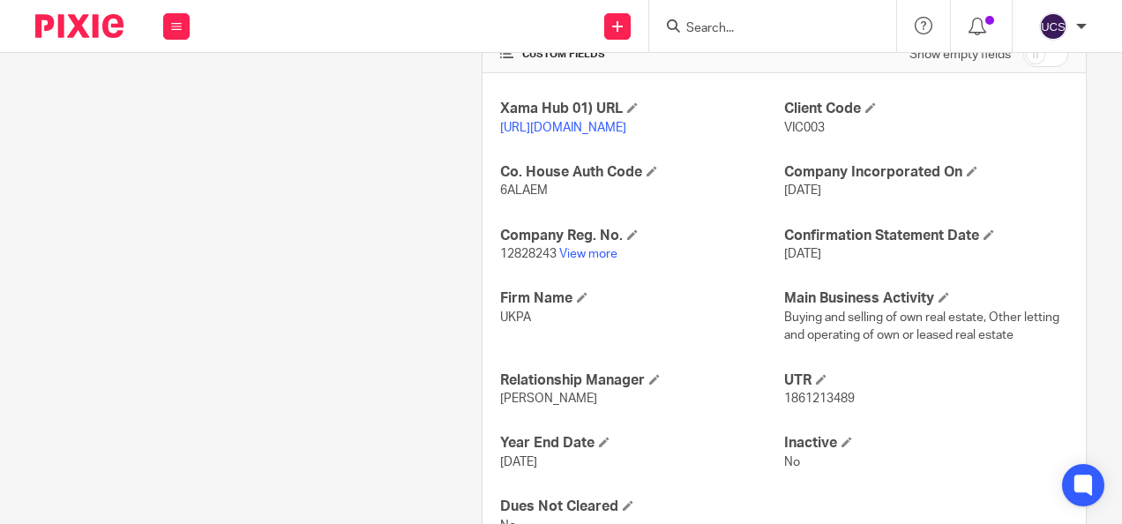
click at [86, 26] on img at bounding box center [79, 26] width 88 height 24
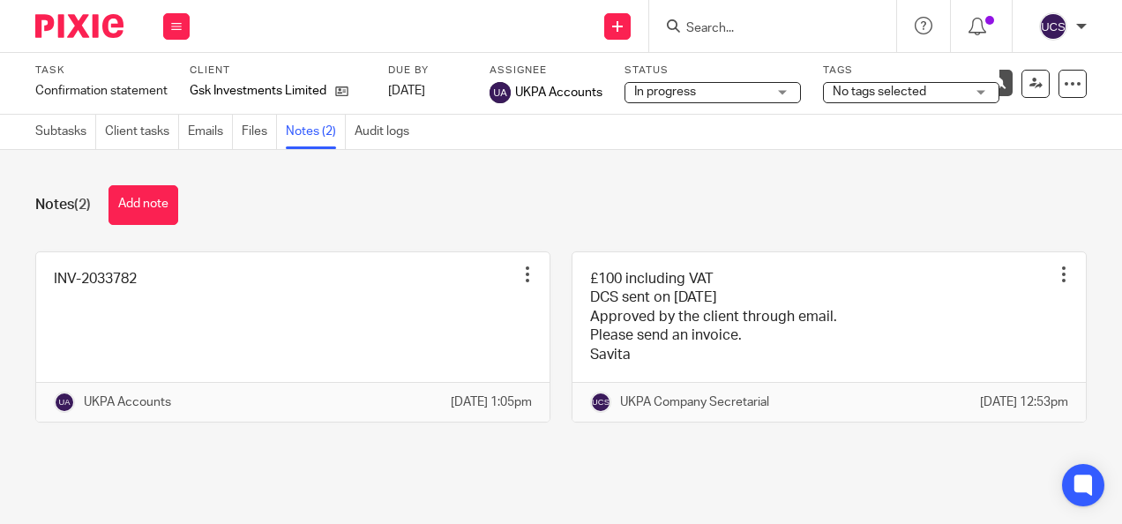
click at [704, 28] on input "Search" at bounding box center [763, 29] width 159 height 16
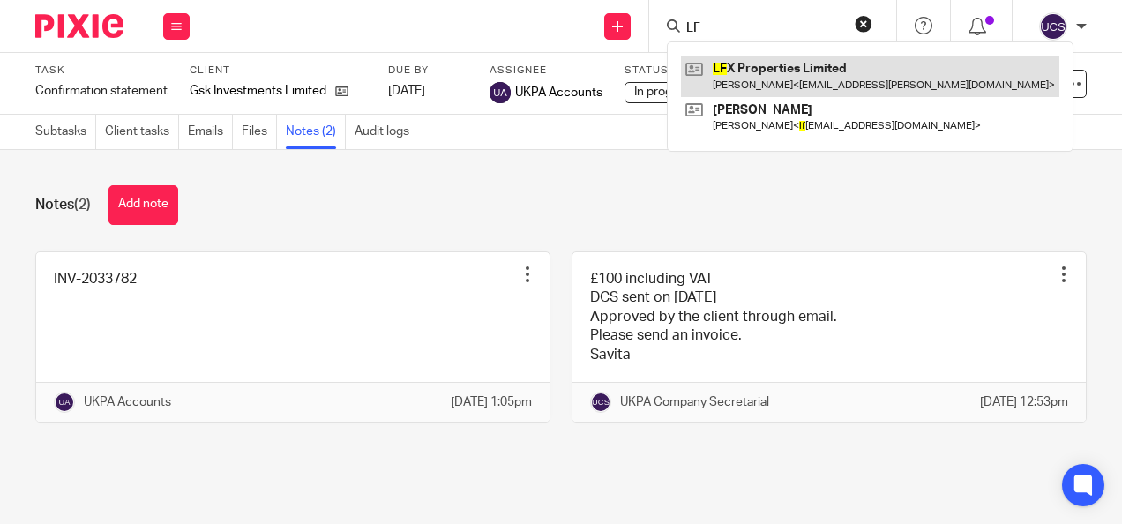
type input "LF"
click at [765, 62] on link at bounding box center [870, 76] width 378 height 41
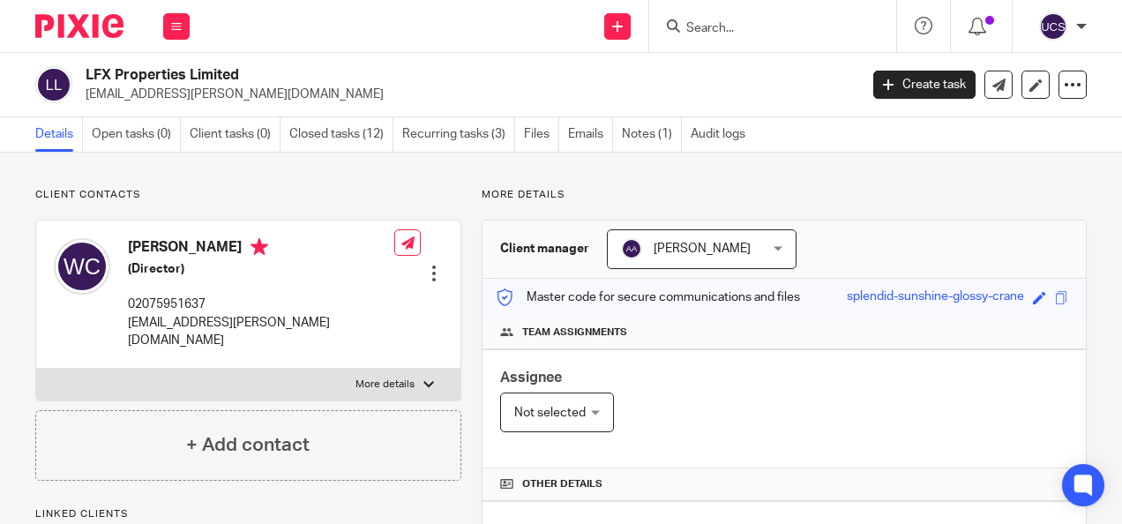
click at [690, 25] on input "Search" at bounding box center [763, 29] width 159 height 16
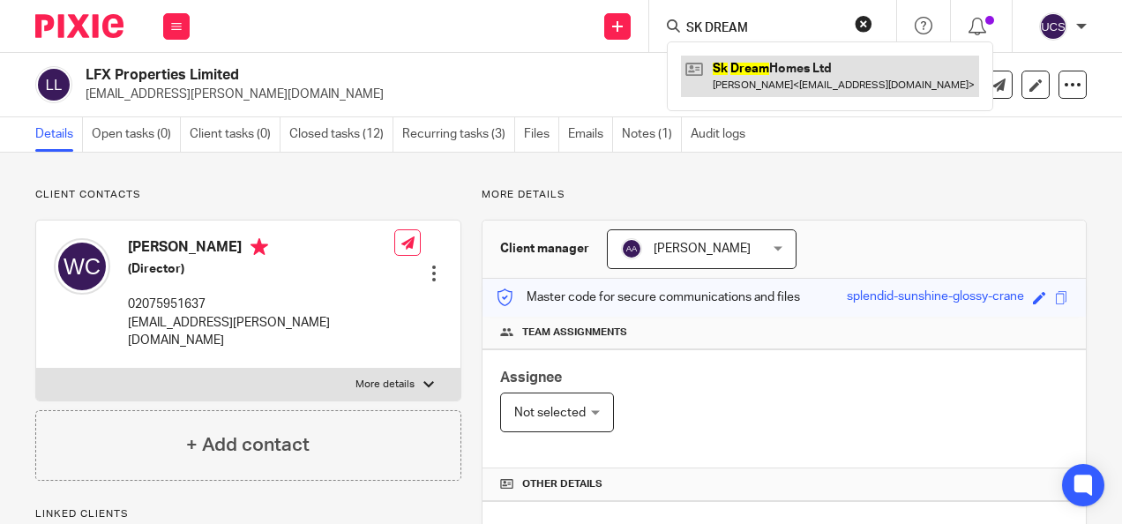
type input "SK DREAM"
click at [778, 60] on link at bounding box center [830, 76] width 298 height 41
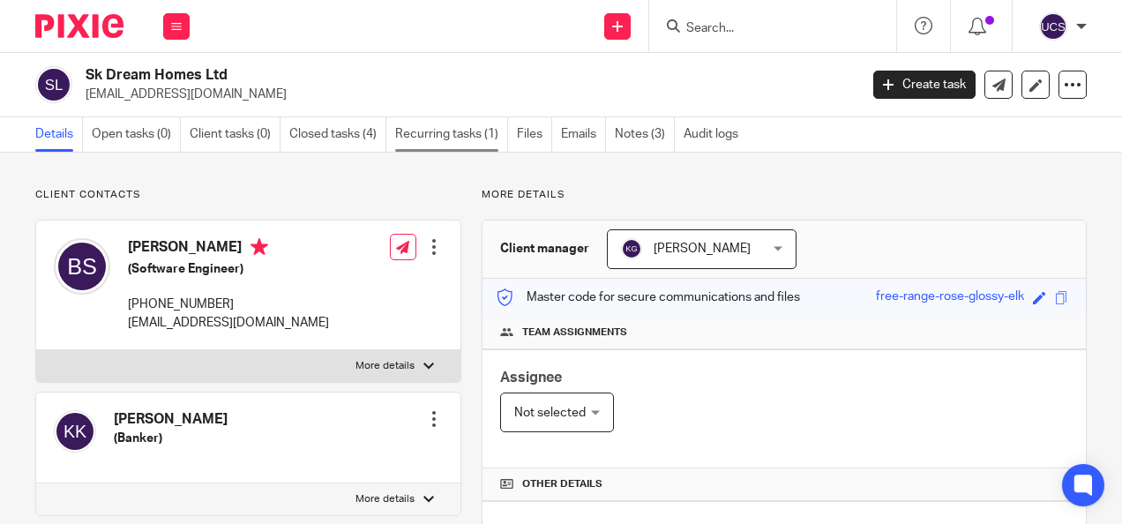
click at [418, 139] on link "Recurring tasks (1)" at bounding box center [451, 134] width 113 height 34
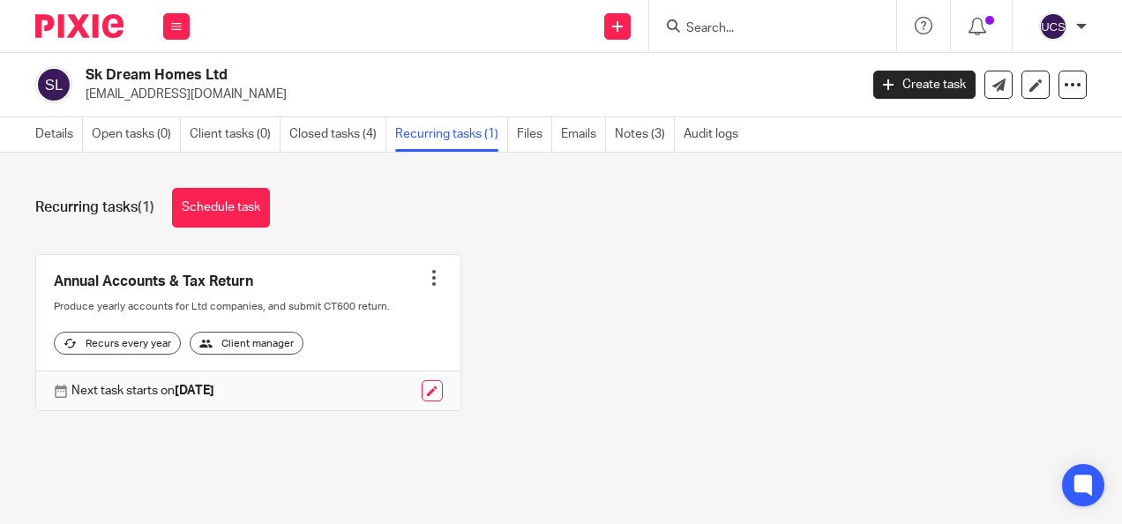
click at [804, 26] on input "Search" at bounding box center [763, 29] width 159 height 16
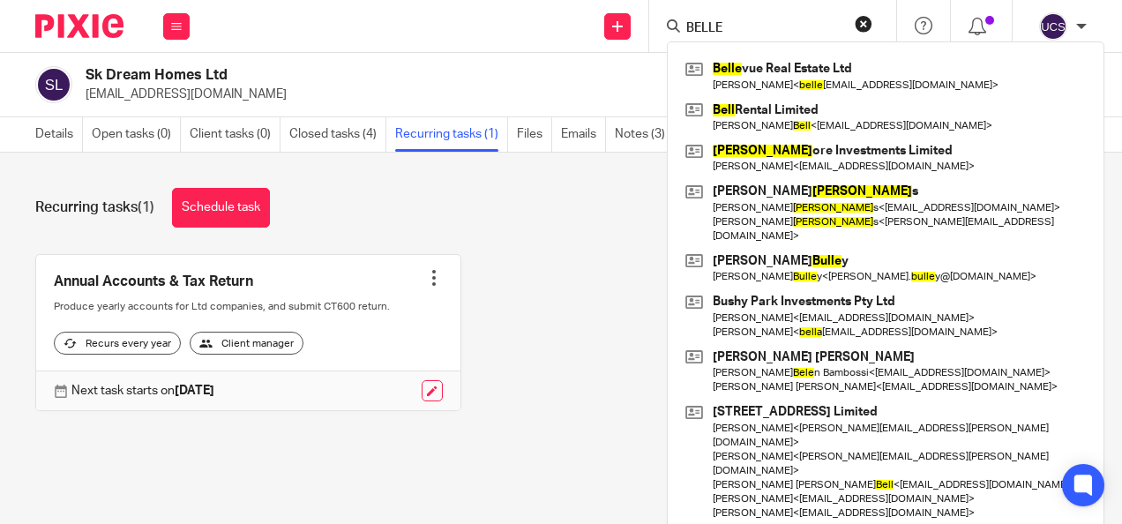
type input "BELLE"
click at [815, 53] on div "Belle vue Real Estate Ltd [PERSON_NAME] < belle [EMAIL_ADDRESS][DOMAIN_NAME] > …" at bounding box center [885, 345] width 437 height 608
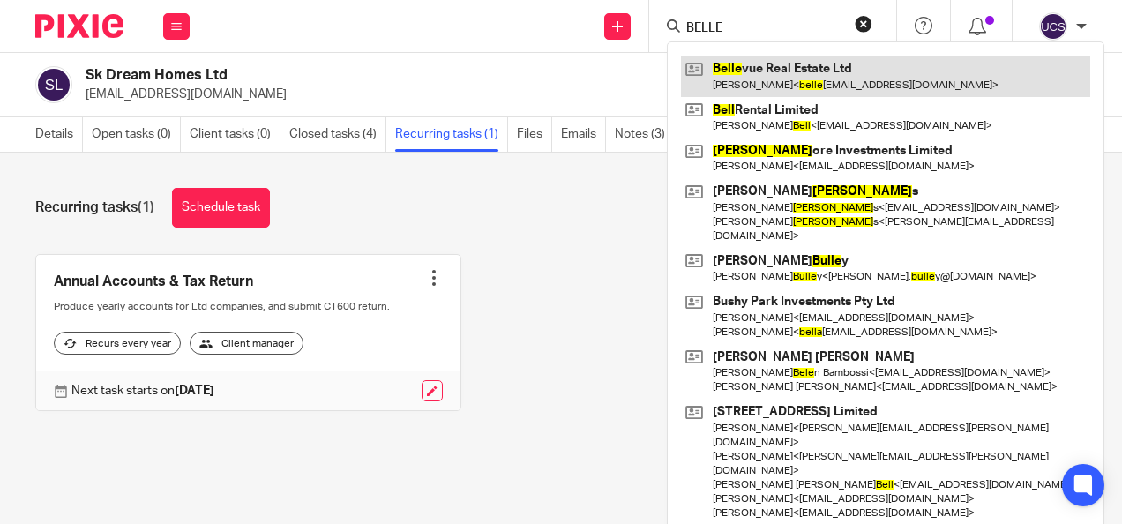
click at [815, 69] on link at bounding box center [885, 76] width 409 height 41
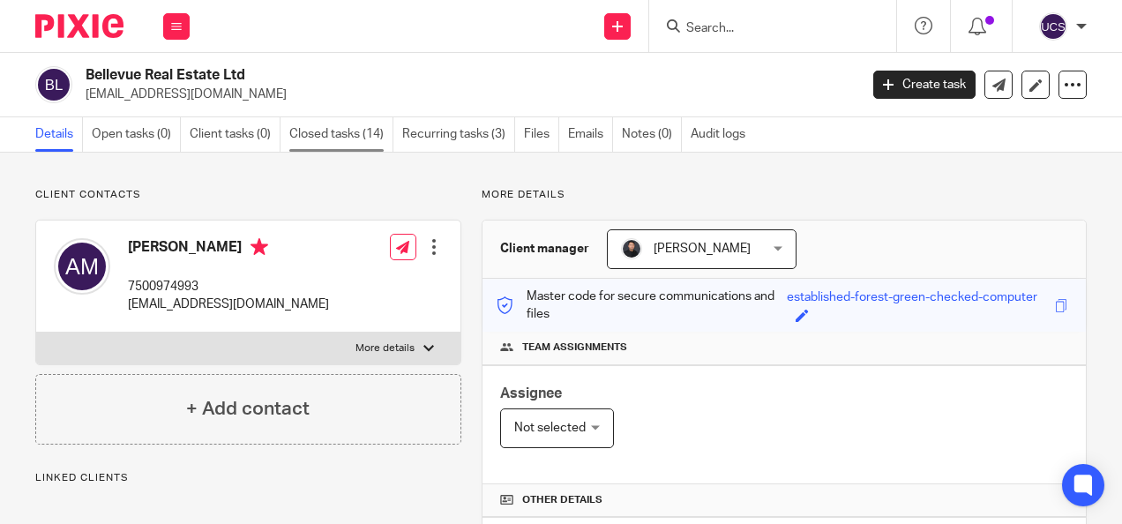
click at [339, 139] on link "Closed tasks (14)" at bounding box center [341, 134] width 104 height 34
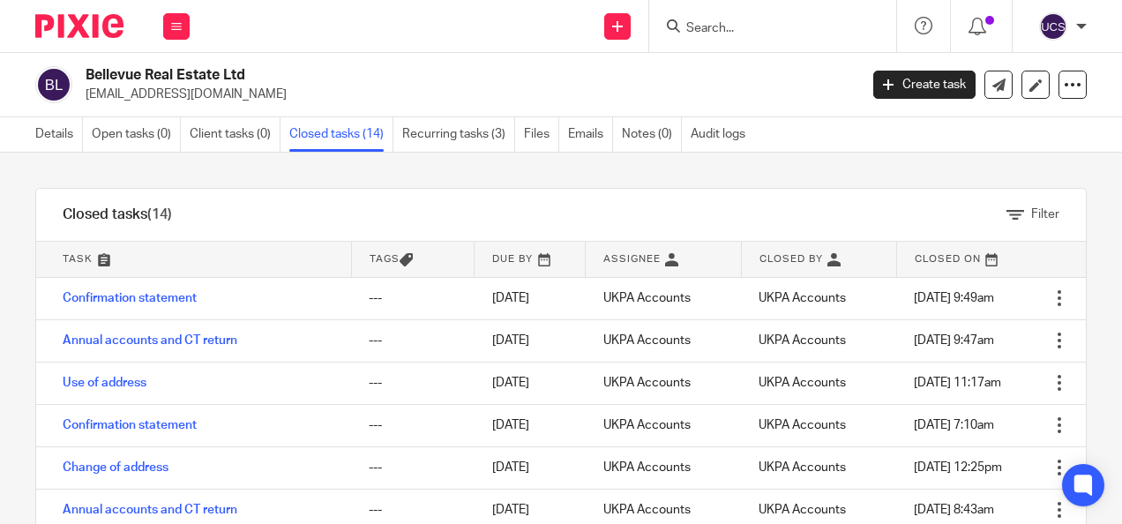
click at [794, 21] on input "Search" at bounding box center [763, 29] width 159 height 16
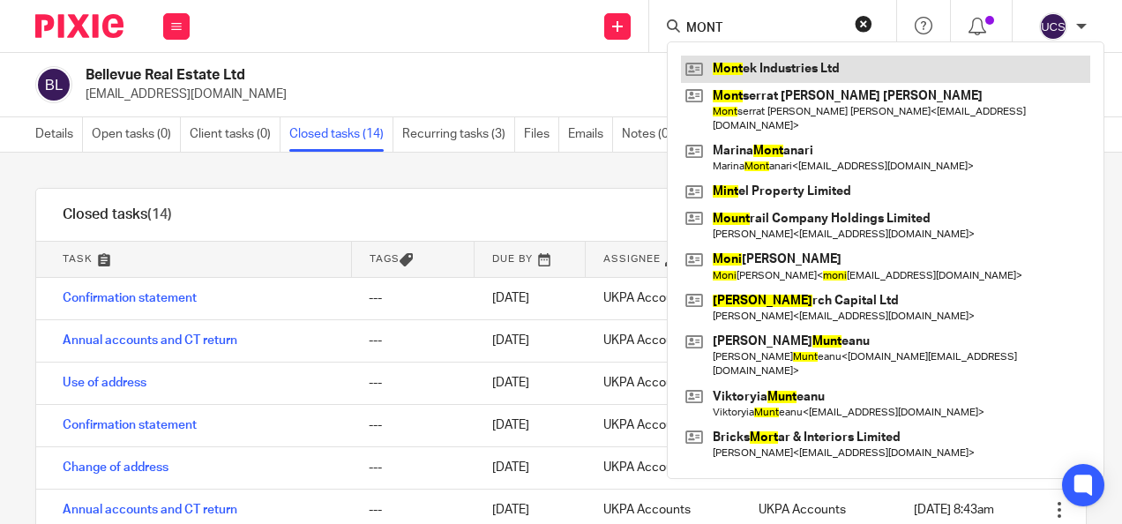
type input "MONT"
click at [785, 75] on link at bounding box center [885, 69] width 409 height 26
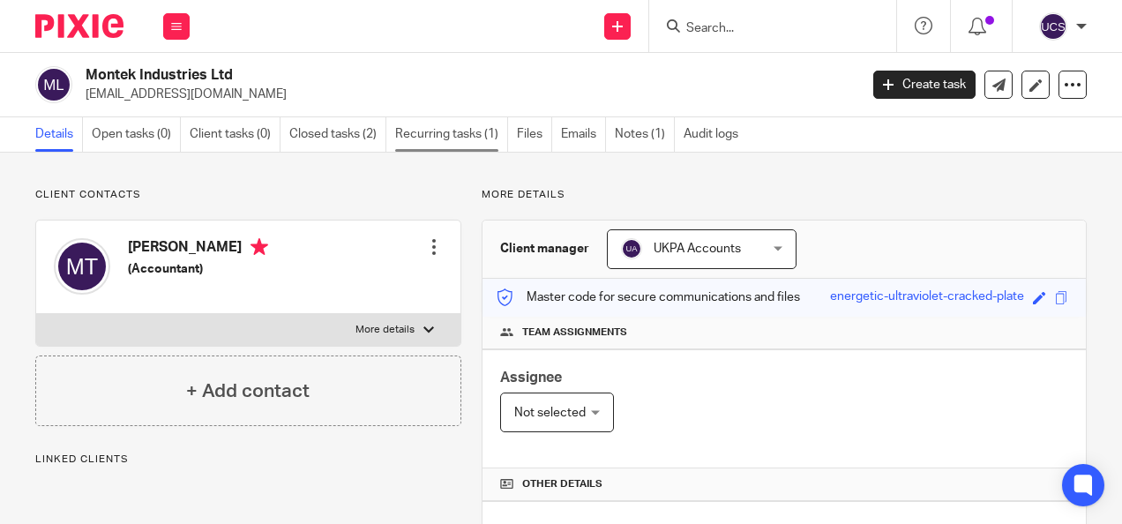
click at [459, 130] on link "Recurring tasks (1)" at bounding box center [451, 134] width 113 height 34
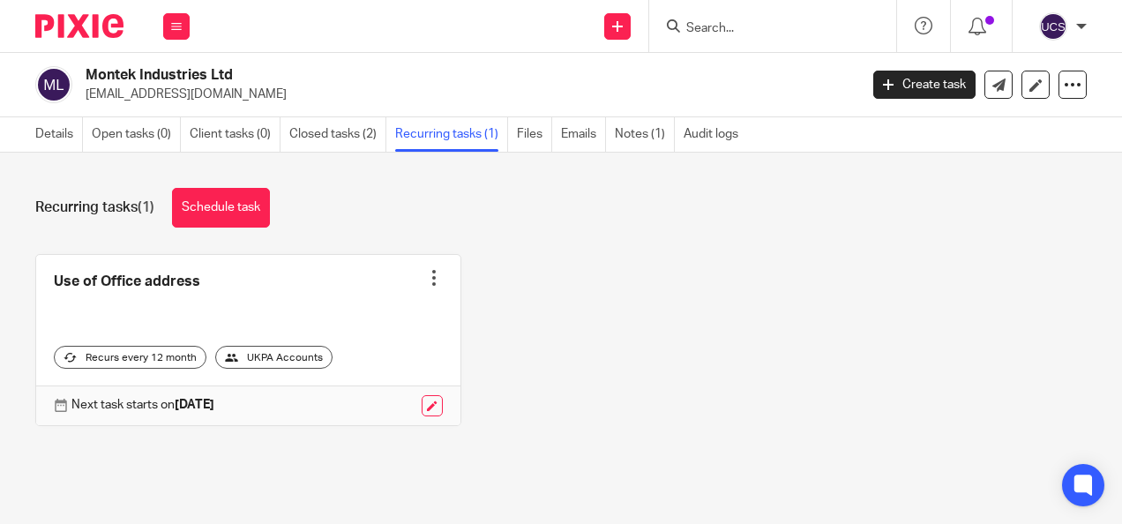
click at [707, 30] on input "Search" at bounding box center [763, 29] width 159 height 16
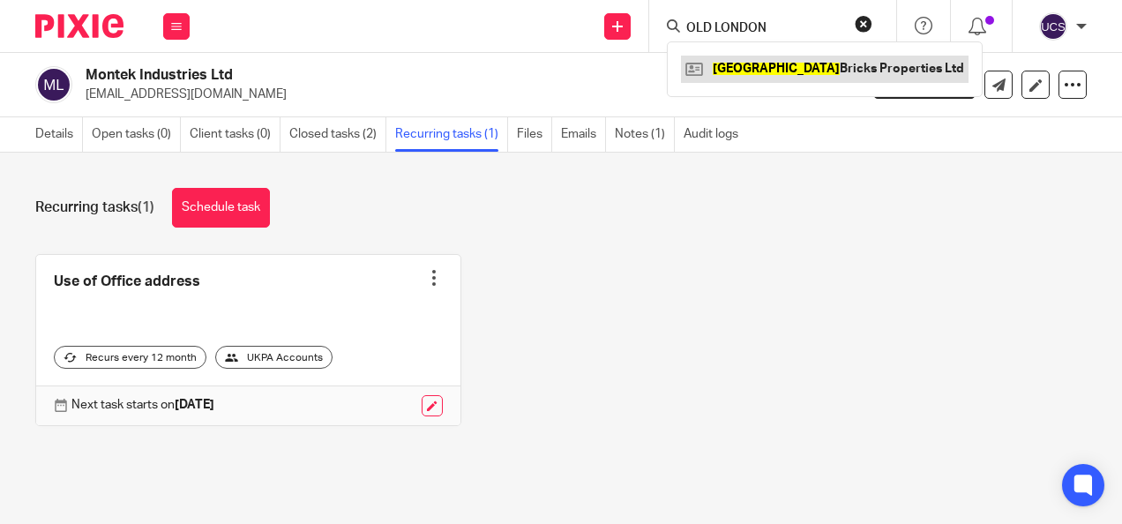
type input "OLD LONDON"
click at [871, 68] on link at bounding box center [824, 69] width 287 height 26
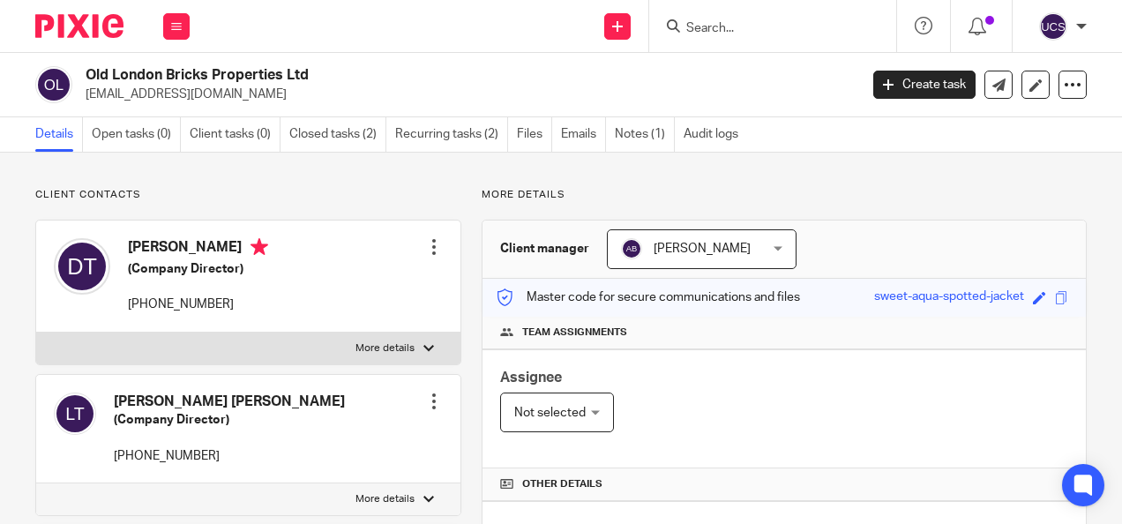
drag, startPoint x: 683, startPoint y: 32, endPoint x: 693, endPoint y: 23, distance: 13.8
click at [693, 23] on div at bounding box center [769, 26] width 205 height 22
click at [695, 23] on input "Search" at bounding box center [763, 29] width 159 height 16
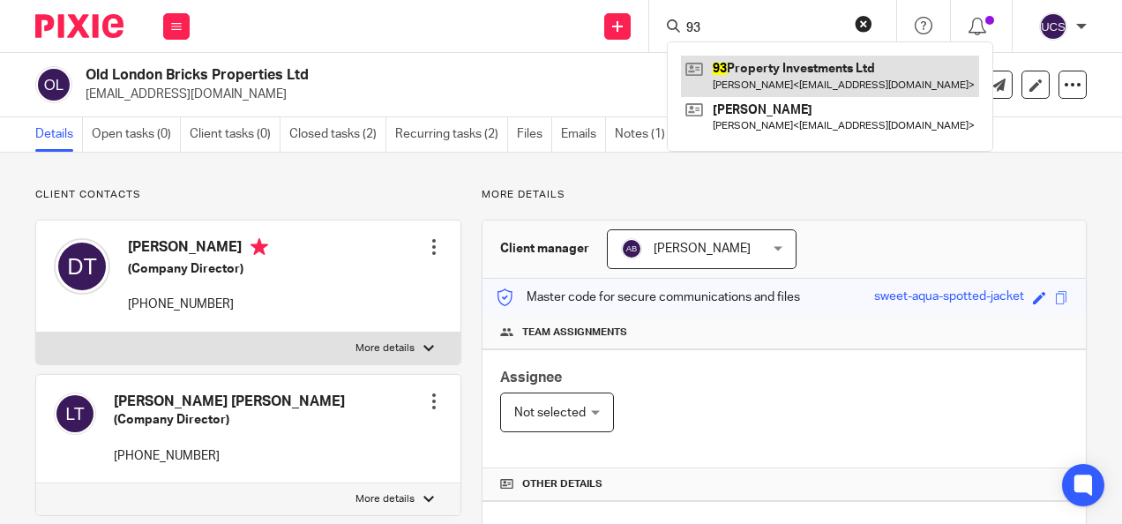
type input "93"
click at [838, 63] on link at bounding box center [830, 76] width 298 height 41
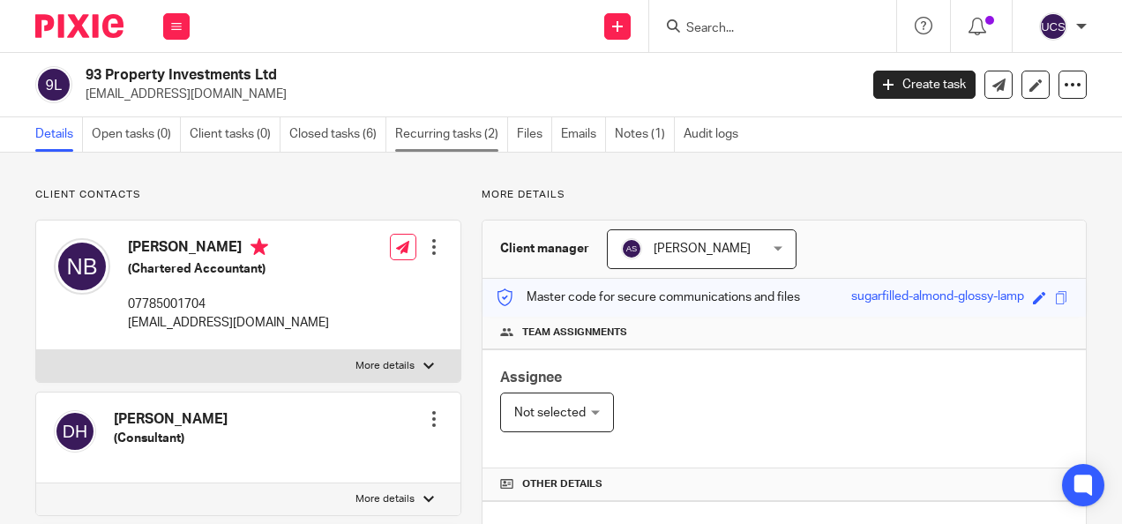
click at [467, 136] on link "Recurring tasks (2)" at bounding box center [451, 134] width 113 height 34
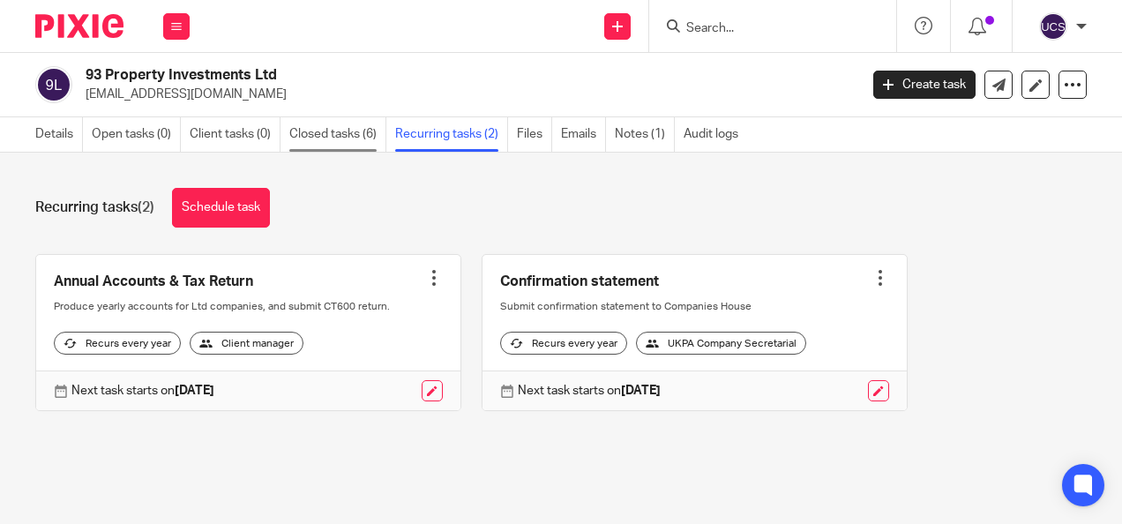
click at [313, 146] on link "Closed tasks (6)" at bounding box center [337, 134] width 97 height 34
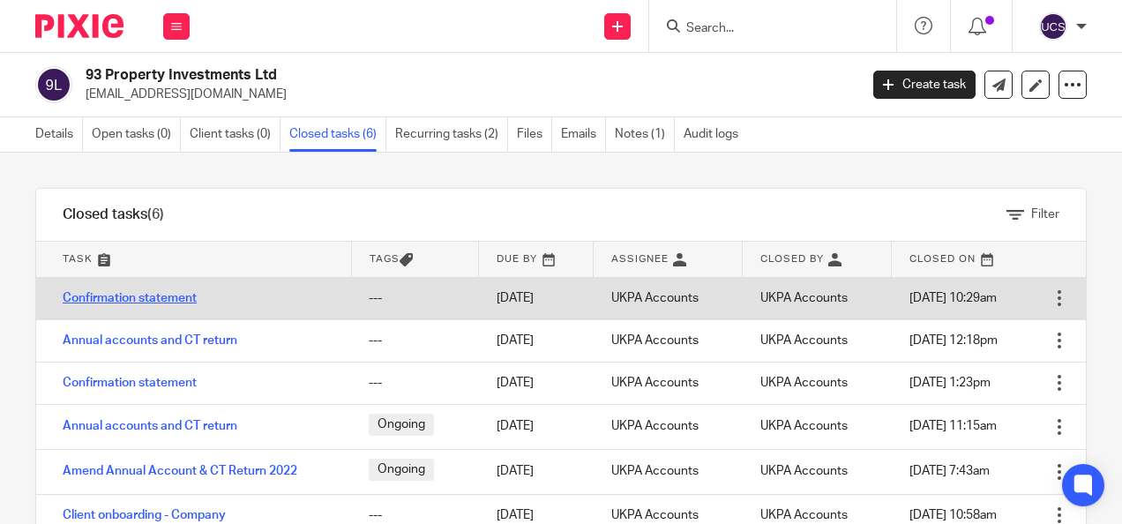
click at [150, 298] on link "Confirmation statement" at bounding box center [130, 298] width 134 height 12
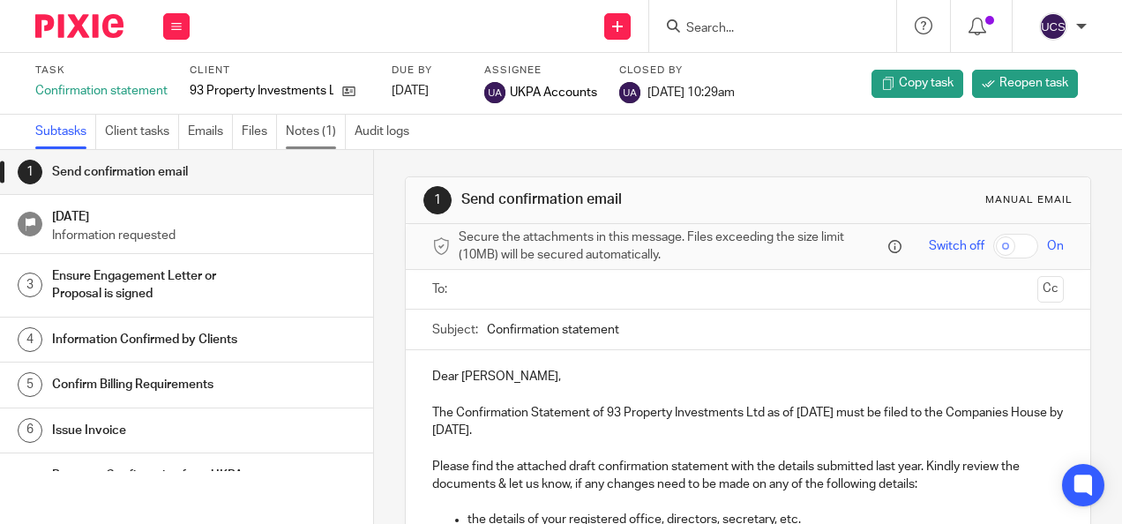
click at [302, 138] on link "Notes (1)" at bounding box center [316, 132] width 60 height 34
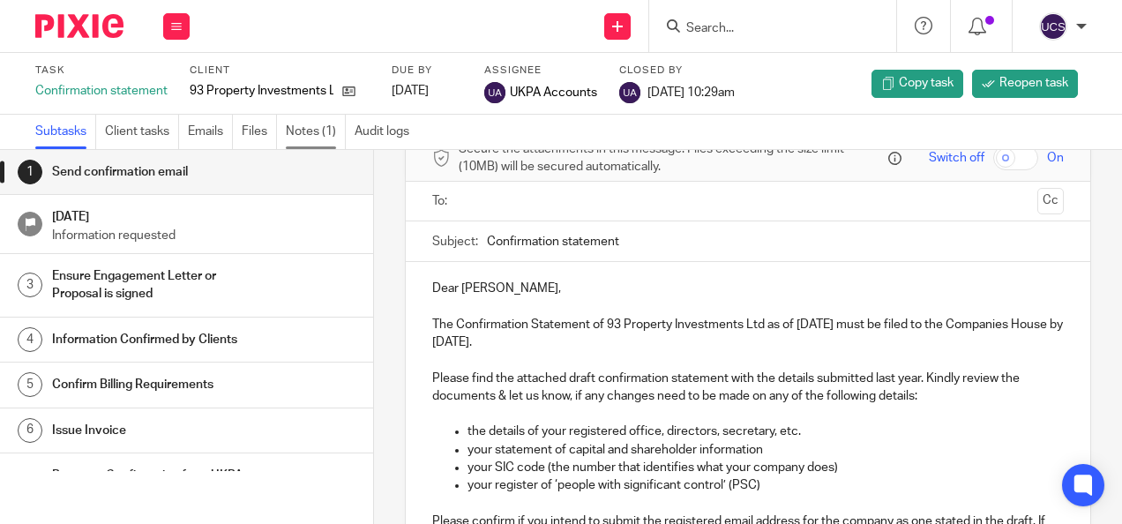
click at [296, 141] on link "Notes (1)" at bounding box center [316, 132] width 60 height 34
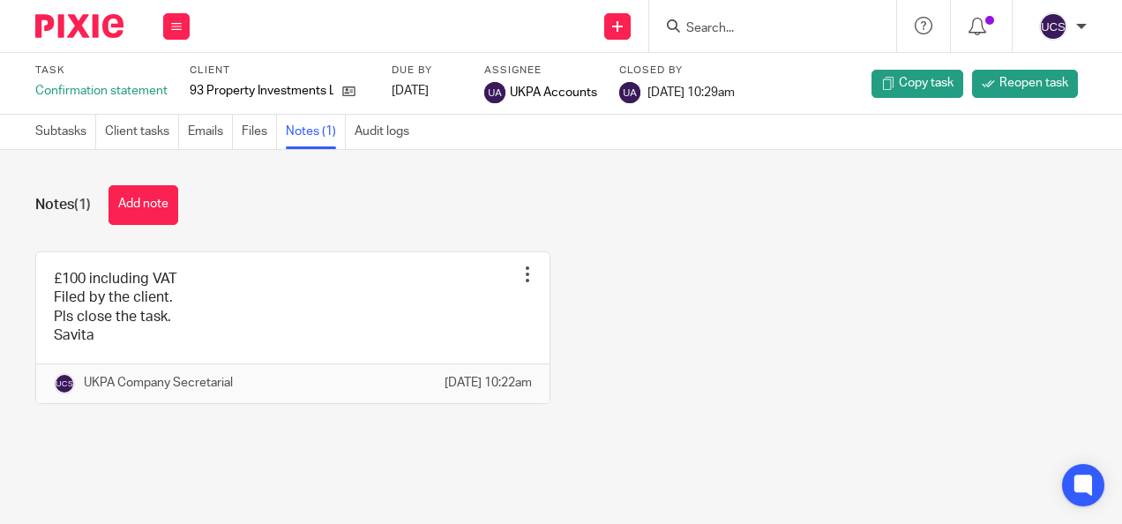
drag, startPoint x: 512, startPoint y: 275, endPoint x: 425, endPoint y: 196, distance: 118.0
click at [425, 196] on div "Notes (1) Add note" at bounding box center [560, 205] width 1051 height 40
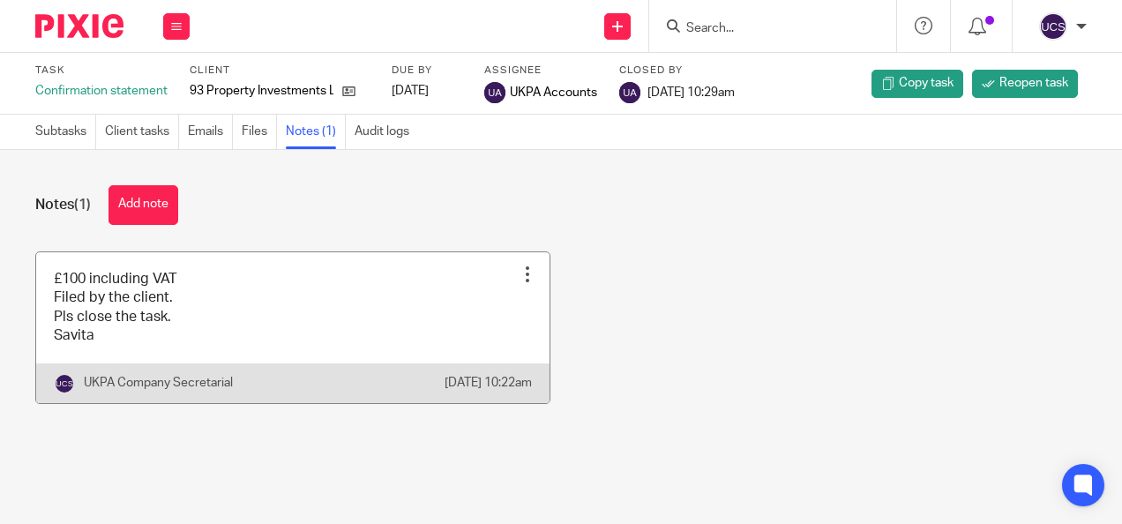
click at [519, 273] on div at bounding box center [528, 274] width 18 height 18
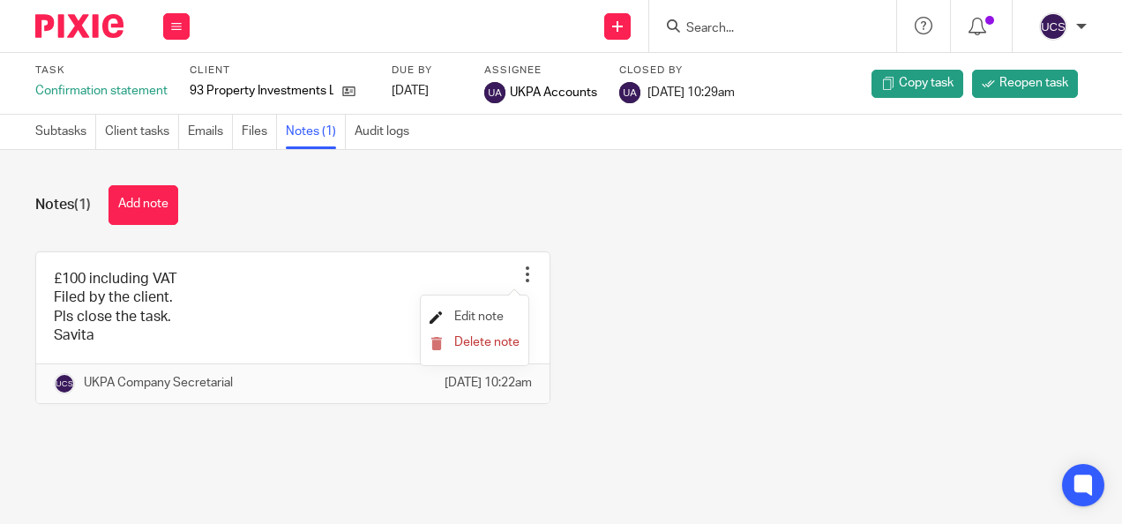
click at [470, 317] on span "Edit note" at bounding box center [478, 316] width 49 height 12
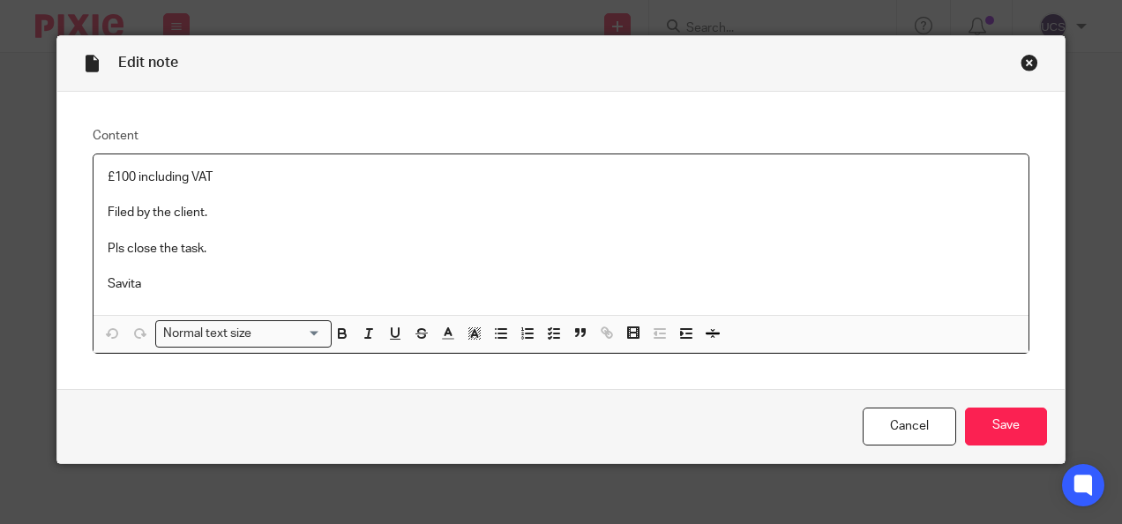
click at [108, 190] on p at bounding box center [561, 195] width 907 height 18
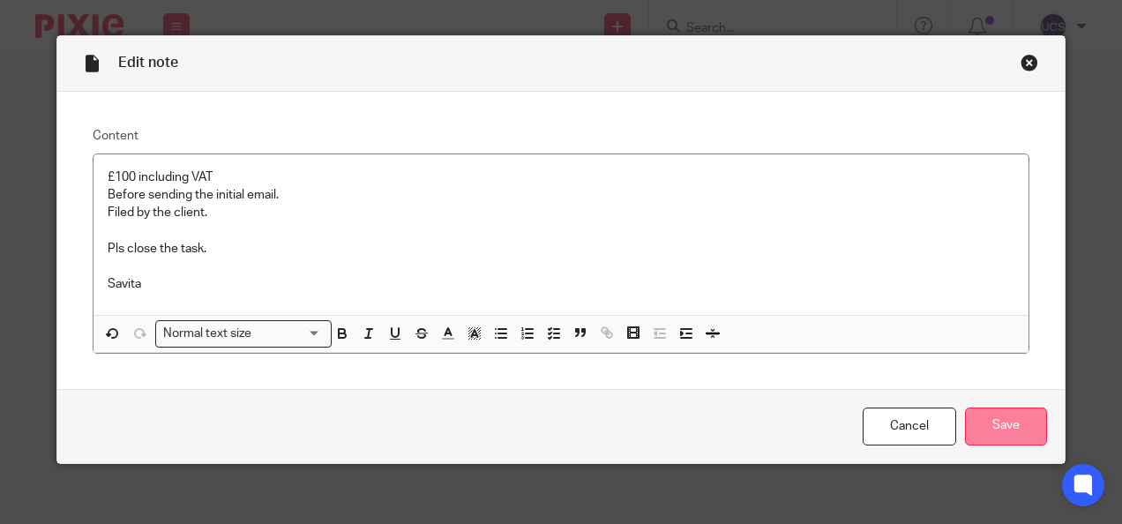
click at [1018, 418] on input "Save" at bounding box center [1006, 426] width 82 height 38
click at [1026, 56] on div "Close this dialog window" at bounding box center [1029, 63] width 18 height 18
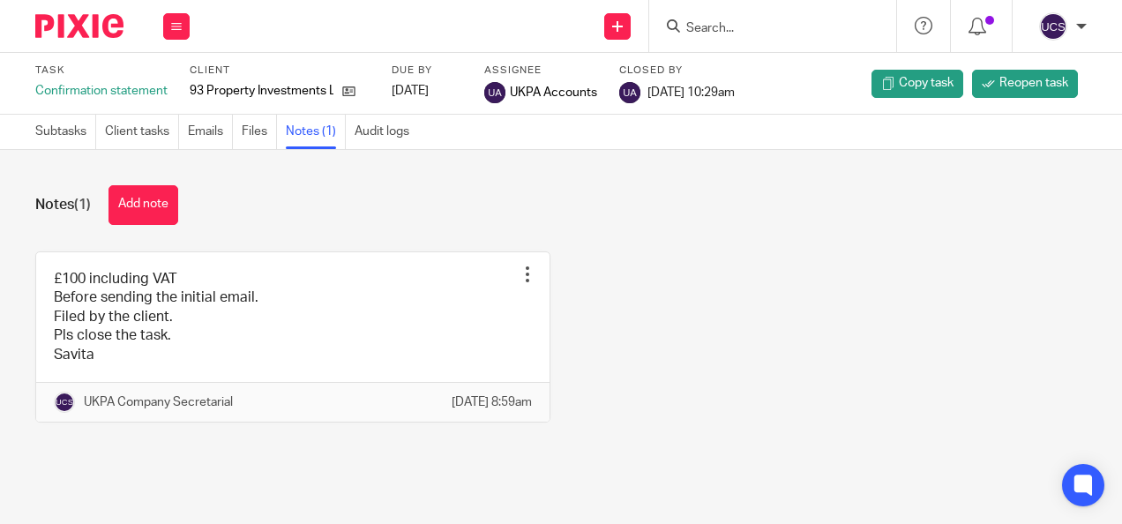
click at [764, 17] on form at bounding box center [778, 26] width 188 height 22
click at [765, 23] on input "Search" at bounding box center [763, 29] width 159 height 16
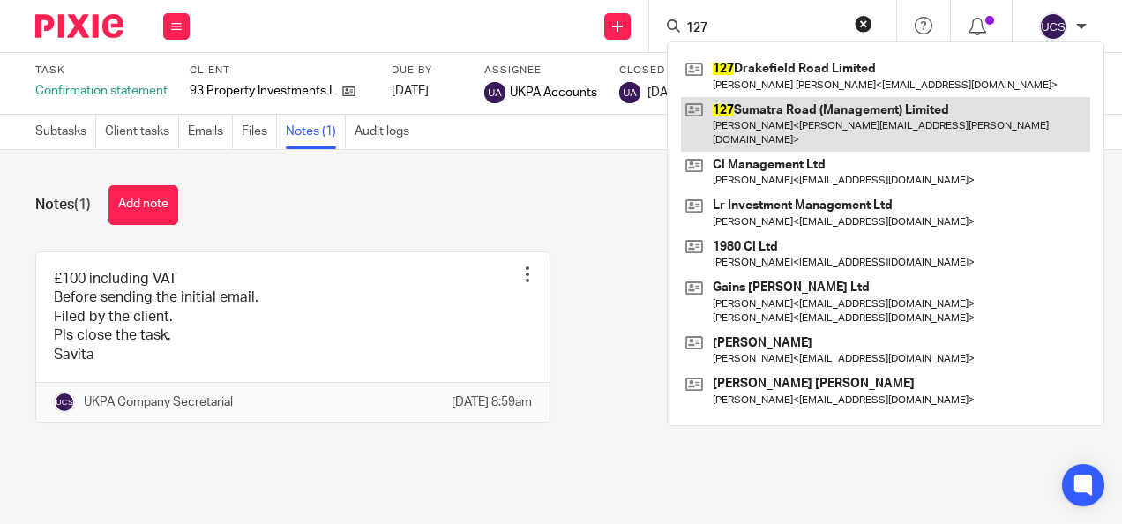
type input "127"
click at [795, 115] on link at bounding box center [885, 124] width 409 height 55
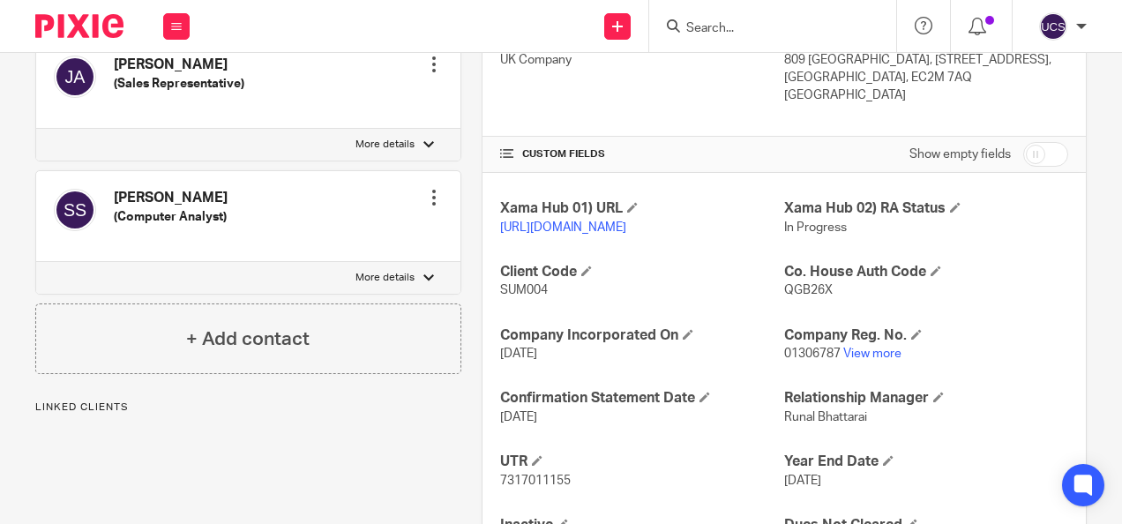
scroll to position [529, 0]
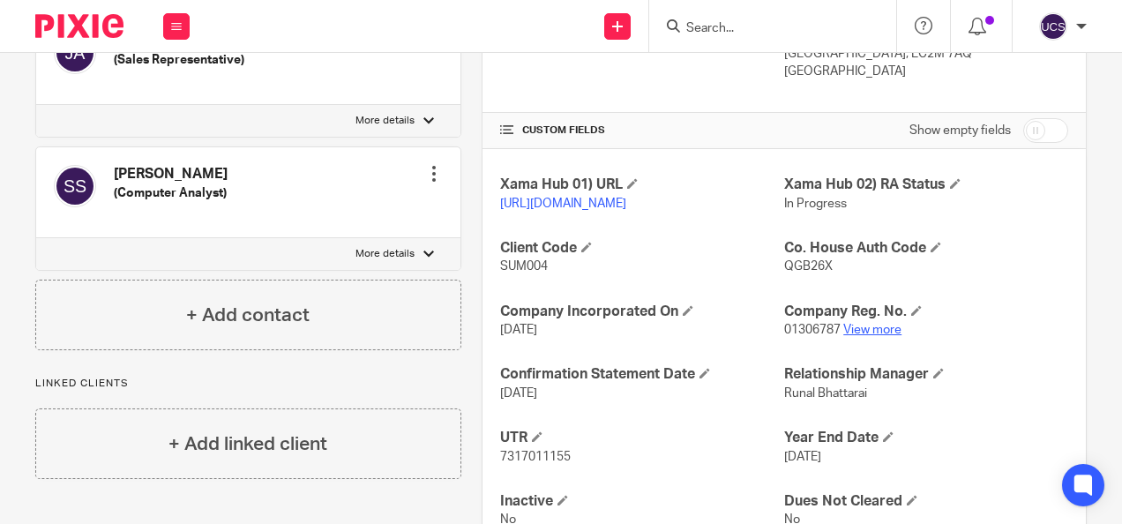
click at [850, 336] on link "View more" at bounding box center [872, 330] width 58 height 12
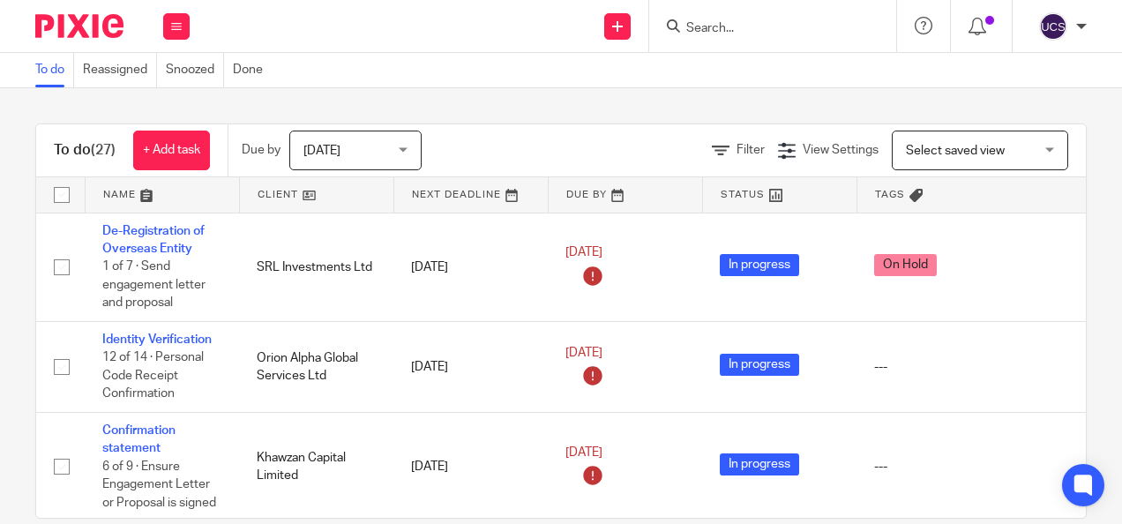
click at [718, 26] on input "Search" at bounding box center [763, 29] width 159 height 16
type input "Y"
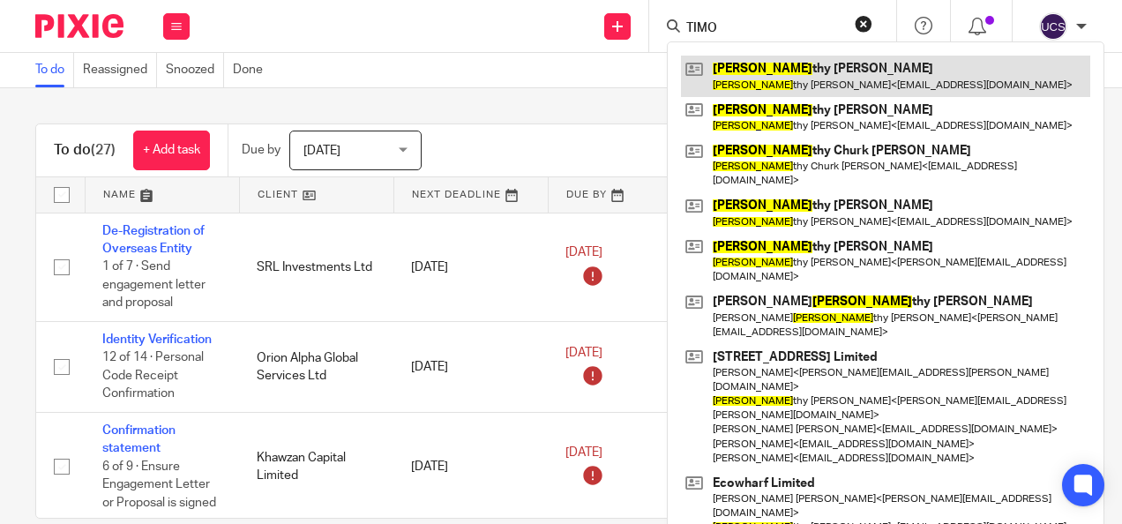
type input "TIMO"
click at [773, 67] on link at bounding box center [885, 76] width 409 height 41
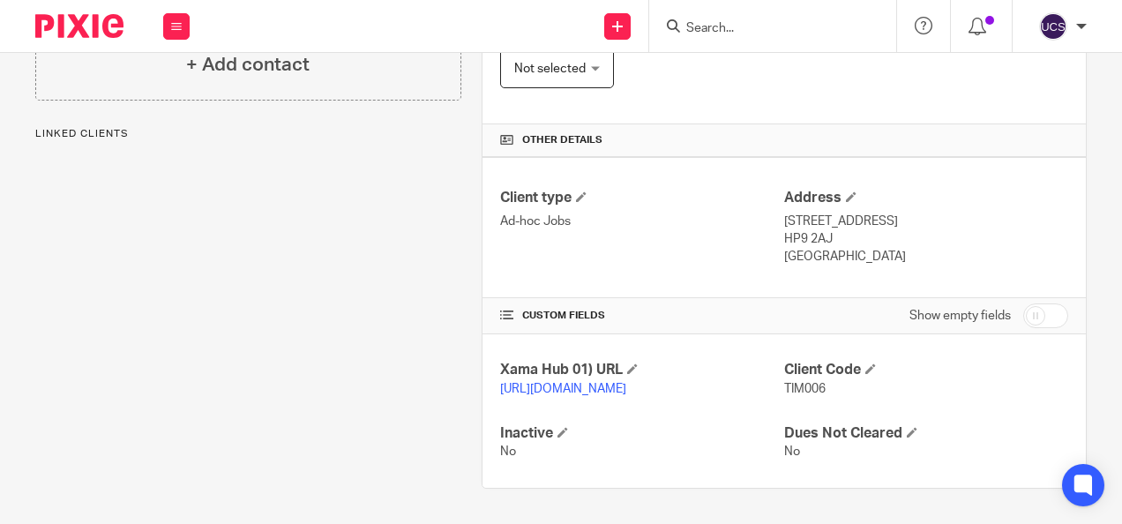
scroll to position [358, 0]
drag, startPoint x: 818, startPoint y: 366, endPoint x: 777, endPoint y: 370, distance: 41.7
click at [784, 380] on p "TIM006" at bounding box center [926, 389] width 284 height 18
copy span "TIM006"
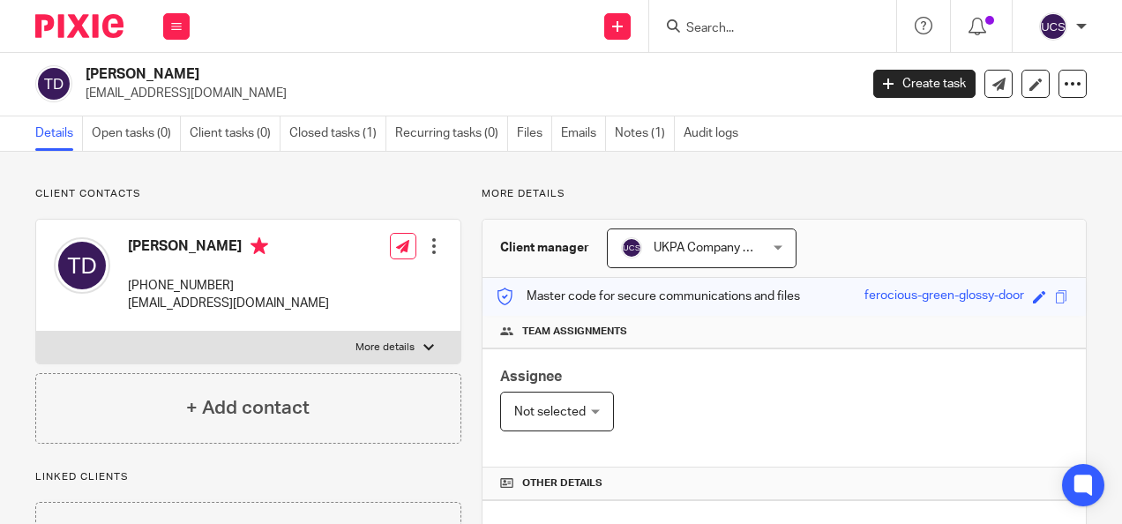
scroll to position [0, 0]
click at [708, 22] on input "Search" at bounding box center [763, 29] width 159 height 16
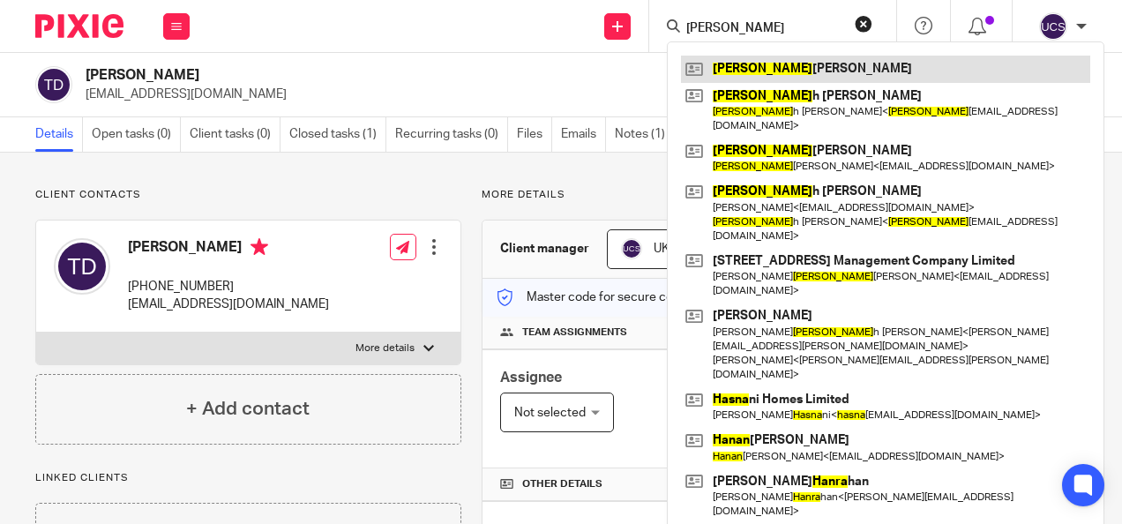
type input "hanna"
click at [761, 71] on link at bounding box center [885, 69] width 409 height 26
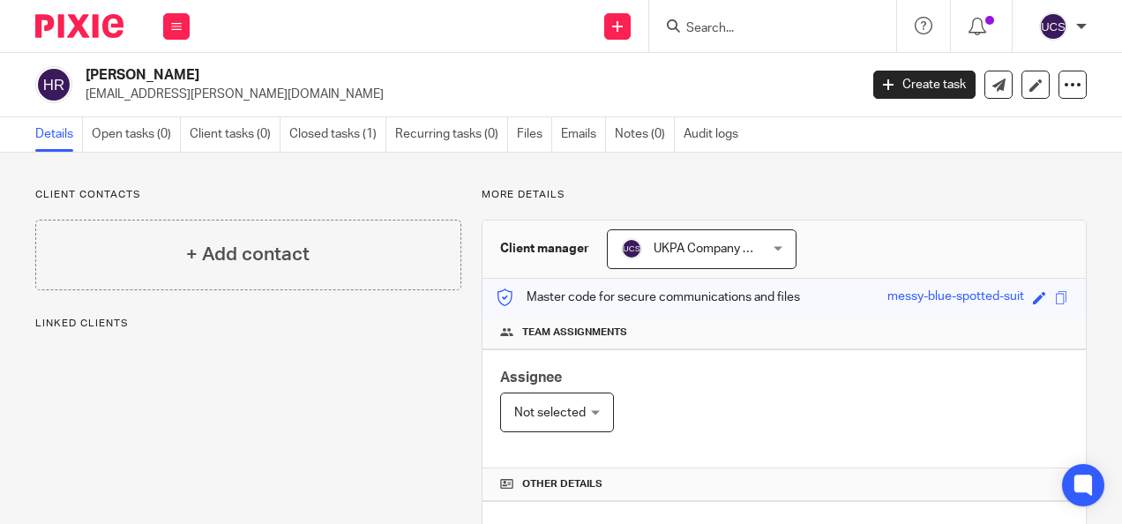
scroll to position [353, 0]
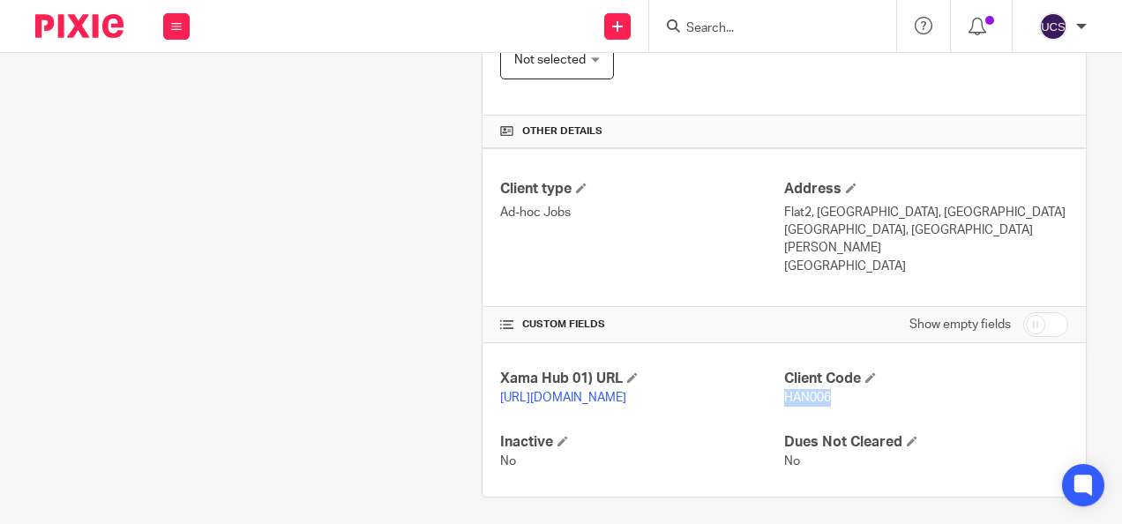
drag, startPoint x: 824, startPoint y: 379, endPoint x: 774, endPoint y: 377, distance: 49.5
click at [784, 389] on p "HAN006" at bounding box center [926, 398] width 284 height 18
copy span "HAN006"
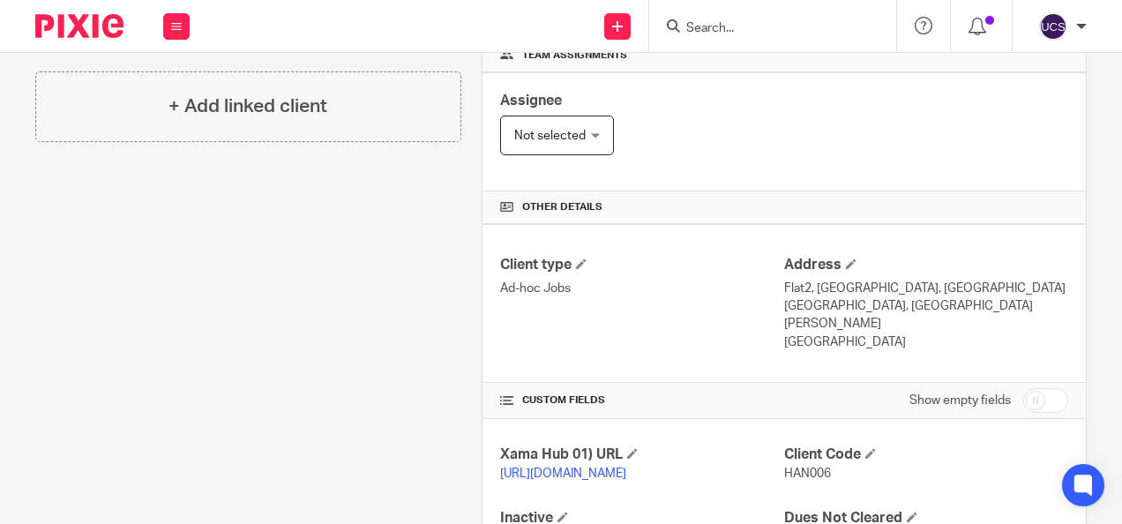
scroll to position [265, 0]
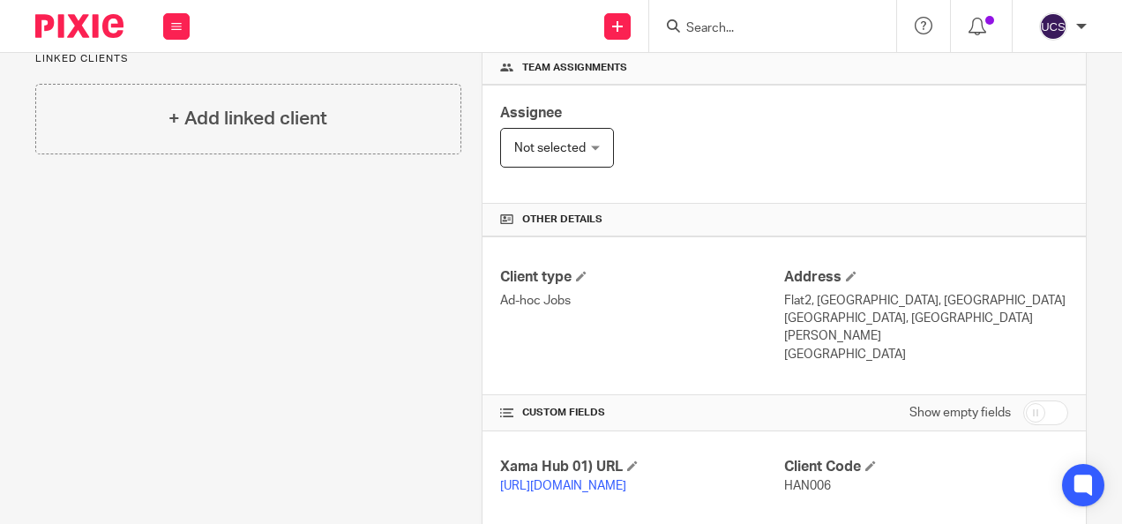
drag, startPoint x: 1056, startPoint y: 197, endPoint x: 1042, endPoint y: 223, distance: 30.0
drag, startPoint x: 1042, startPoint y: 223, endPoint x: 370, endPoint y: 290, distance: 675.3
click at [370, 290] on div "Client contacts + Add contact Linked clients + Add linked client" at bounding box center [238, 254] width 446 height 662
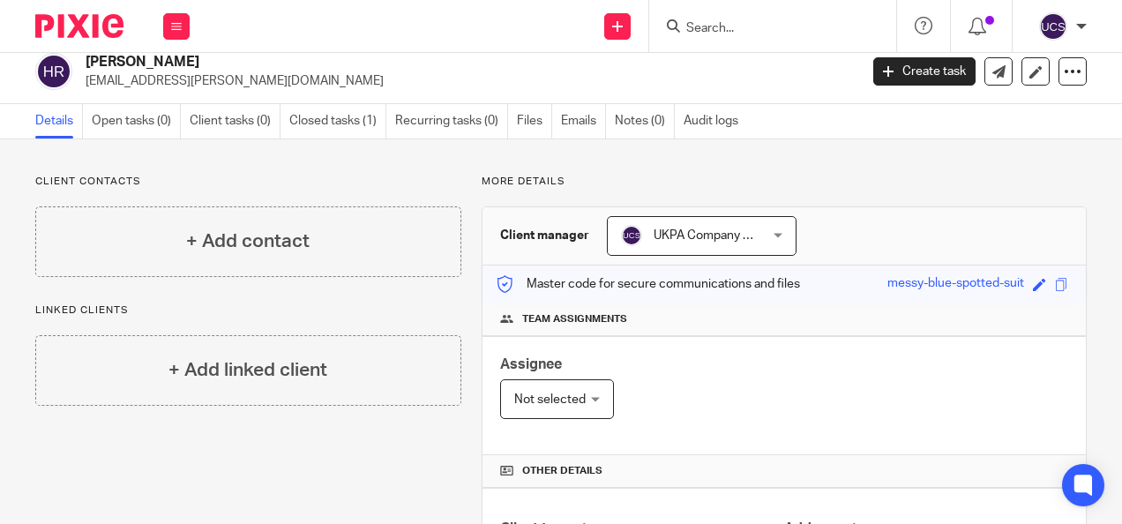
scroll to position [0, 0]
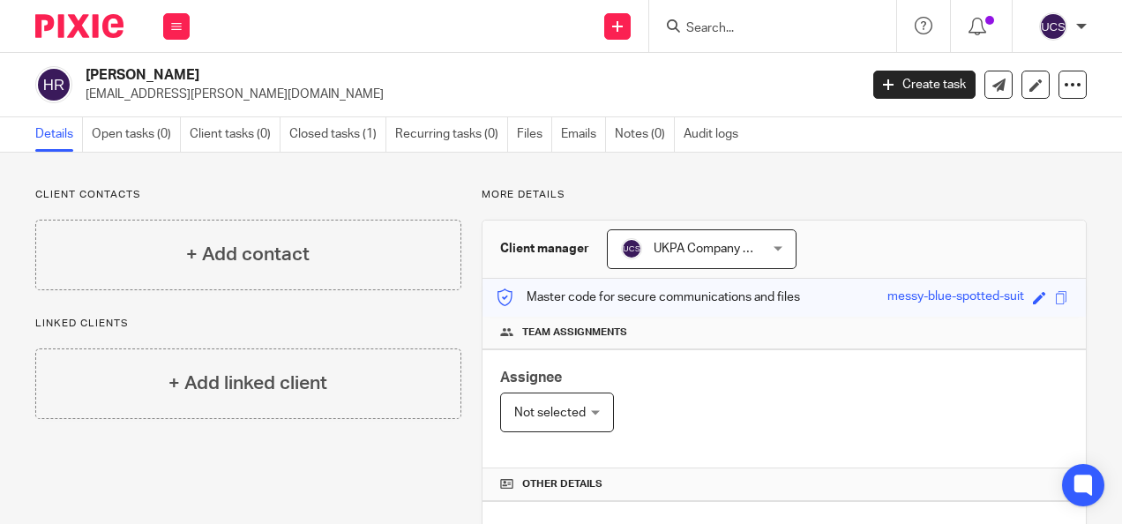
drag, startPoint x: 189, startPoint y: 72, endPoint x: 88, endPoint y: 66, distance: 100.7
click at [88, 66] on h2 "[PERSON_NAME]" at bounding box center [390, 75] width 609 height 19
copy h2 "[PERSON_NAME]"
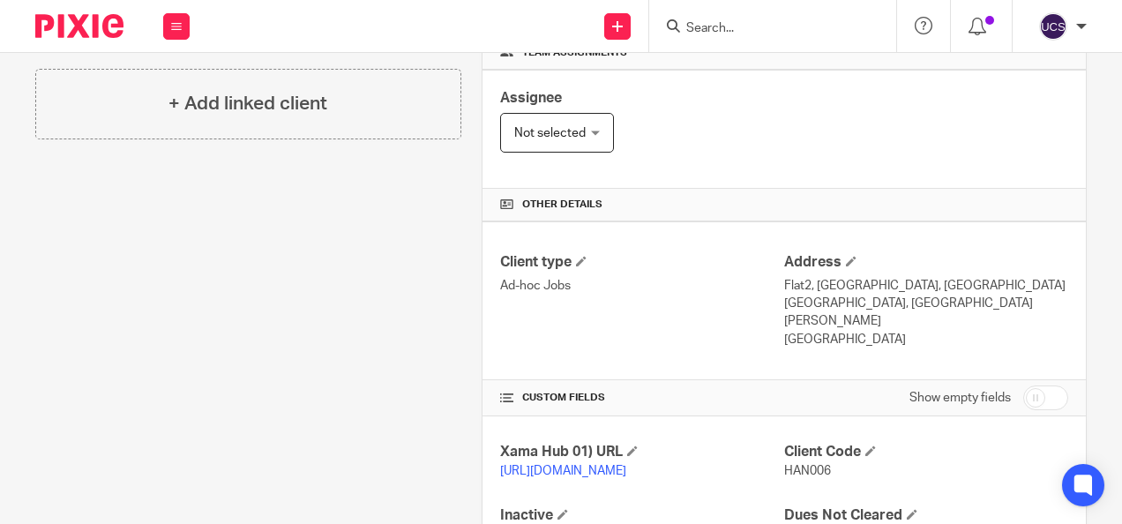
scroll to position [353, 0]
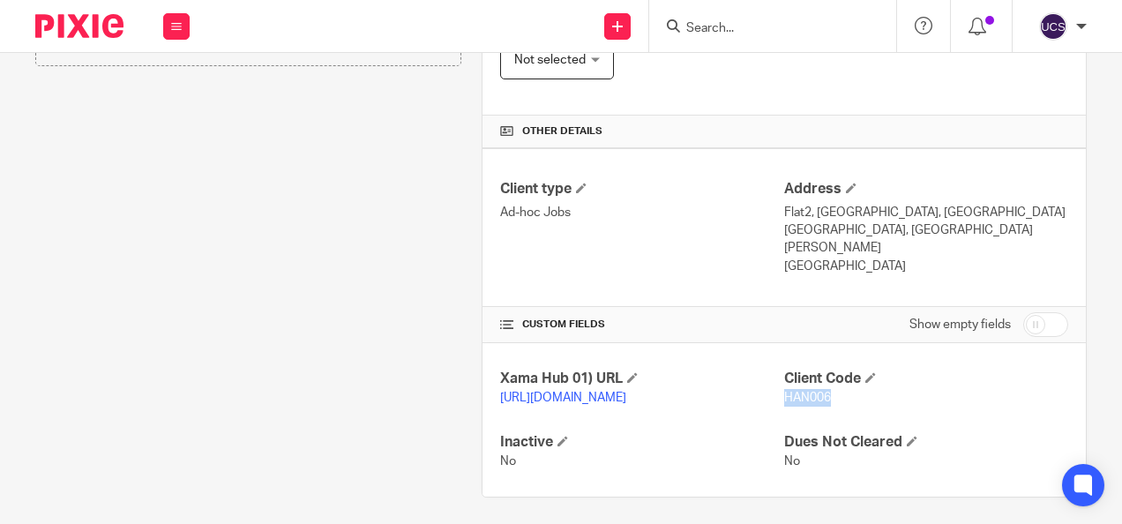
drag, startPoint x: 823, startPoint y: 374, endPoint x: 777, endPoint y: 378, distance: 46.1
click at [784, 389] on p "HAN006" at bounding box center [926, 398] width 284 height 18
copy span "HAN006"
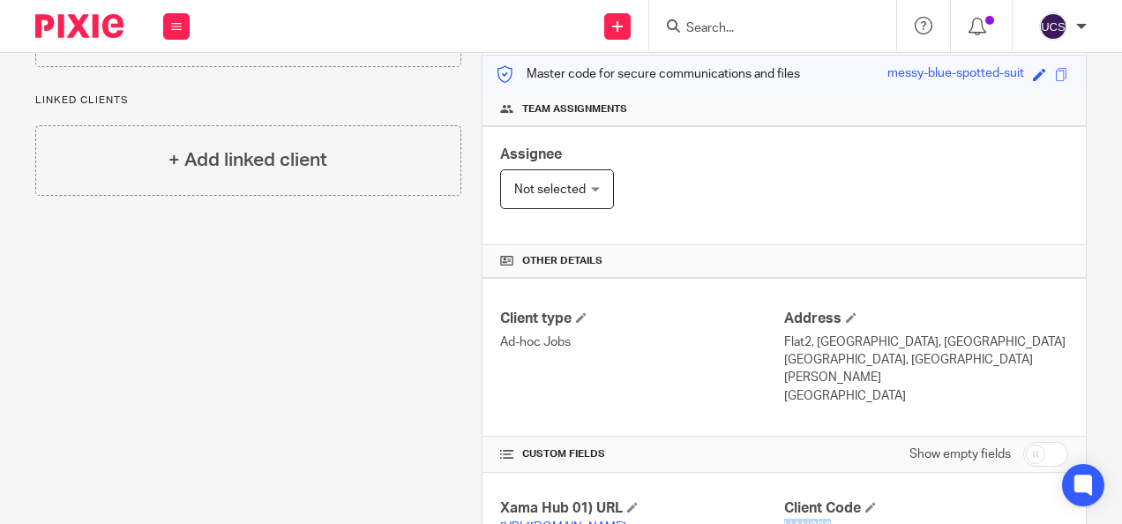
scroll to position [0, 0]
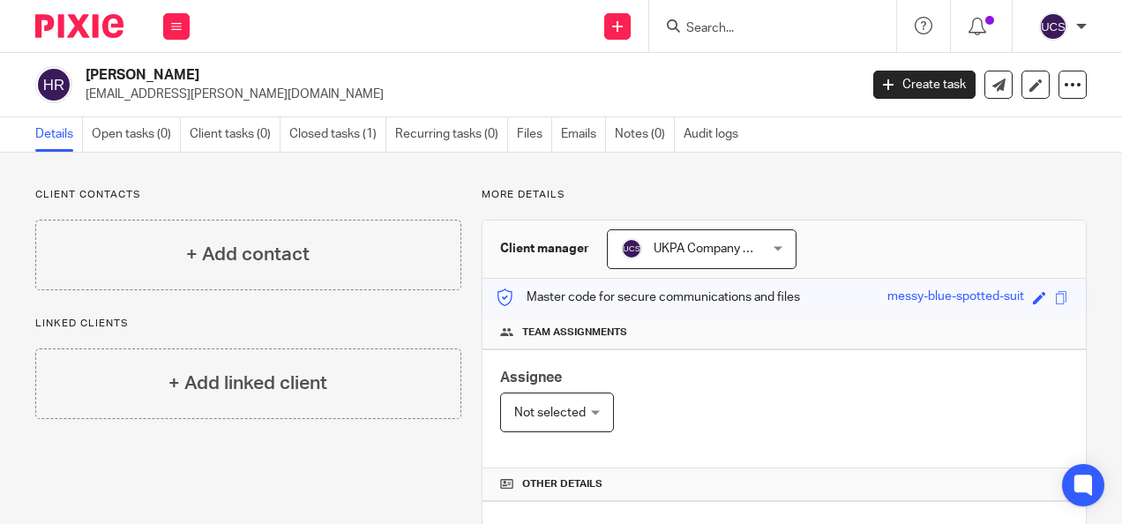
click at [718, 32] on input "Search" at bounding box center [763, 29] width 159 height 16
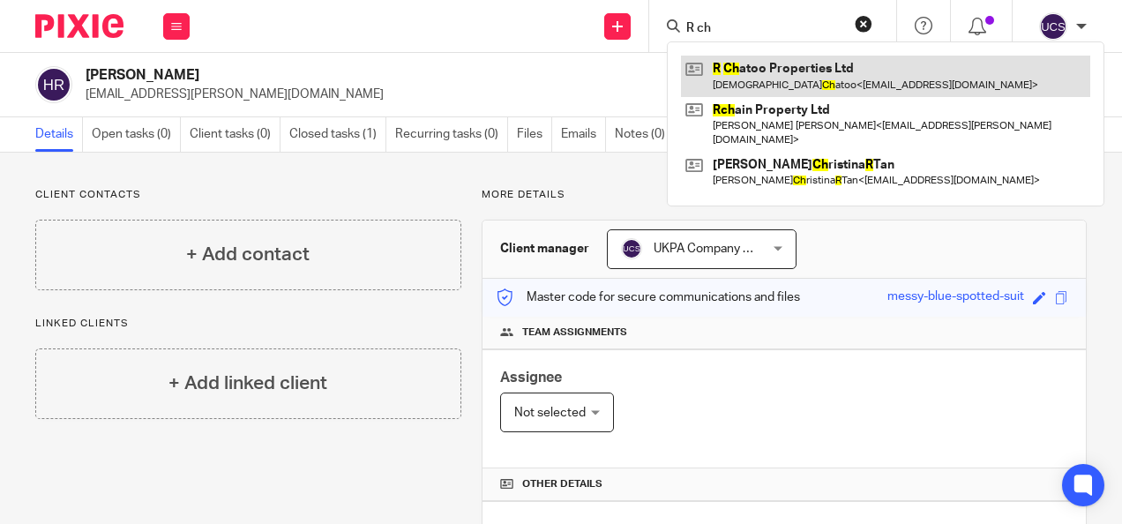
type input "R ch"
click at [787, 74] on link at bounding box center [885, 76] width 409 height 41
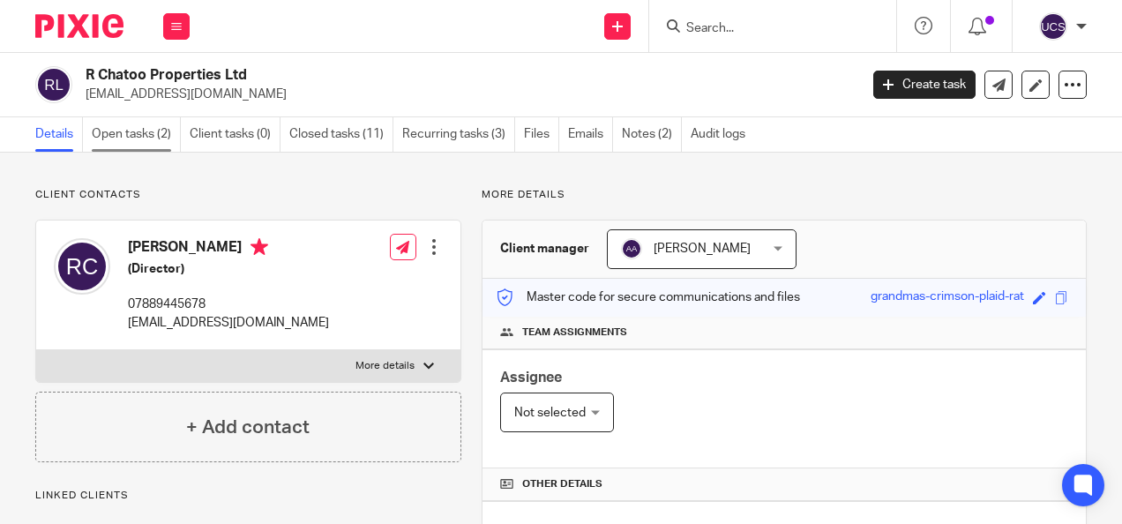
click at [118, 143] on link "Open tasks (2)" at bounding box center [136, 134] width 89 height 34
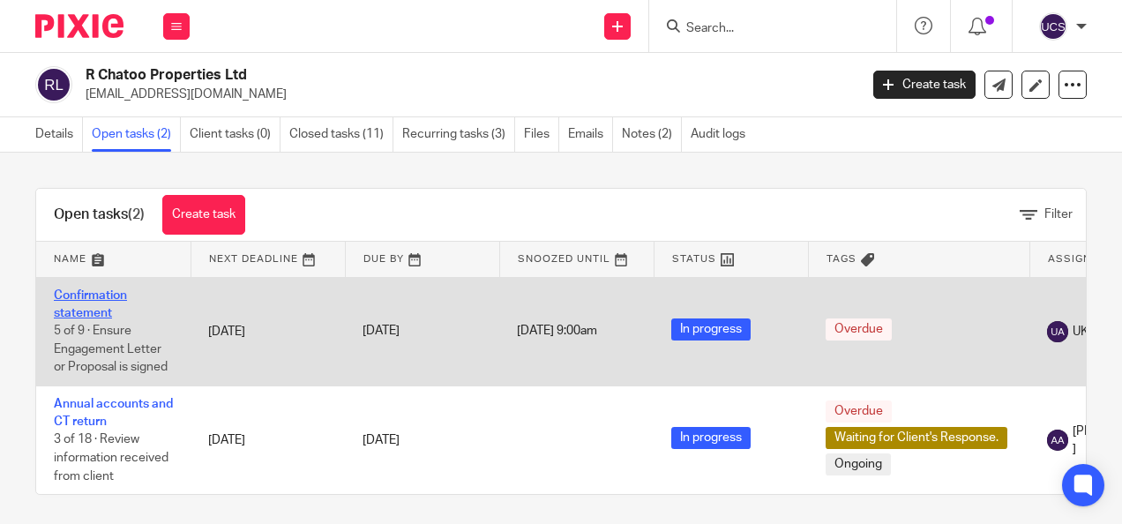
click at [99, 294] on link "Confirmation statement" at bounding box center [90, 304] width 73 height 30
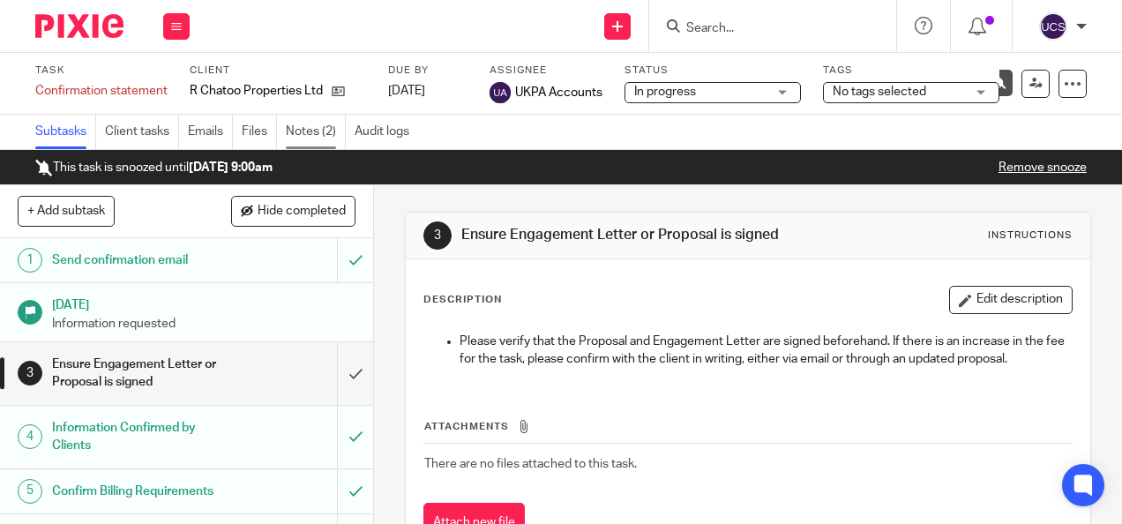
click at [304, 138] on link "Notes (2)" at bounding box center [316, 132] width 60 height 34
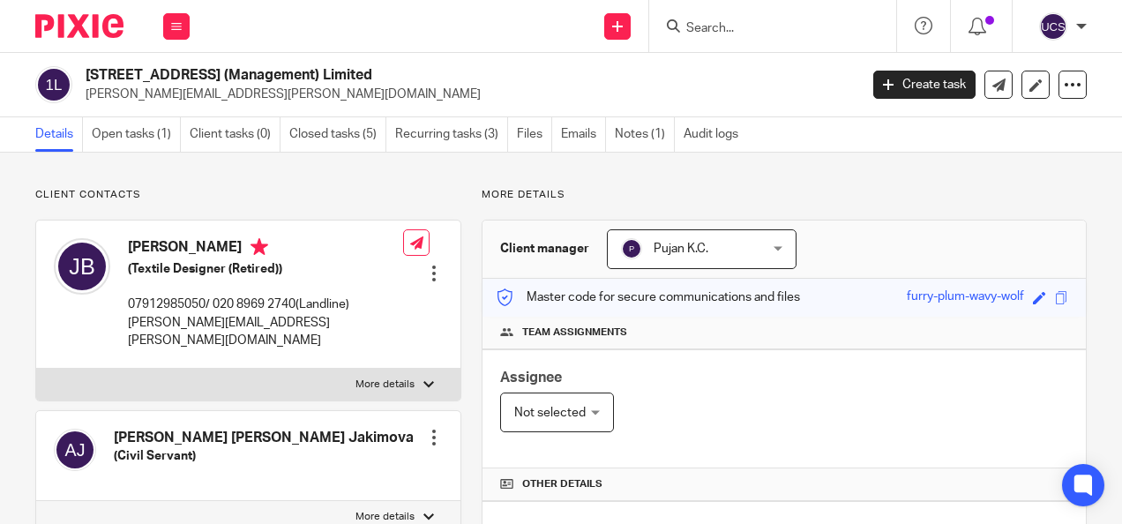
scroll to position [529, 0]
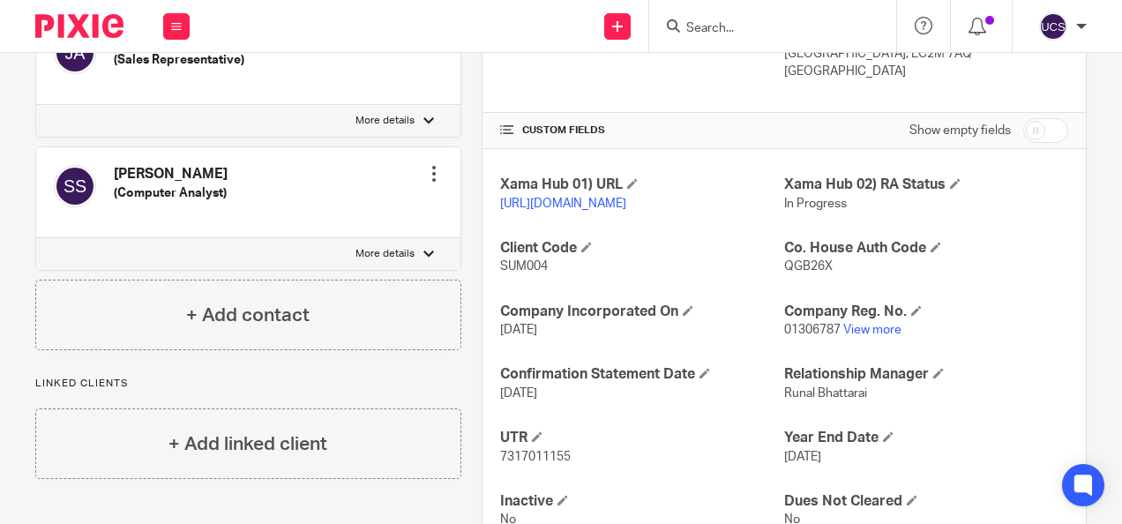
click at [717, 36] on form at bounding box center [778, 26] width 188 height 22
click at [715, 32] on input "Search" at bounding box center [763, 29] width 159 height 16
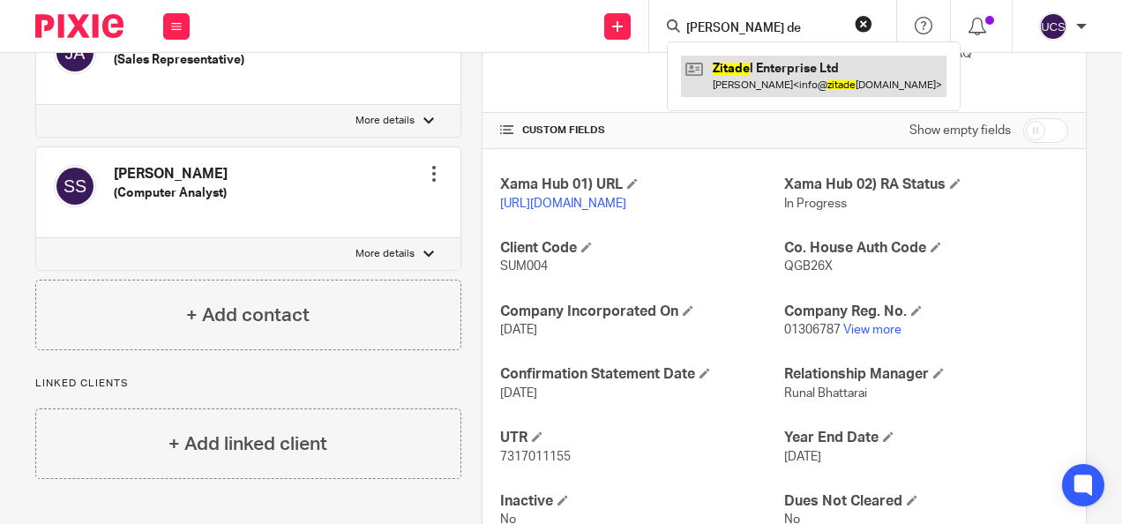
type input "Zita de"
click at [783, 65] on link at bounding box center [813, 76] width 265 height 41
click at [785, 65] on link at bounding box center [813, 76] width 265 height 41
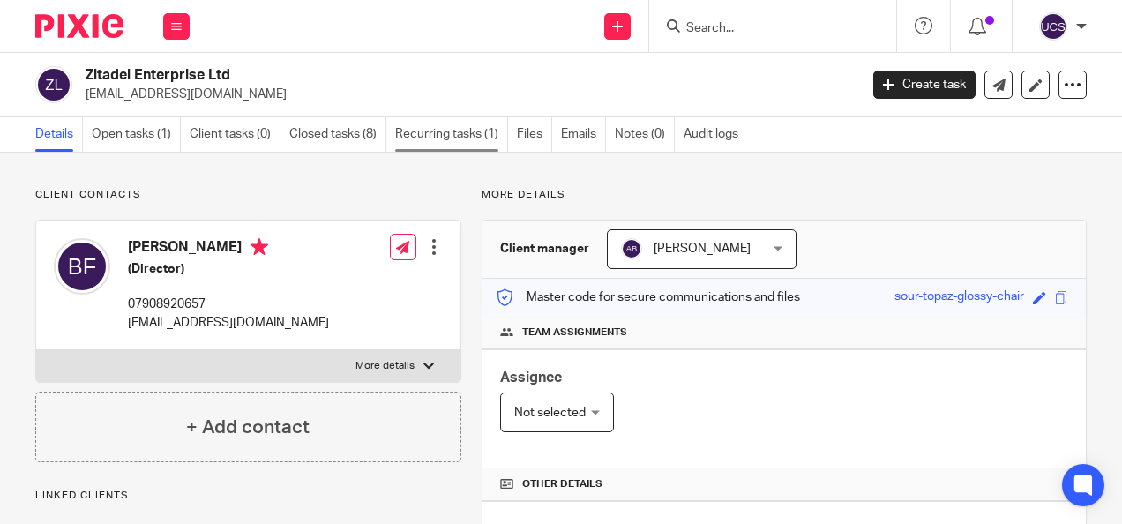
click at [431, 125] on link "Recurring tasks (1)" at bounding box center [451, 134] width 113 height 34
click at [704, 33] on input "Search" at bounding box center [763, 29] width 159 height 16
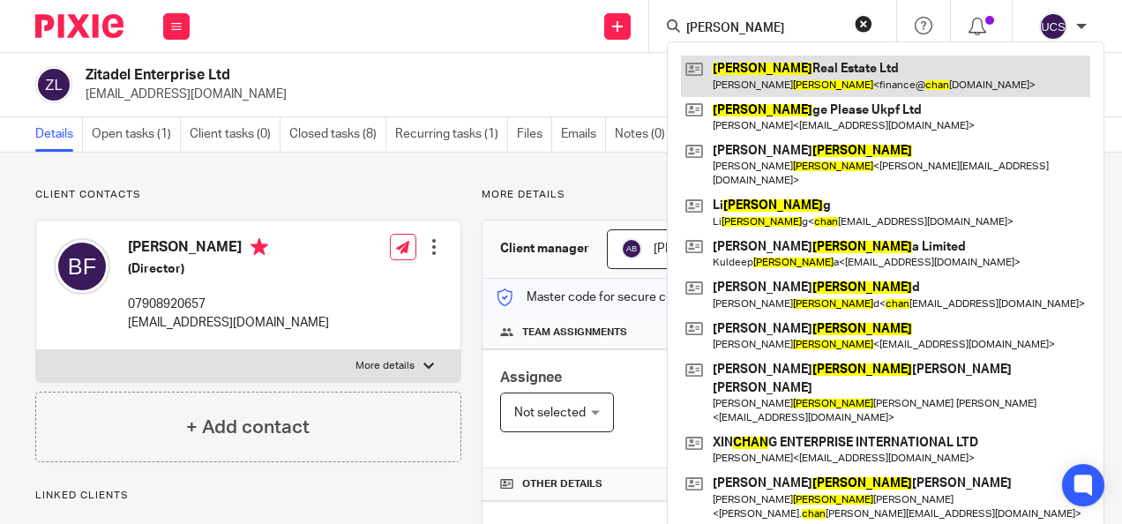
type input "[PERSON_NAME]"
click at [829, 60] on link at bounding box center [885, 76] width 409 height 41
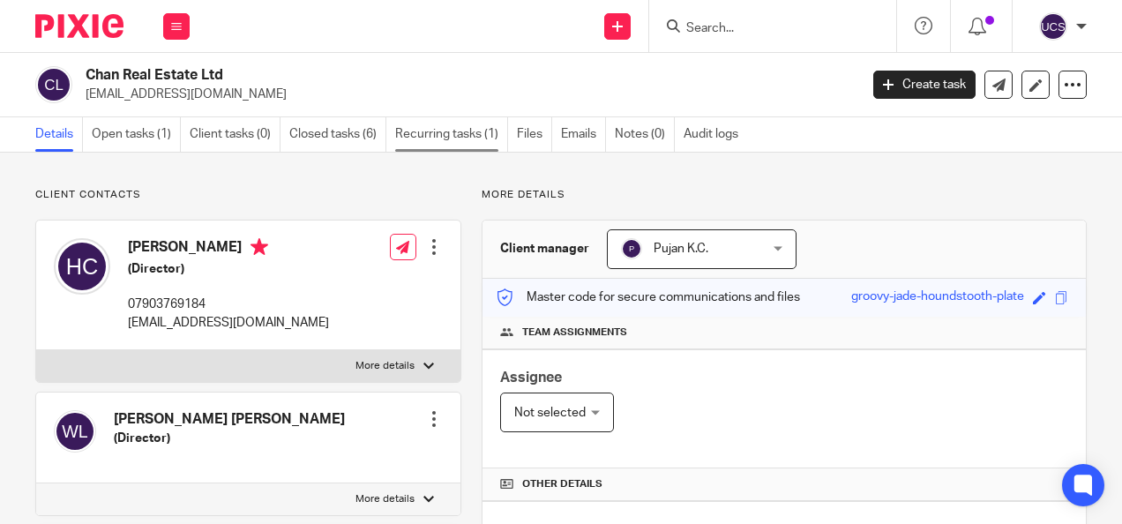
click at [459, 135] on link "Recurring tasks (1)" at bounding box center [451, 134] width 113 height 34
click at [720, 21] on input "Search" at bounding box center [763, 29] width 159 height 16
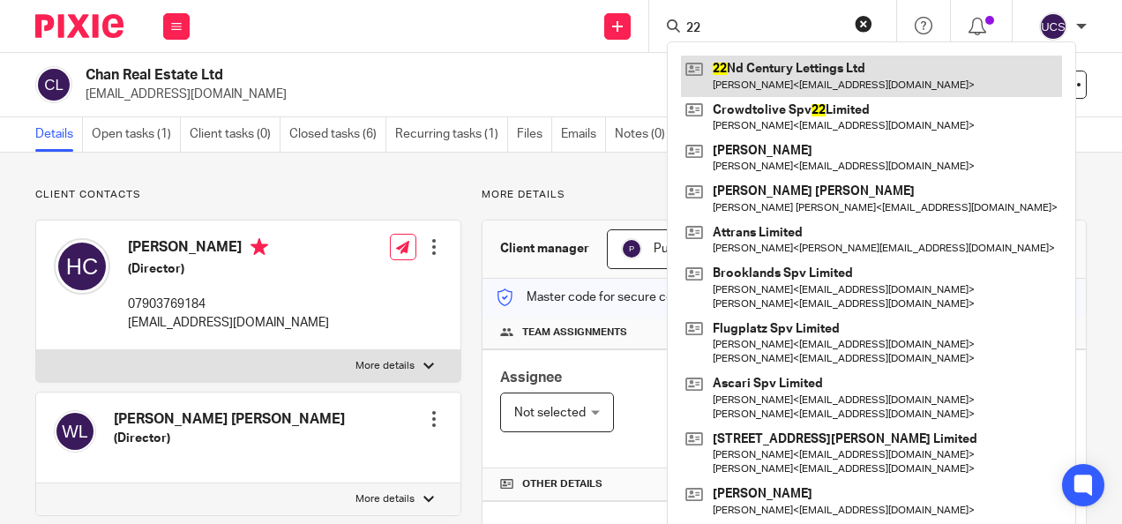
type input "22"
click at [817, 63] on link at bounding box center [871, 76] width 381 height 41
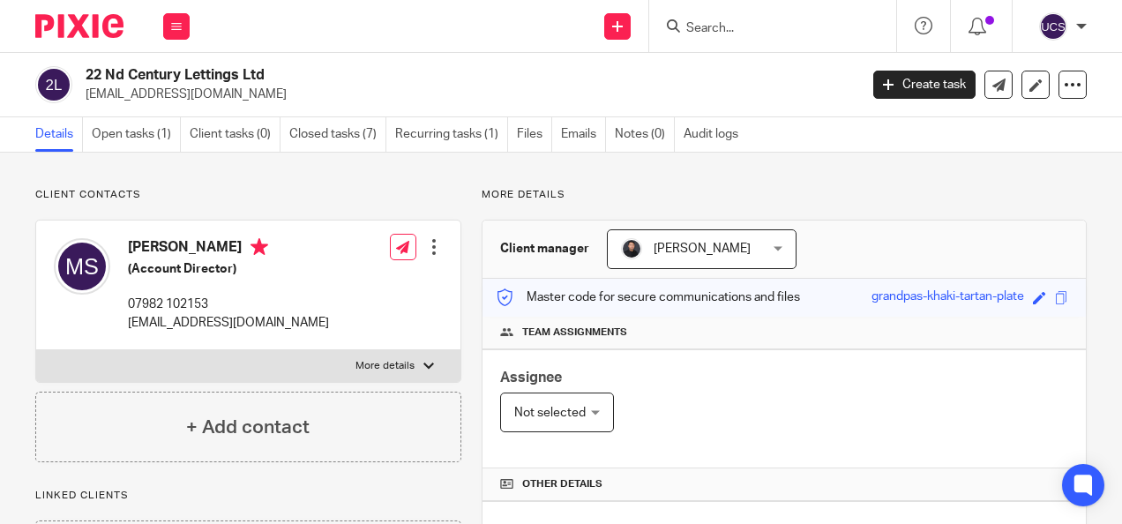
click at [700, 23] on input "Search" at bounding box center [763, 29] width 159 height 16
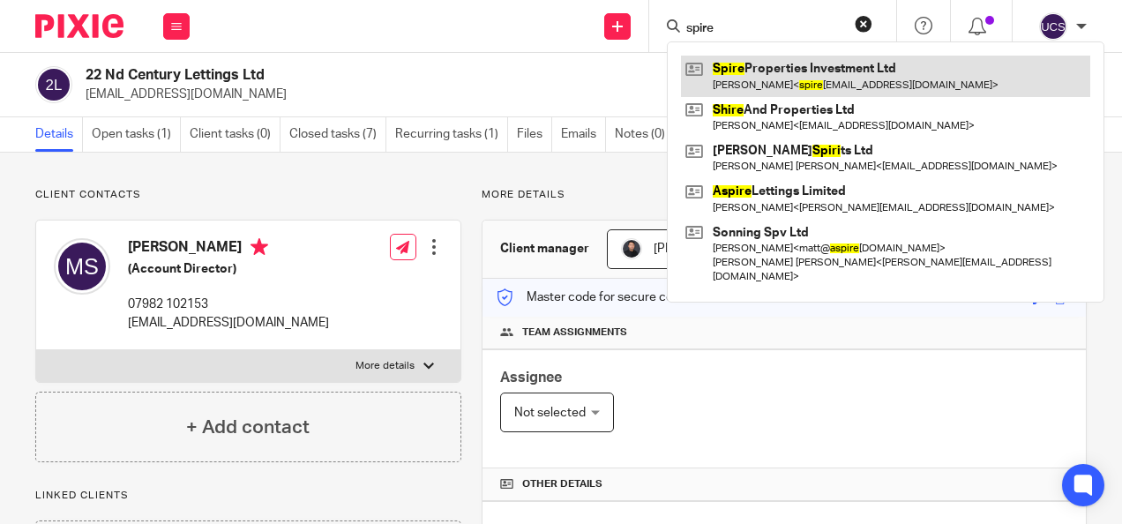
type input "spire"
click at [831, 66] on link at bounding box center [885, 76] width 409 height 41
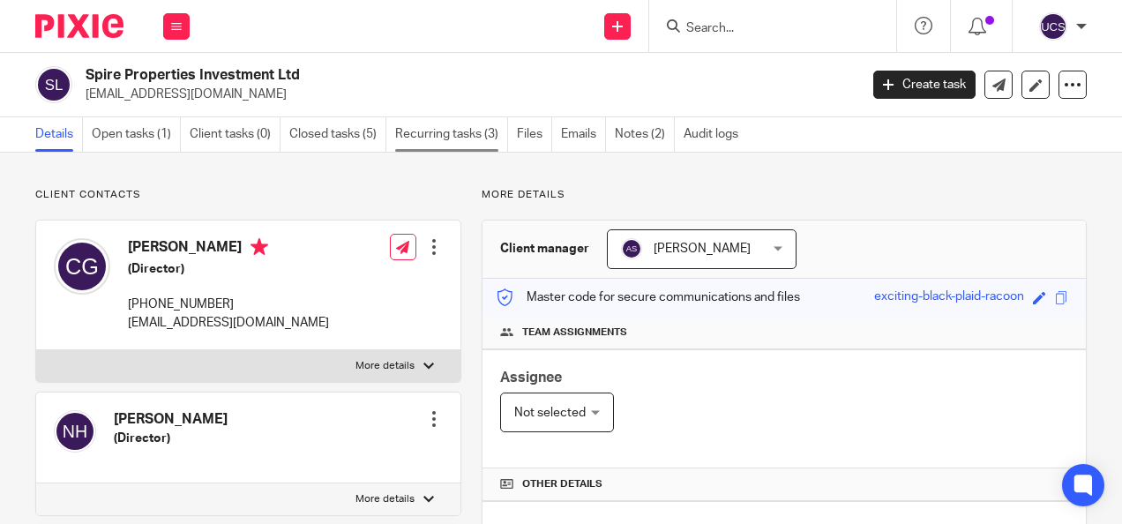
click at [444, 132] on link "Recurring tasks (3)" at bounding box center [451, 134] width 113 height 34
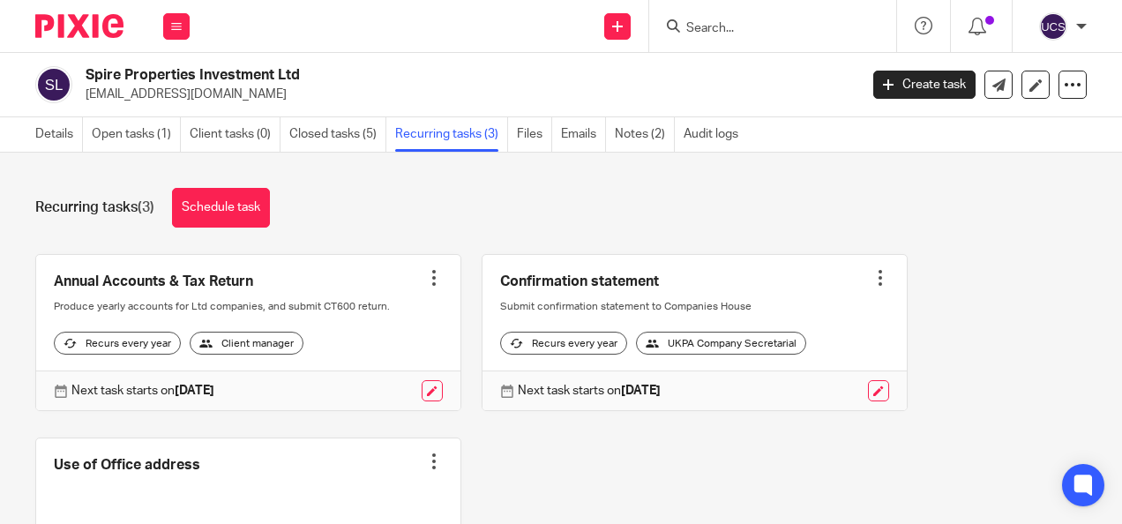
drag, startPoint x: 86, startPoint y: 72, endPoint x: 325, endPoint y: 78, distance: 239.0
click at [327, 79] on h2 "Spire Properties Investment Ltd" at bounding box center [390, 75] width 609 height 19
copy h2 "Spire Properties Investment Ltd"
click at [717, 33] on input "Search" at bounding box center [763, 29] width 159 height 16
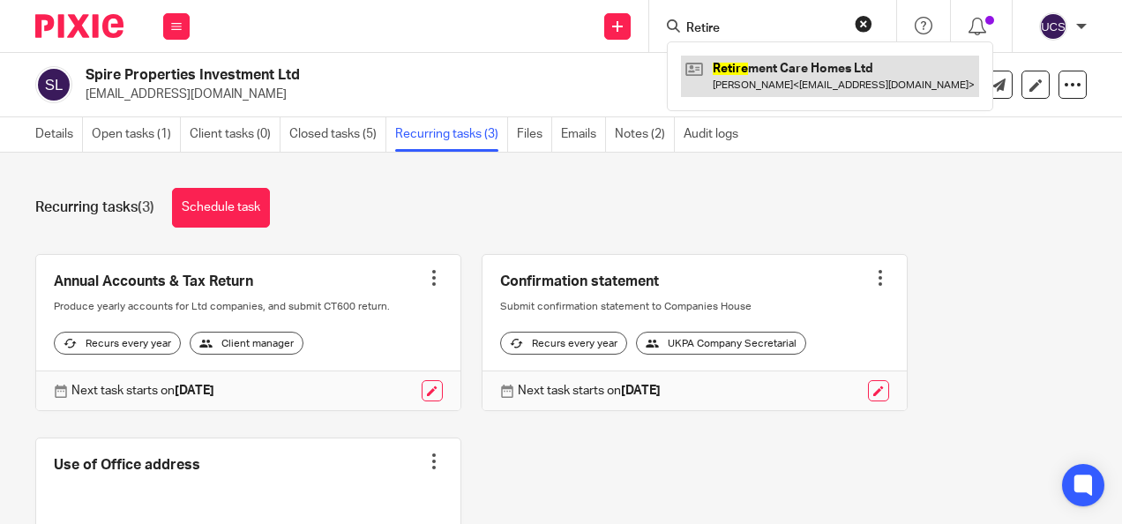
type input "Retire"
click at [818, 74] on link at bounding box center [830, 76] width 298 height 41
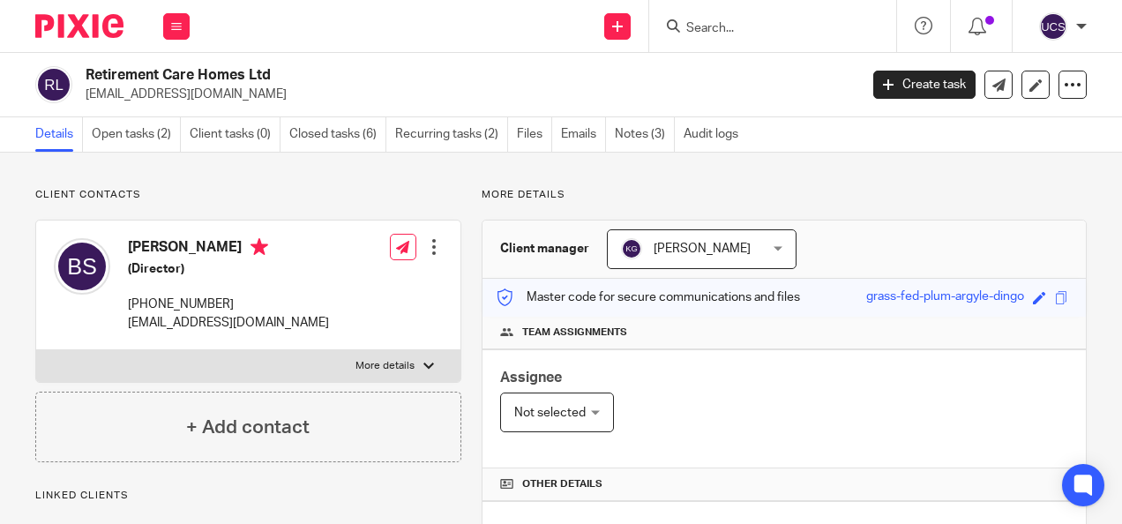
click at [423, 131] on link "Recurring tasks (2)" at bounding box center [451, 134] width 113 height 34
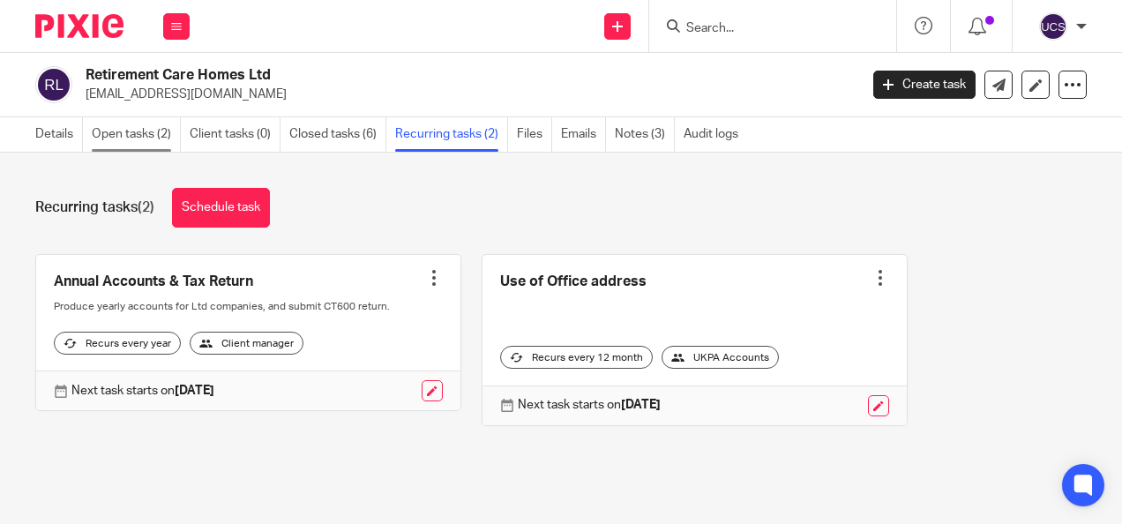
click at [127, 141] on link "Open tasks (2)" at bounding box center [136, 134] width 89 height 34
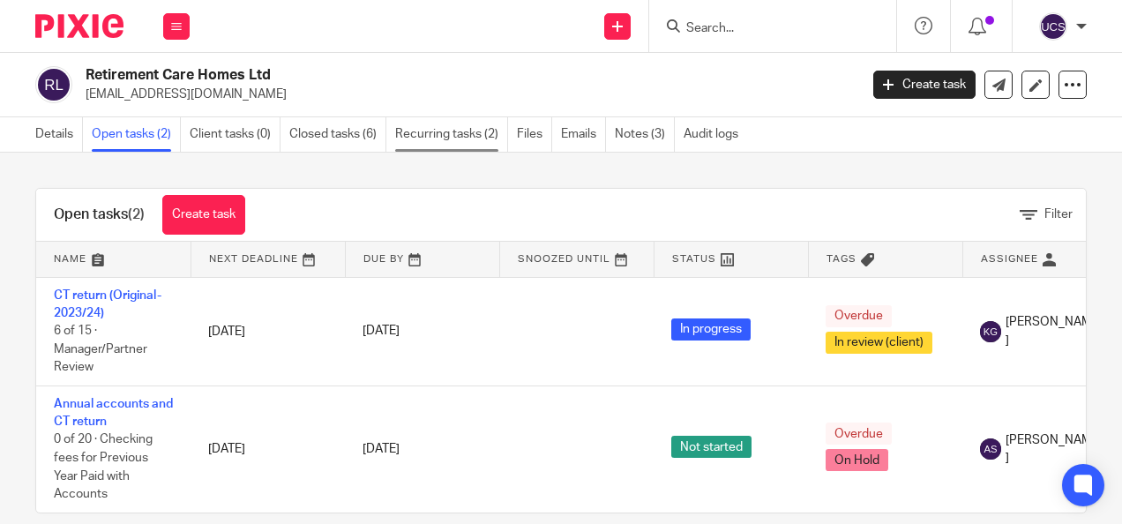
click at [469, 134] on link "Recurring tasks (2)" at bounding box center [451, 134] width 113 height 34
click at [454, 146] on link "Recurring tasks (2)" at bounding box center [451, 134] width 113 height 34
click at [706, 27] on input "Search" at bounding box center [763, 29] width 159 height 16
click at [444, 129] on link "Recurring tasks (2)" at bounding box center [451, 134] width 113 height 34
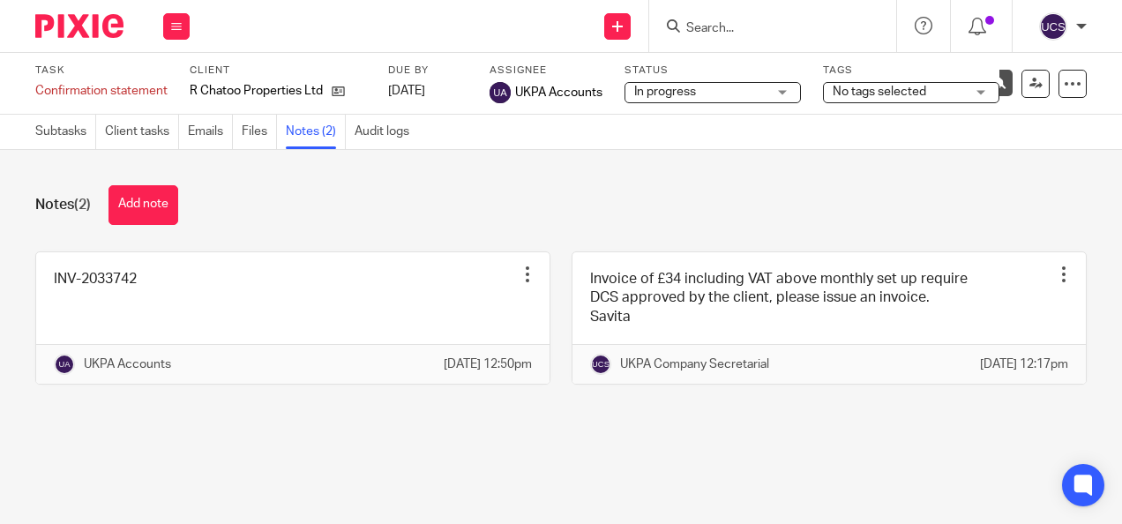
click at [698, 21] on input "Search" at bounding box center [763, 29] width 159 height 16
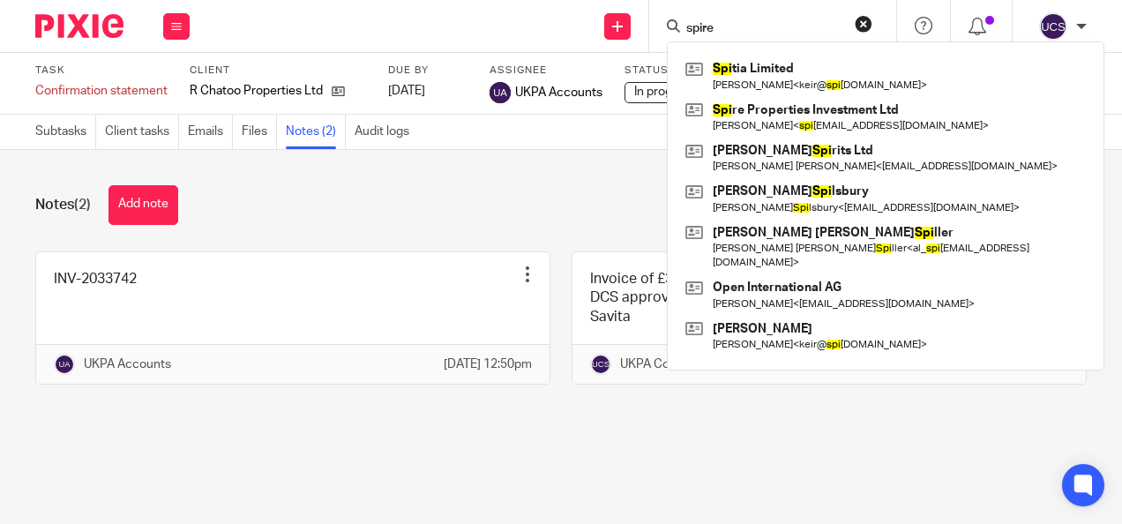
type input "spire"
click button "submit" at bounding box center [0, 0] width 0 height 0
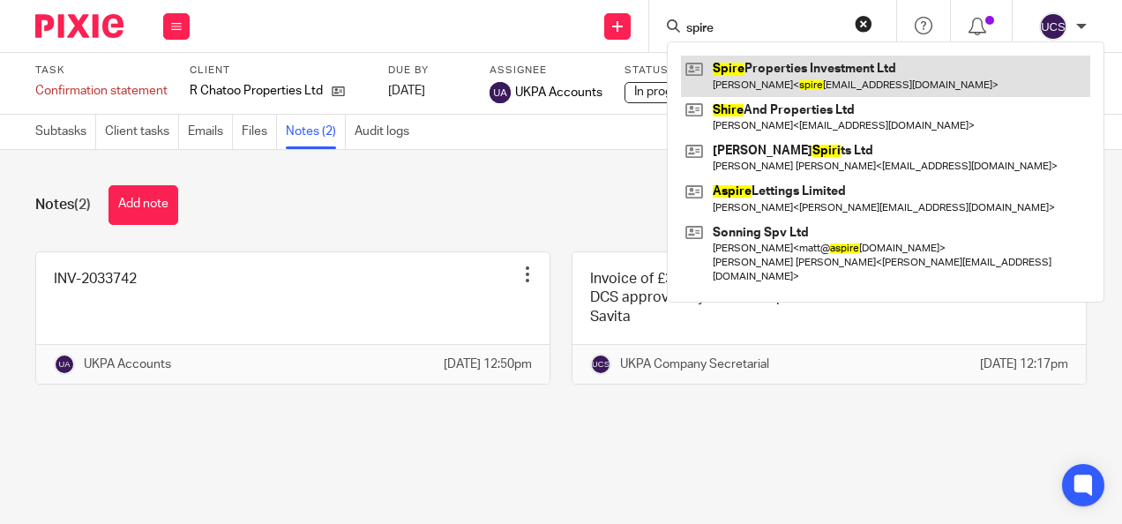
click at [799, 56] on link at bounding box center [885, 76] width 409 height 41
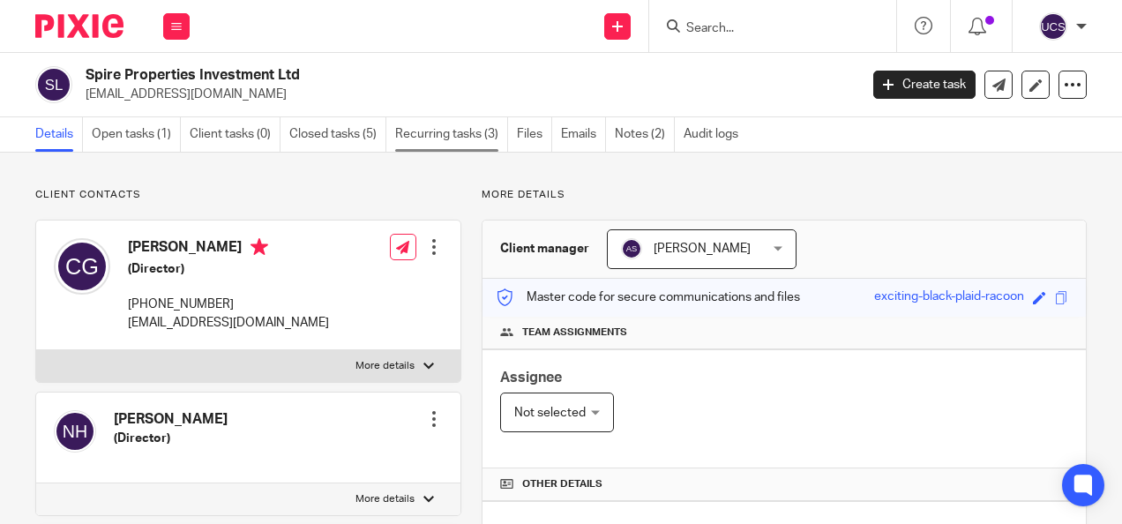
click at [424, 136] on link "Recurring tasks (3)" at bounding box center [451, 134] width 113 height 34
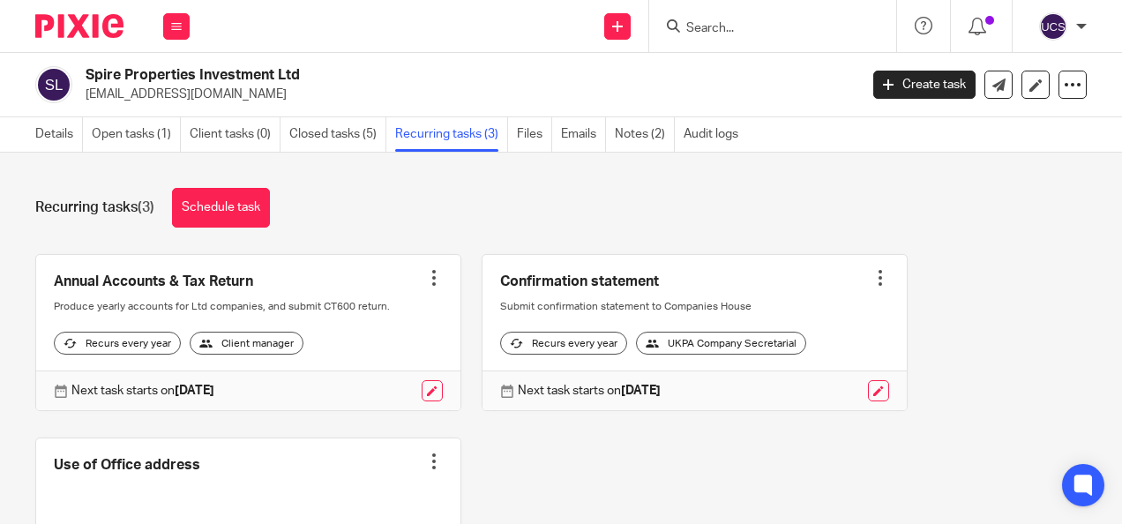
drag, startPoint x: 727, startPoint y: 15, endPoint x: 727, endPoint y: 35, distance: 20.3
click at [727, 15] on form at bounding box center [778, 26] width 188 height 22
click at [723, 35] on div at bounding box center [772, 26] width 247 height 52
click at [794, 25] on input "Search" at bounding box center [763, 29] width 159 height 16
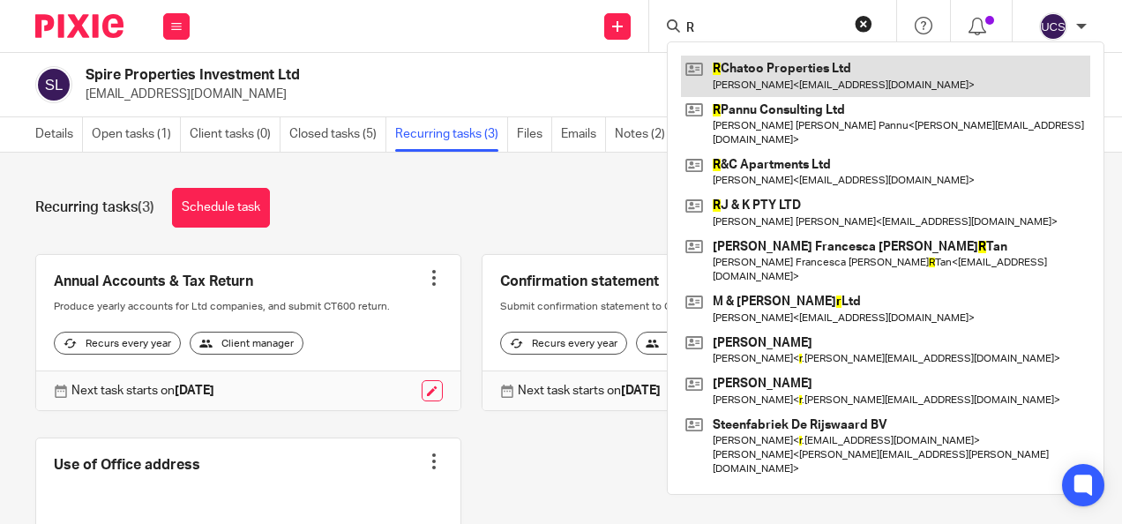
type input "R"
click at [795, 58] on link at bounding box center [885, 76] width 409 height 41
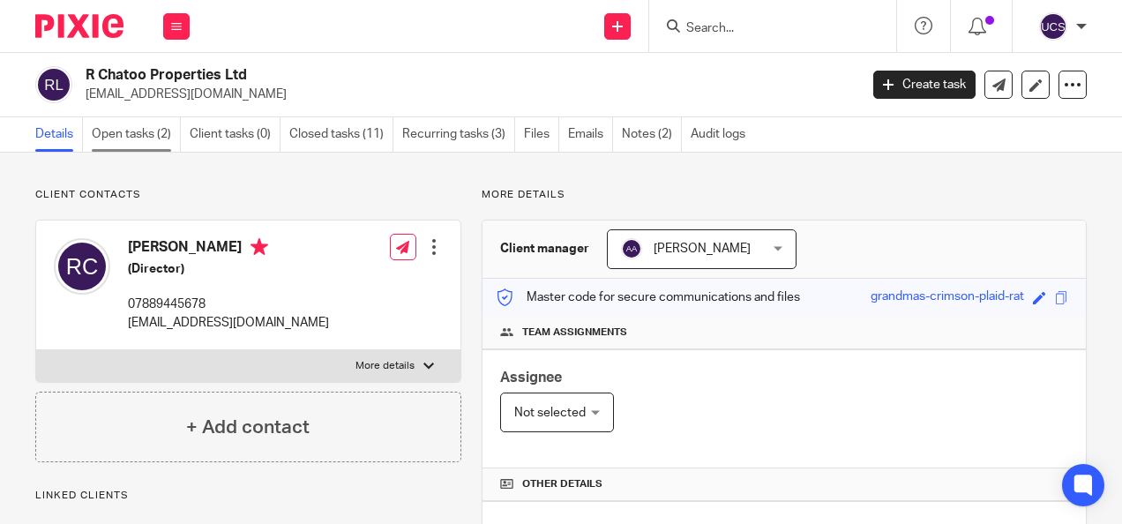
click at [144, 137] on link "Open tasks (2)" at bounding box center [136, 134] width 89 height 34
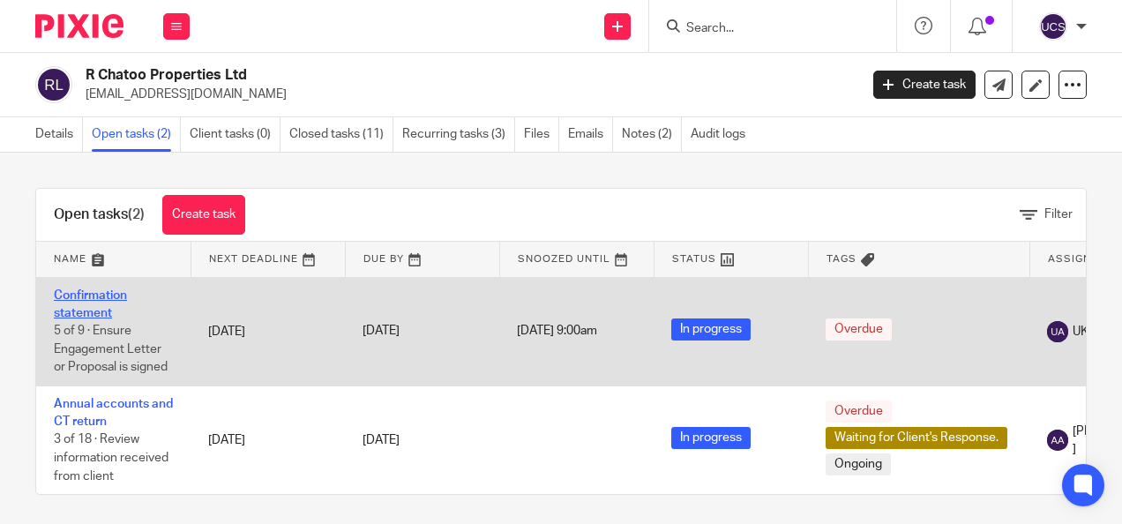
click at [78, 297] on link "Confirmation statement" at bounding box center [90, 304] width 73 height 30
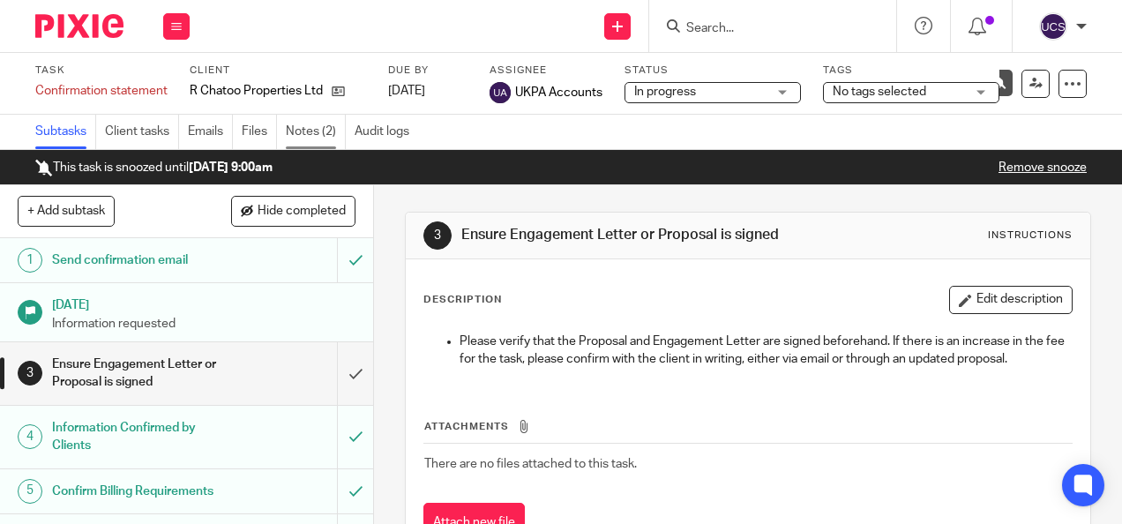
click at [313, 130] on link "Notes (2)" at bounding box center [316, 132] width 60 height 34
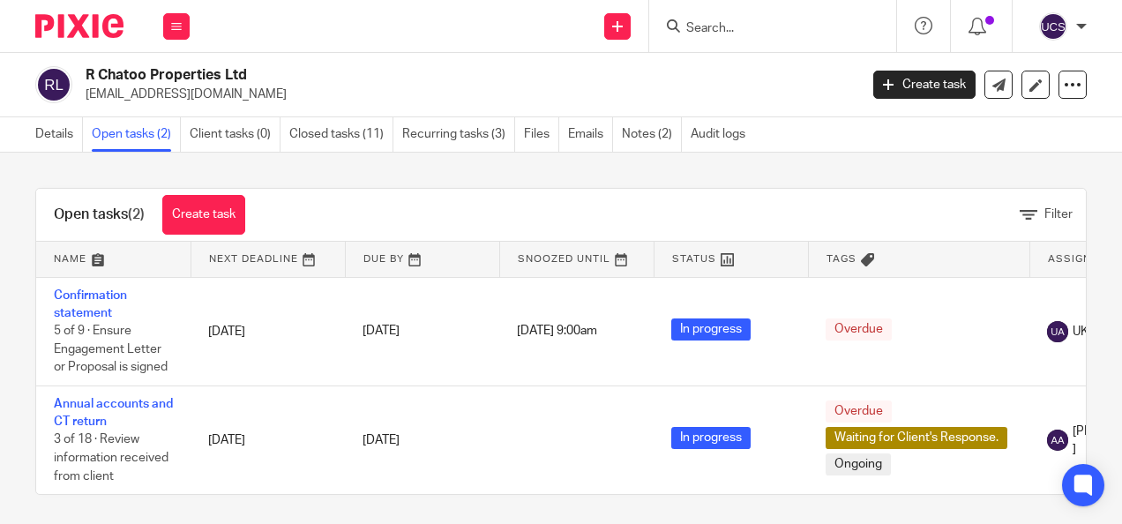
click at [706, 32] on input "Search" at bounding box center [763, 29] width 159 height 16
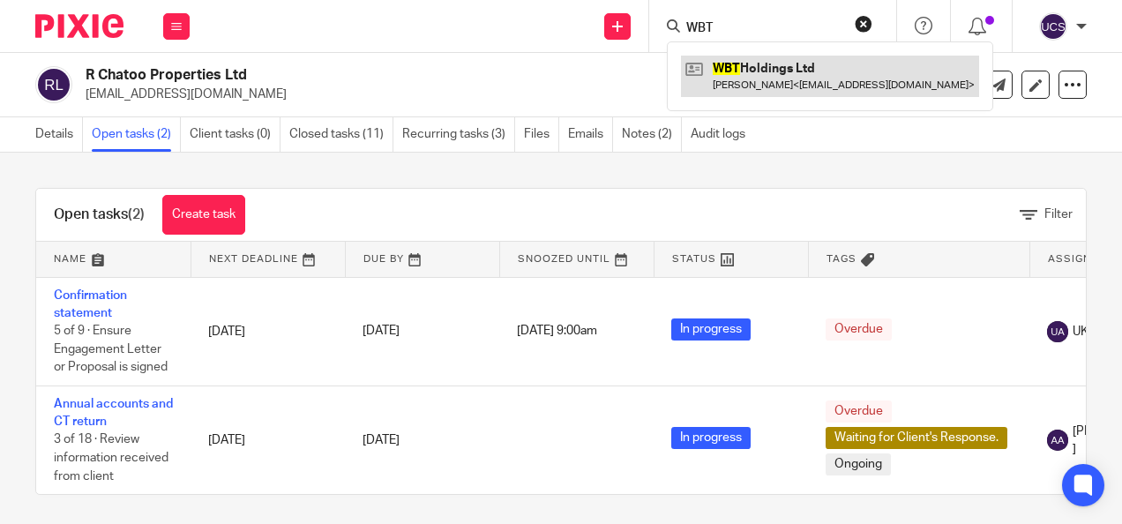
type input "WBT"
click at [781, 62] on link at bounding box center [830, 76] width 298 height 41
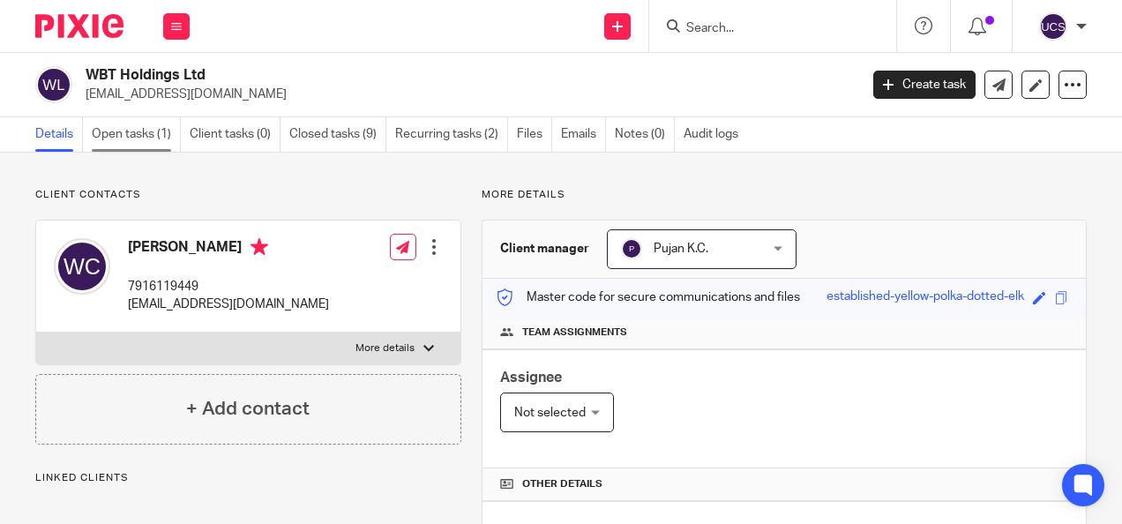
click at [122, 129] on link "Open tasks (1)" at bounding box center [136, 134] width 89 height 34
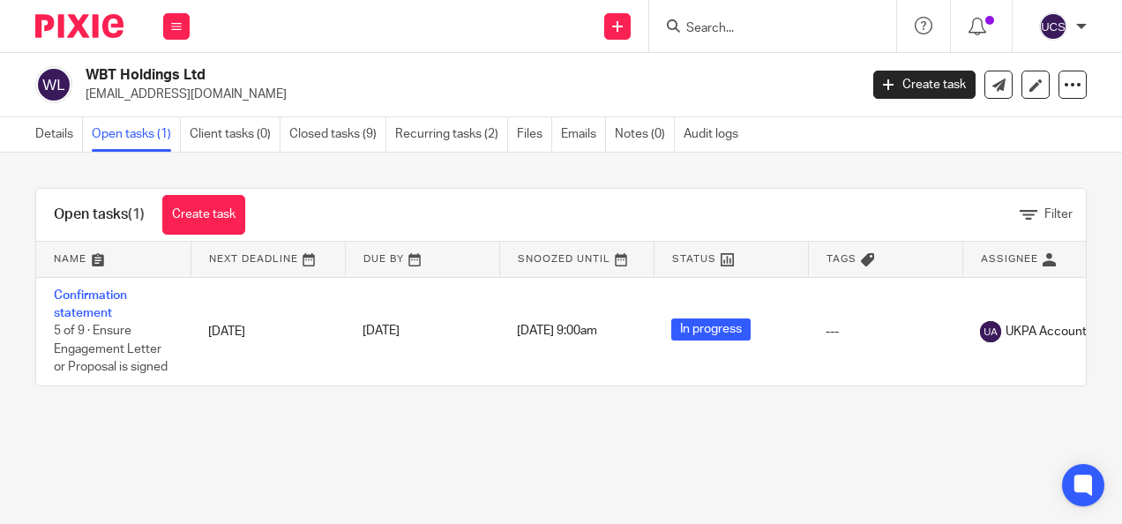
click at [104, 299] on link "Confirmation statement" at bounding box center [90, 304] width 73 height 30
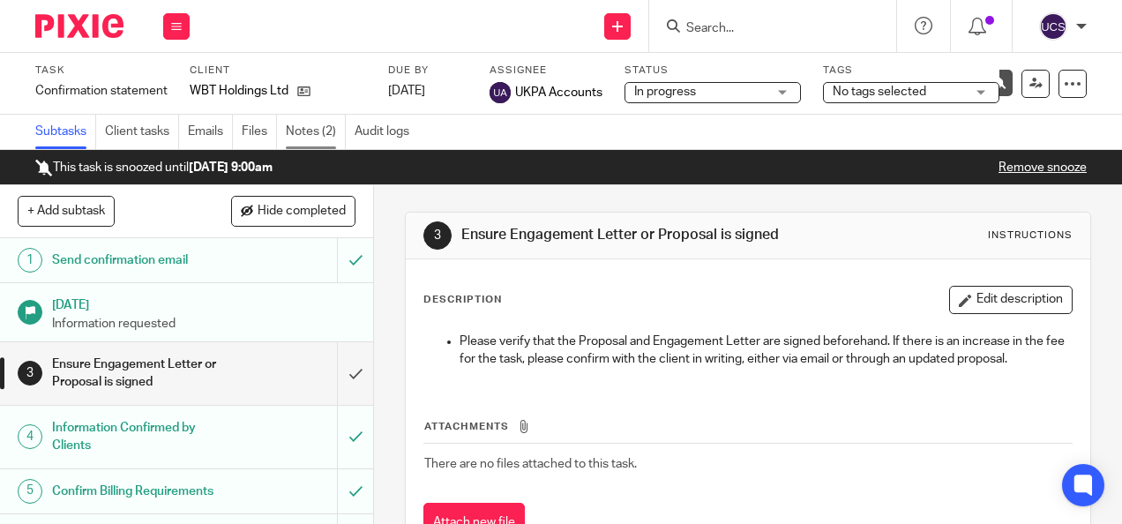
click at [303, 130] on link "Notes (2)" at bounding box center [316, 132] width 60 height 34
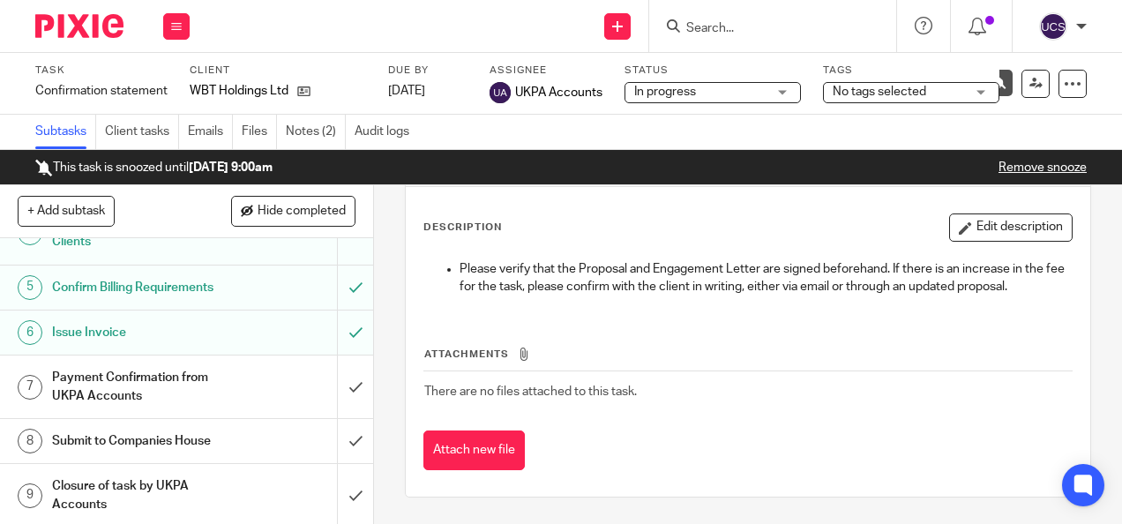
scroll to position [205, 0]
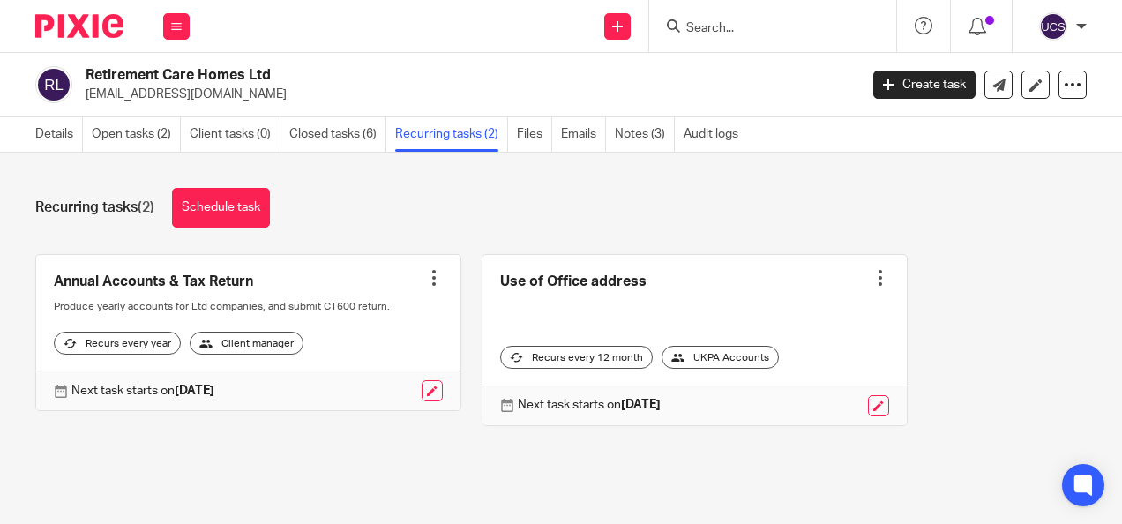
click at [708, 34] on input "Search" at bounding box center [763, 29] width 159 height 16
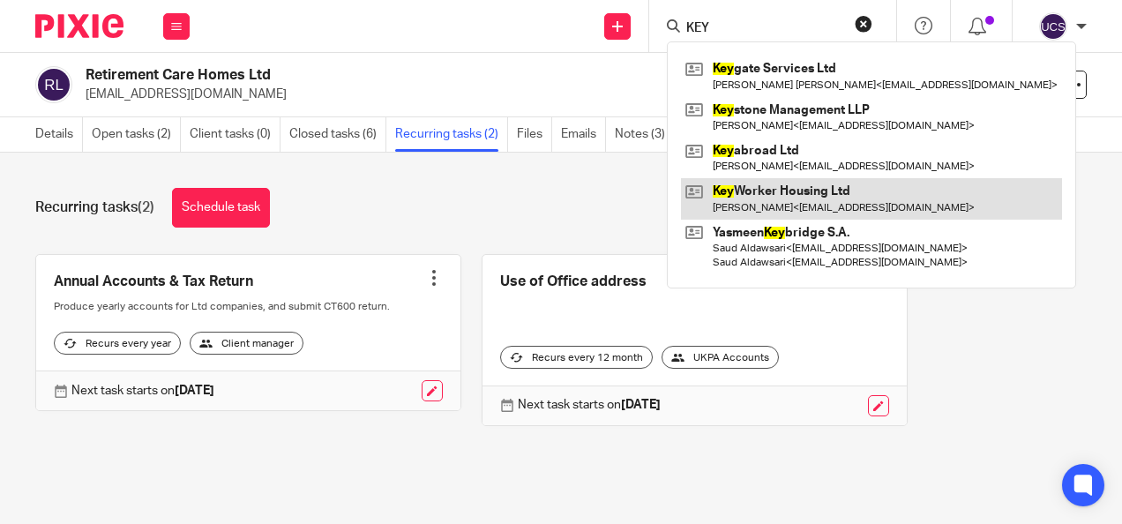
type input "KEY"
click at [835, 183] on link at bounding box center [871, 198] width 381 height 41
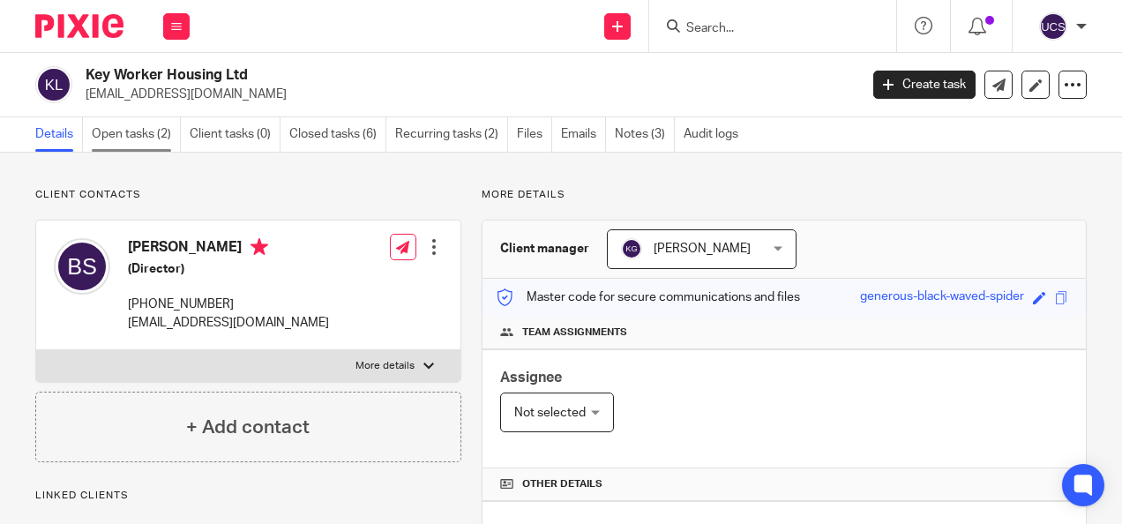
click at [159, 132] on link "Open tasks (2)" at bounding box center [136, 134] width 89 height 34
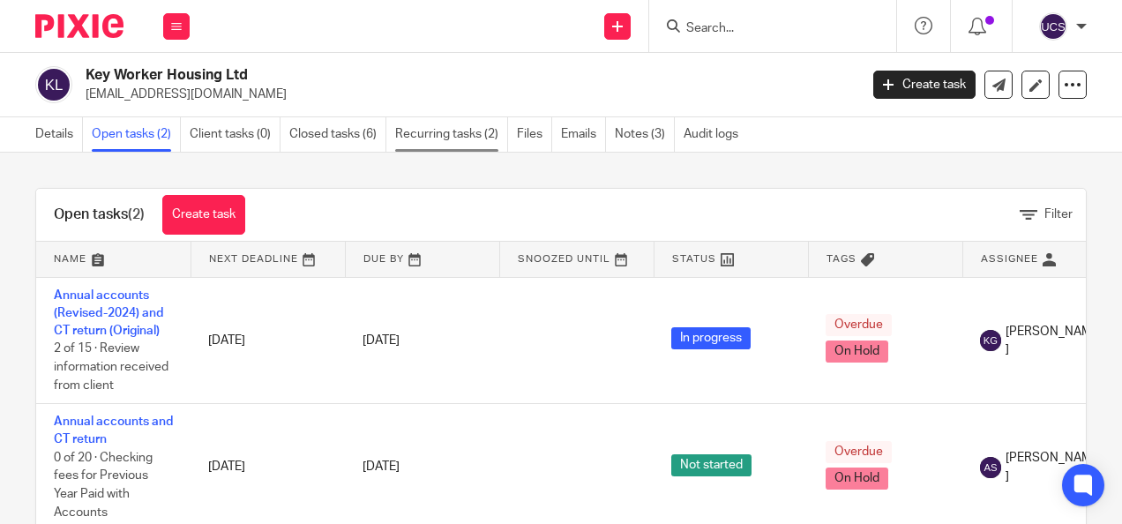
click at [467, 135] on link "Recurring tasks (2)" at bounding box center [451, 134] width 113 height 34
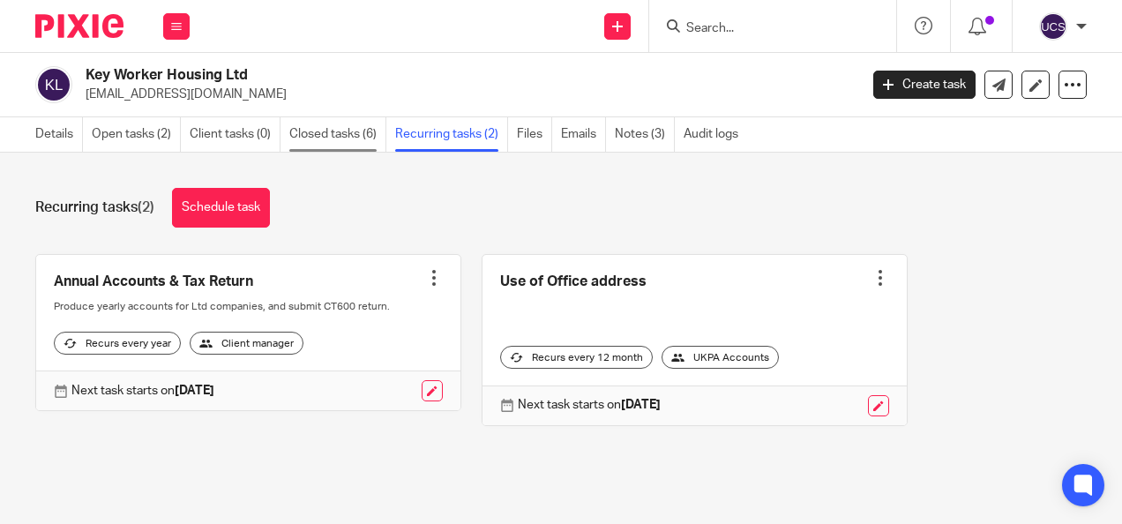
click at [332, 133] on link "Closed tasks (6)" at bounding box center [337, 134] width 97 height 34
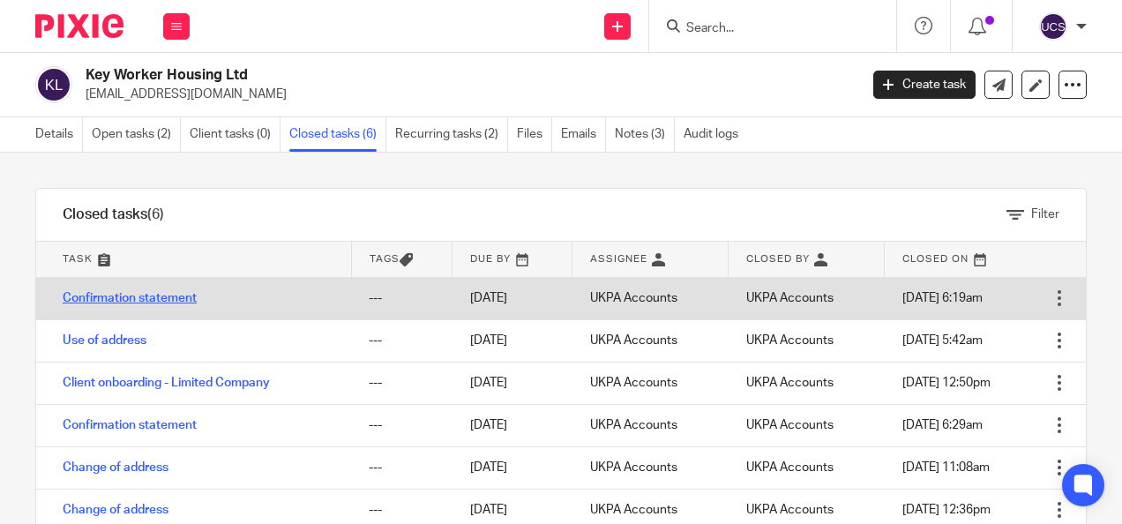
click at [89, 296] on link "Confirmation statement" at bounding box center [130, 298] width 134 height 12
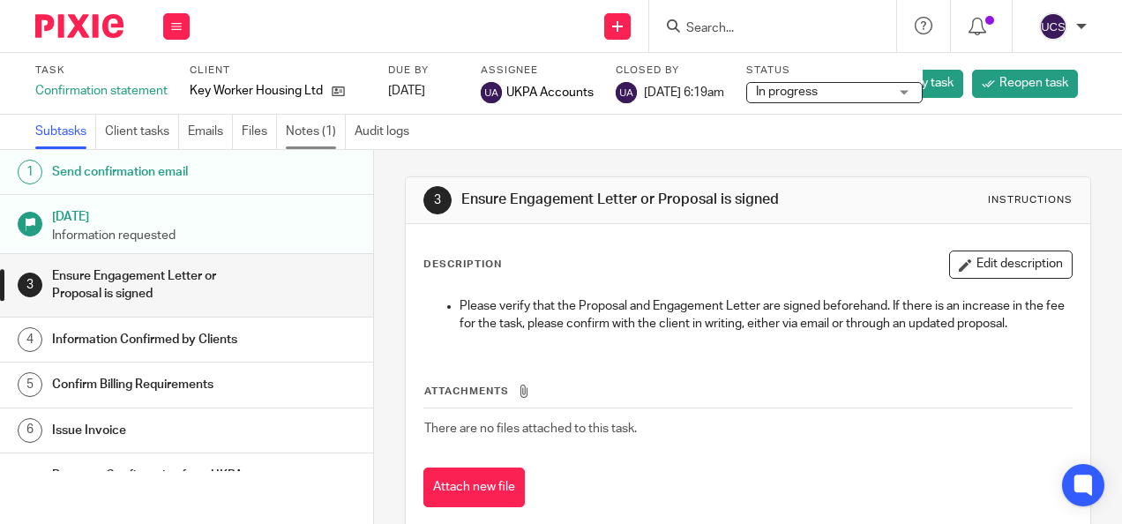
click at [311, 125] on link "Notes (1)" at bounding box center [316, 132] width 60 height 34
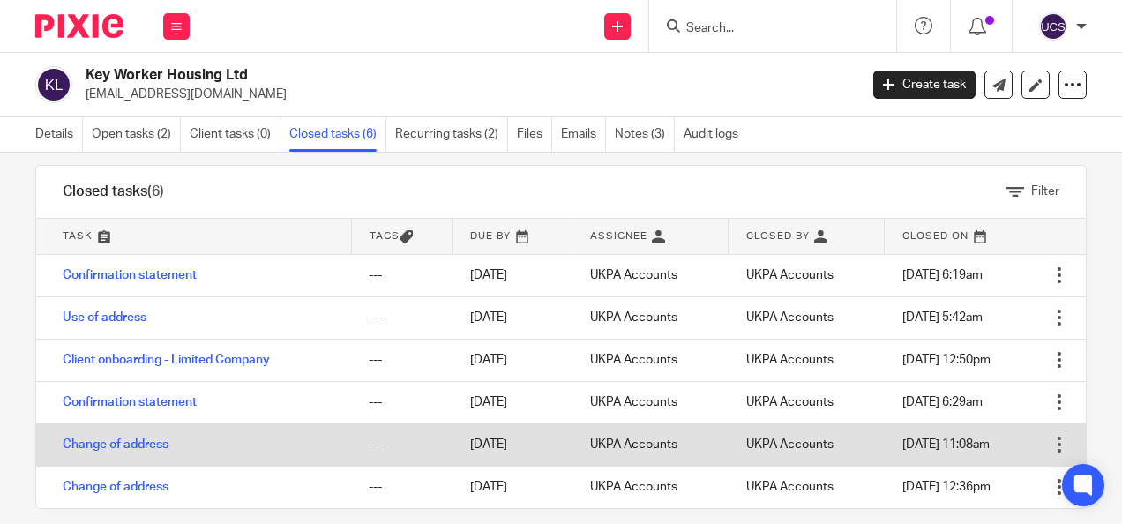
scroll to position [42, 0]
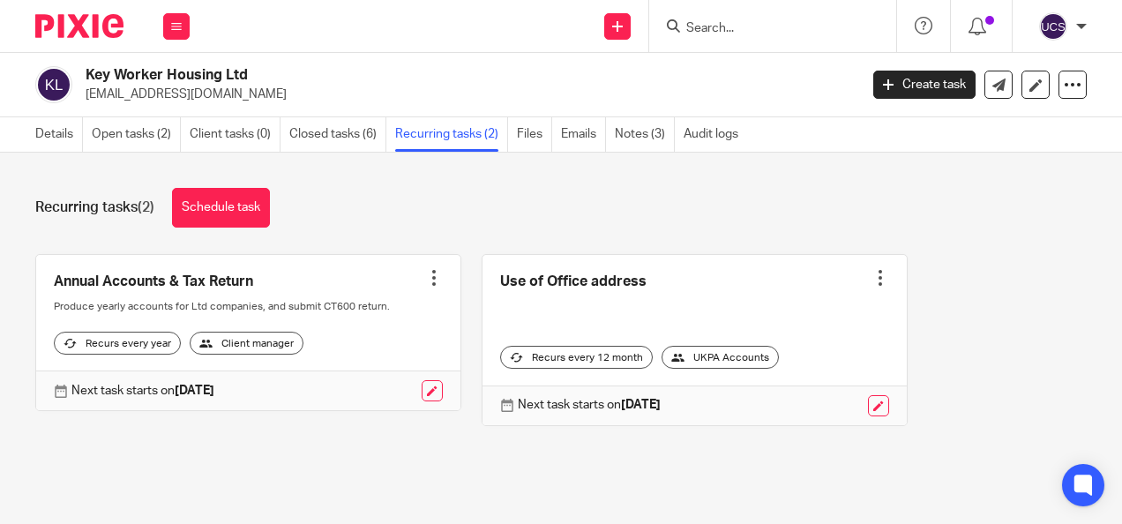
click at [714, 34] on input "Search" at bounding box center [763, 29] width 159 height 16
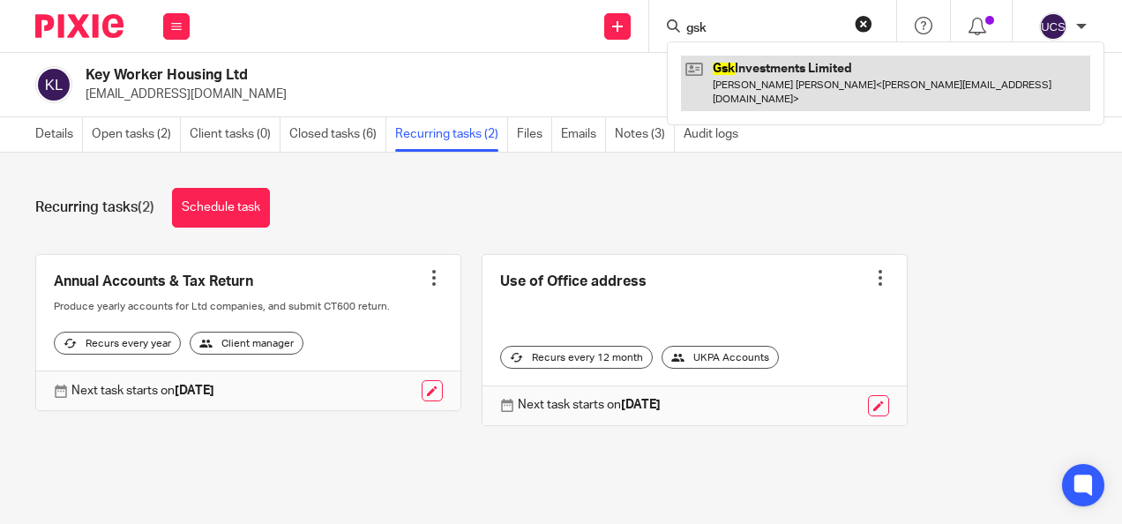
type input "gsk"
click at [841, 69] on link at bounding box center [885, 83] width 409 height 55
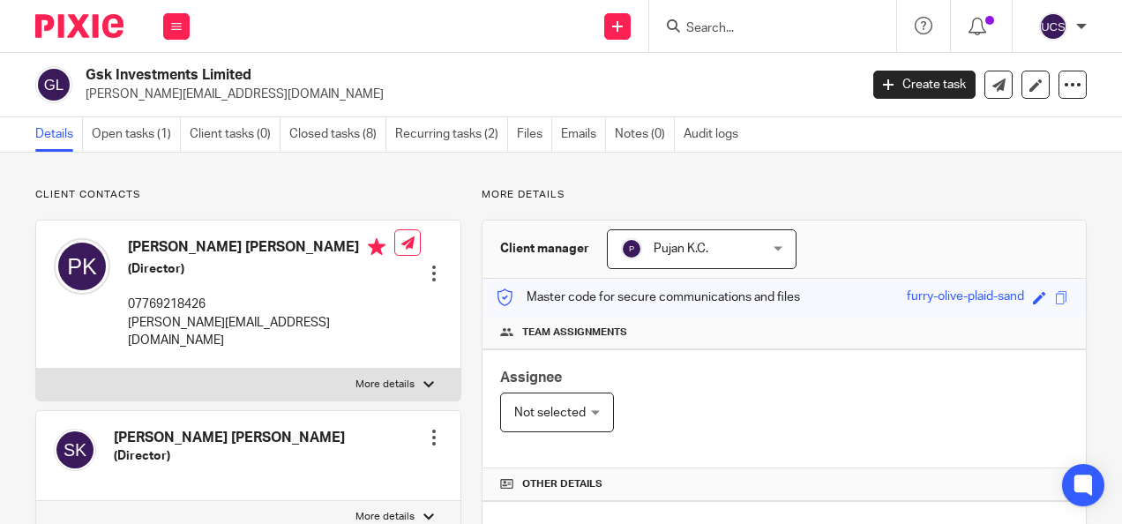
click at [125, 139] on link "Open tasks (1)" at bounding box center [136, 134] width 89 height 34
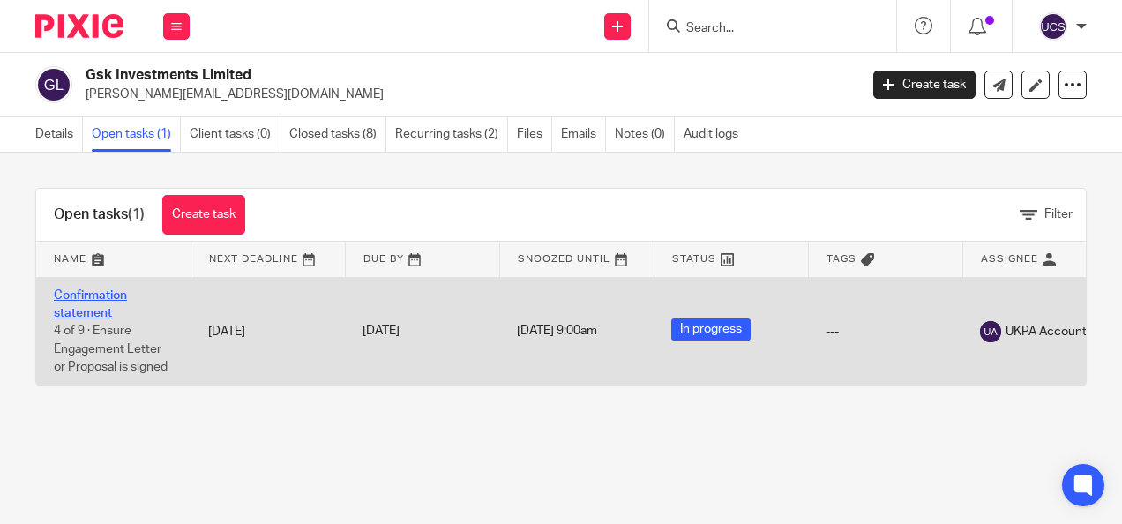
click at [86, 297] on link "Confirmation statement" at bounding box center [90, 304] width 73 height 30
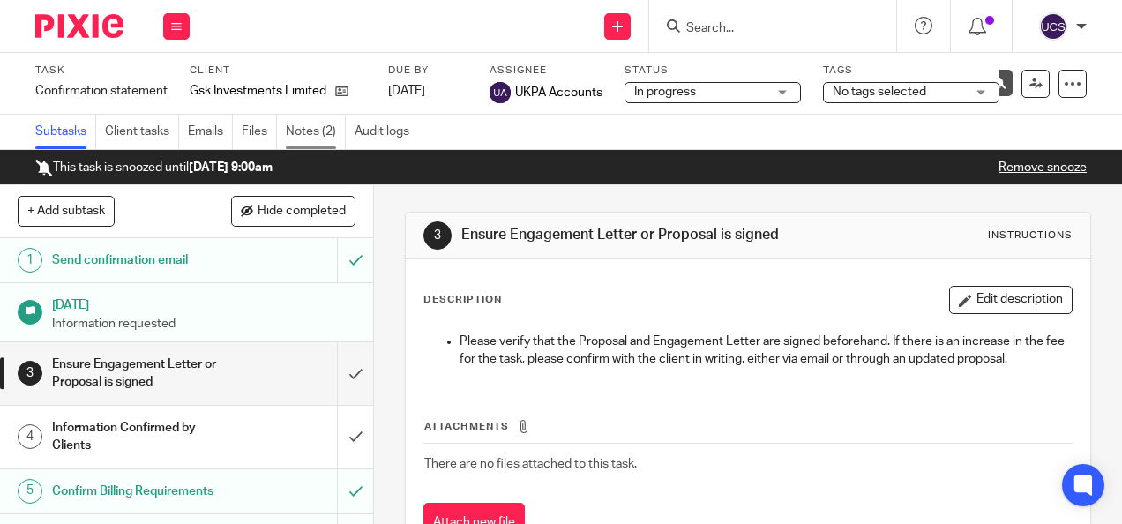
click at [305, 123] on link "Notes (2)" at bounding box center [316, 132] width 60 height 34
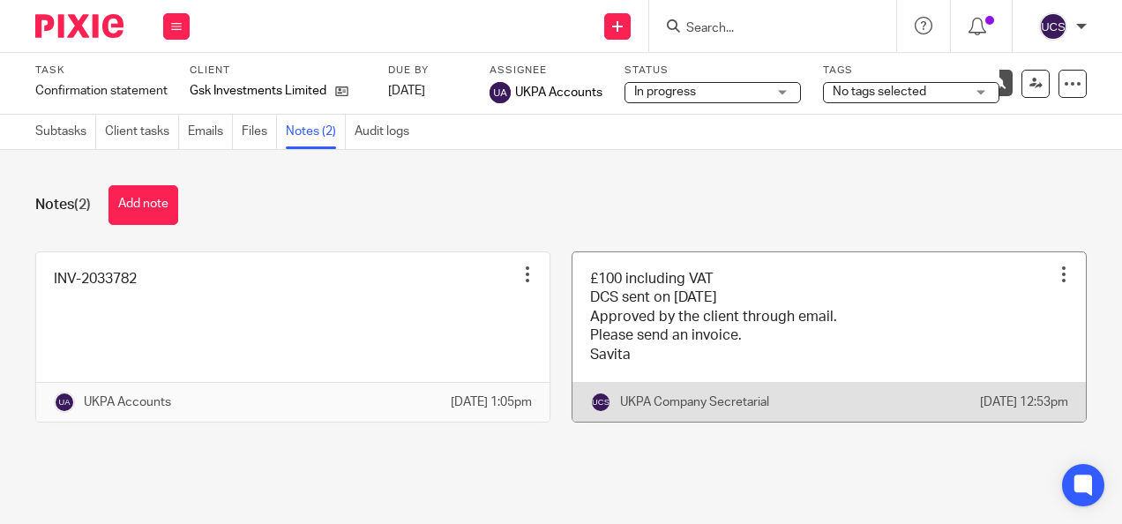
click at [1055, 282] on div at bounding box center [1064, 274] width 18 height 18
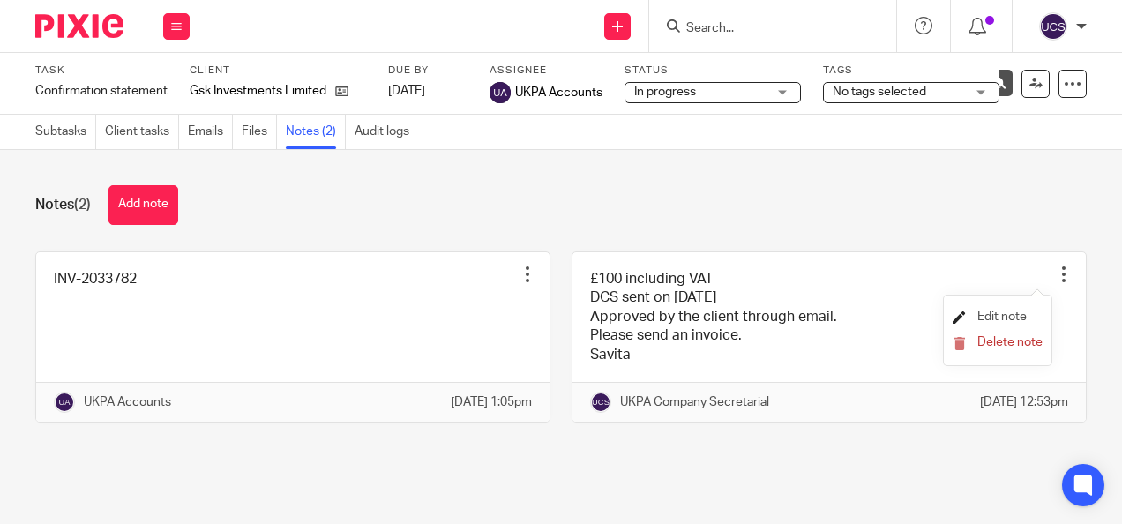
click at [999, 315] on span "Edit note" at bounding box center [1001, 316] width 49 height 12
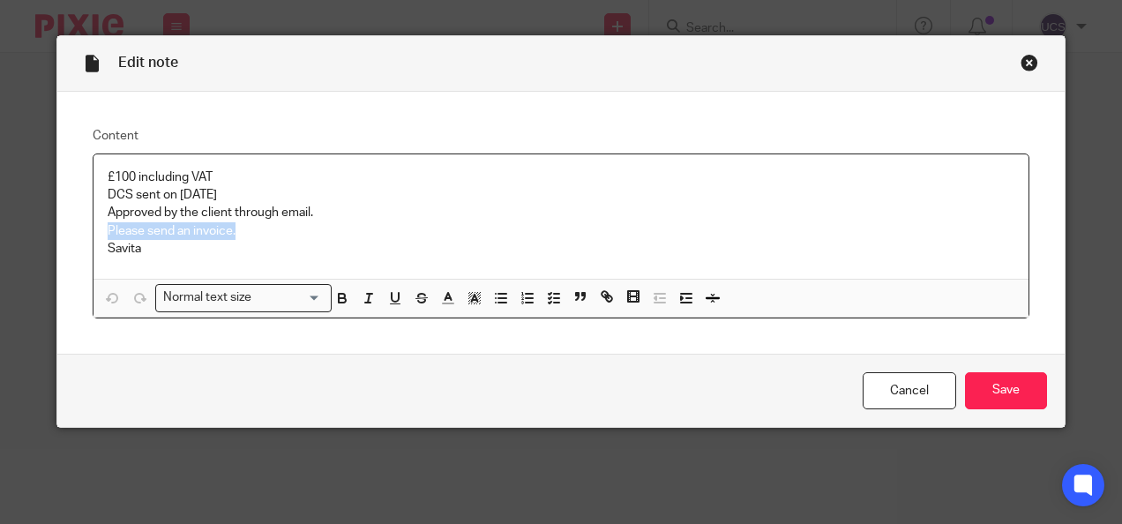
drag, startPoint x: 232, startPoint y: 222, endPoint x: 94, endPoint y: 229, distance: 137.8
click at [94, 229] on div "£100 including VAT DCS sent on 11/8/25 Approved by the client through email. Pl…" at bounding box center [561, 216] width 936 height 124
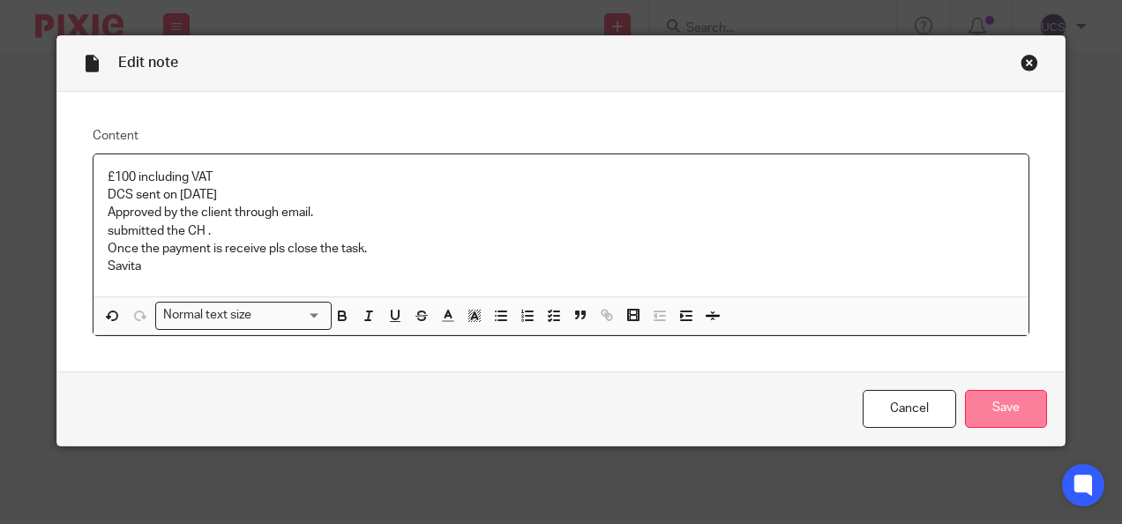
click at [1007, 402] on input "Save" at bounding box center [1006, 409] width 82 height 38
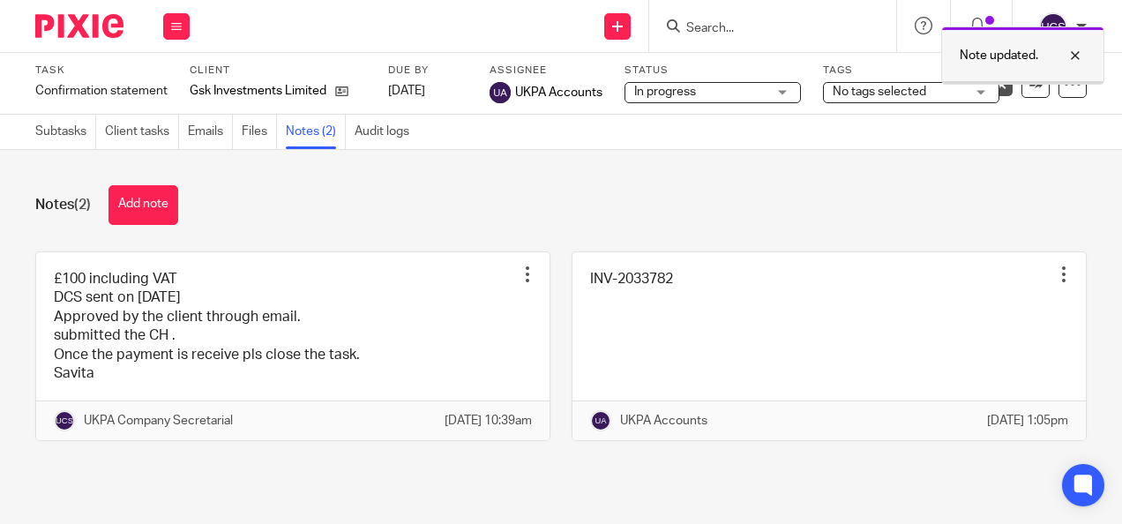
click at [1030, 83] on div "Note updated." at bounding box center [1022, 55] width 163 height 58
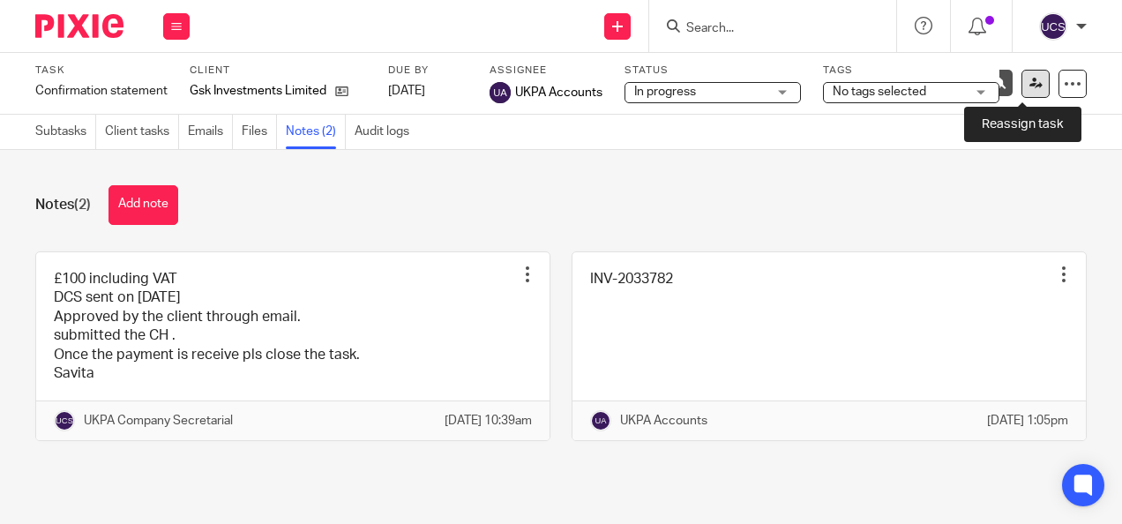
click at [1029, 86] on icon at bounding box center [1035, 83] width 13 height 13
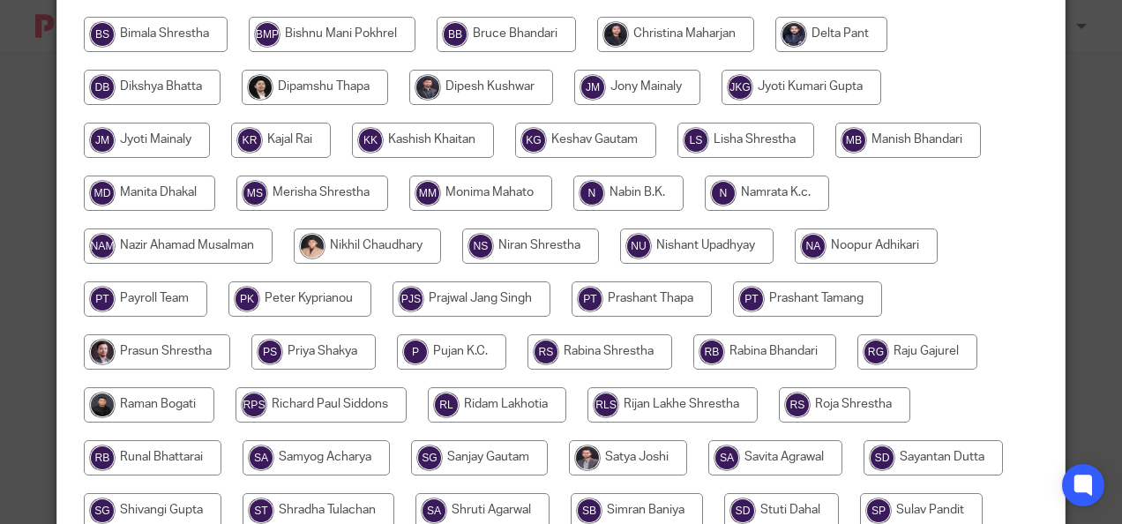
scroll to position [617, 0]
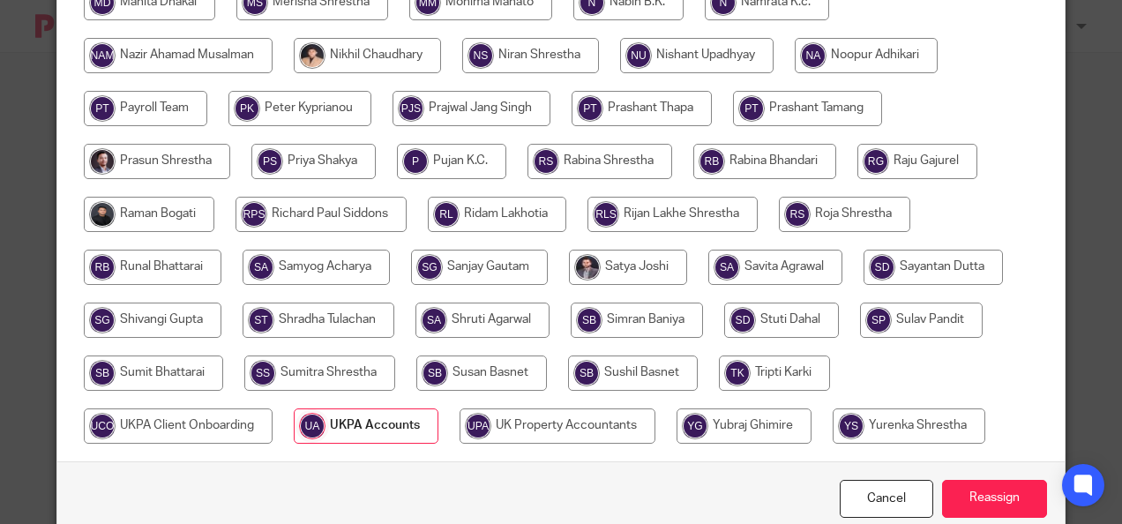
click at [379, 432] on input "radio" at bounding box center [366, 425] width 145 height 35
click at [993, 489] on input "Reassign" at bounding box center [994, 499] width 105 height 38
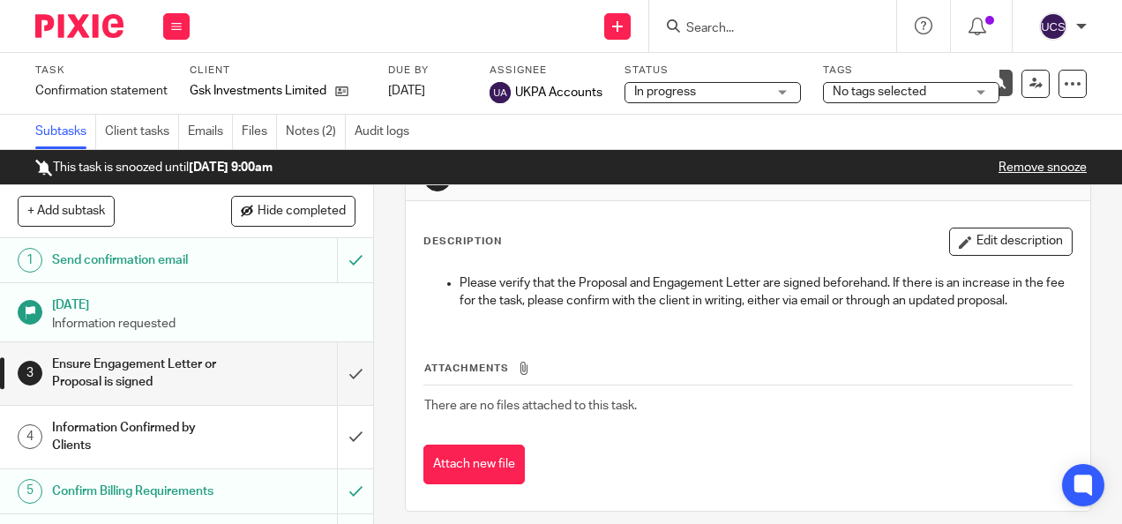
scroll to position [80, 0]
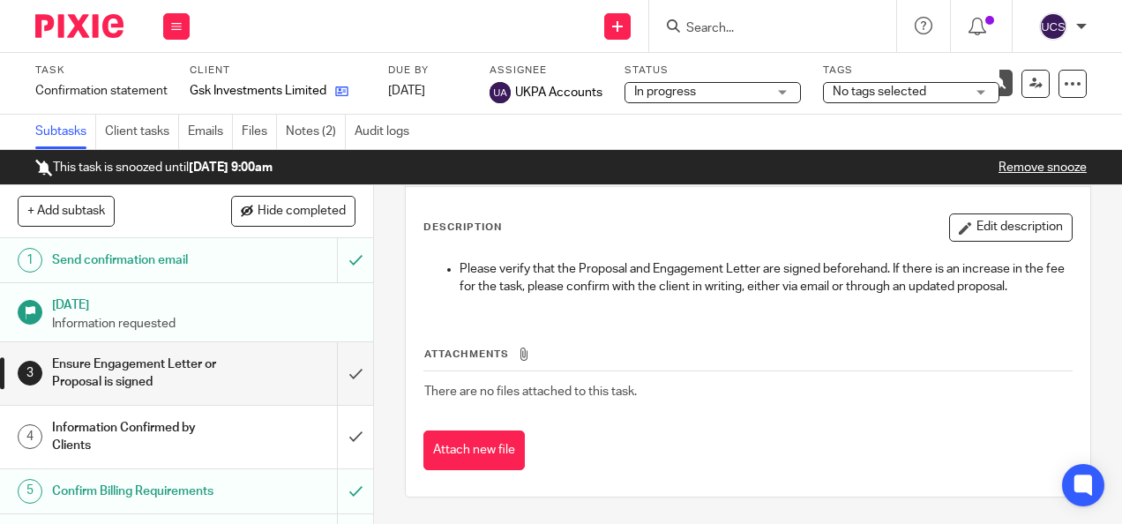
click at [333, 90] on link at bounding box center [337, 91] width 22 height 18
click at [340, 93] on icon at bounding box center [341, 91] width 13 height 13
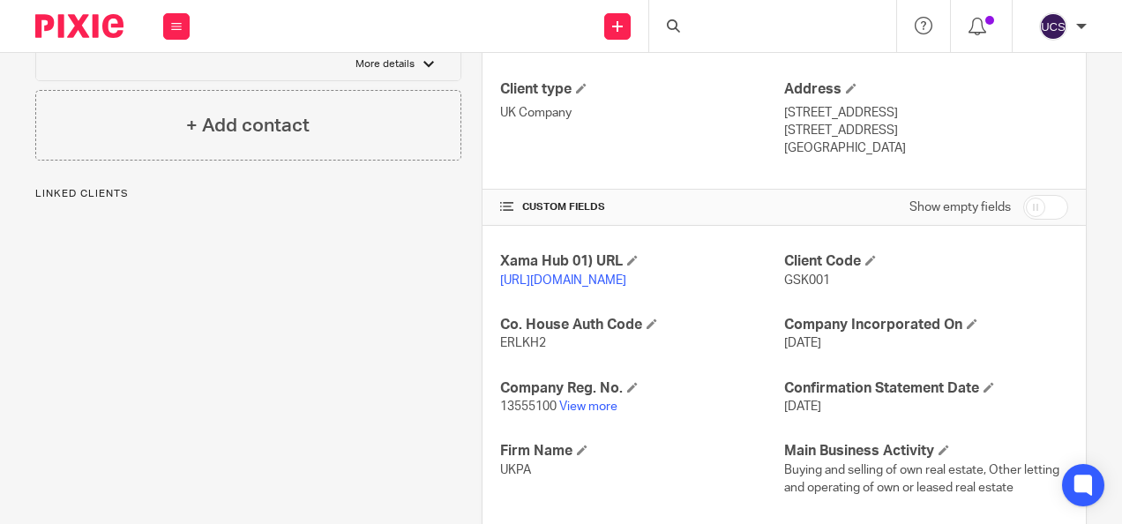
scroll to position [529, 0]
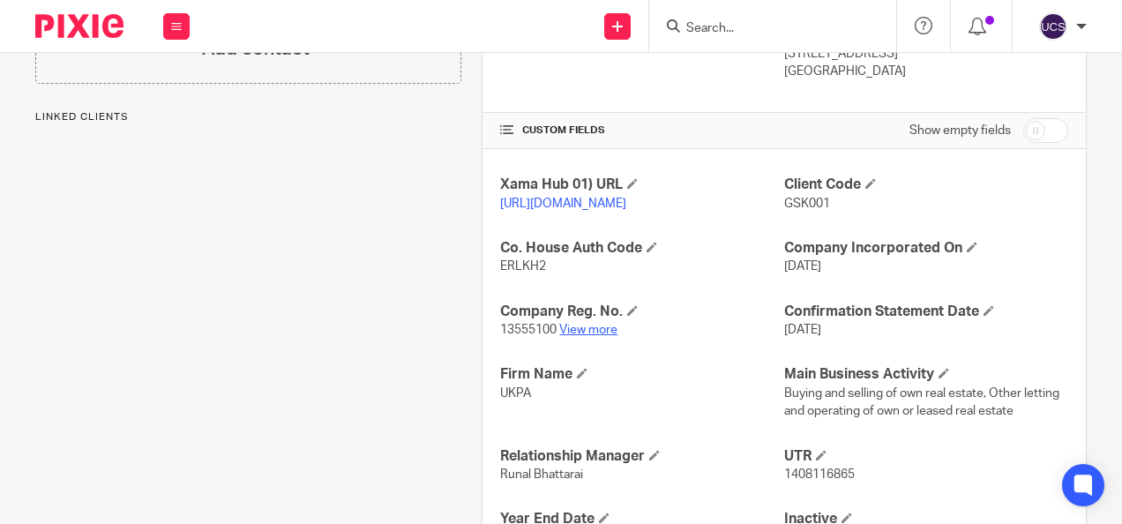
click at [573, 336] on link "View more" at bounding box center [588, 330] width 58 height 12
